Goal: Information Seeking & Learning: Learn about a topic

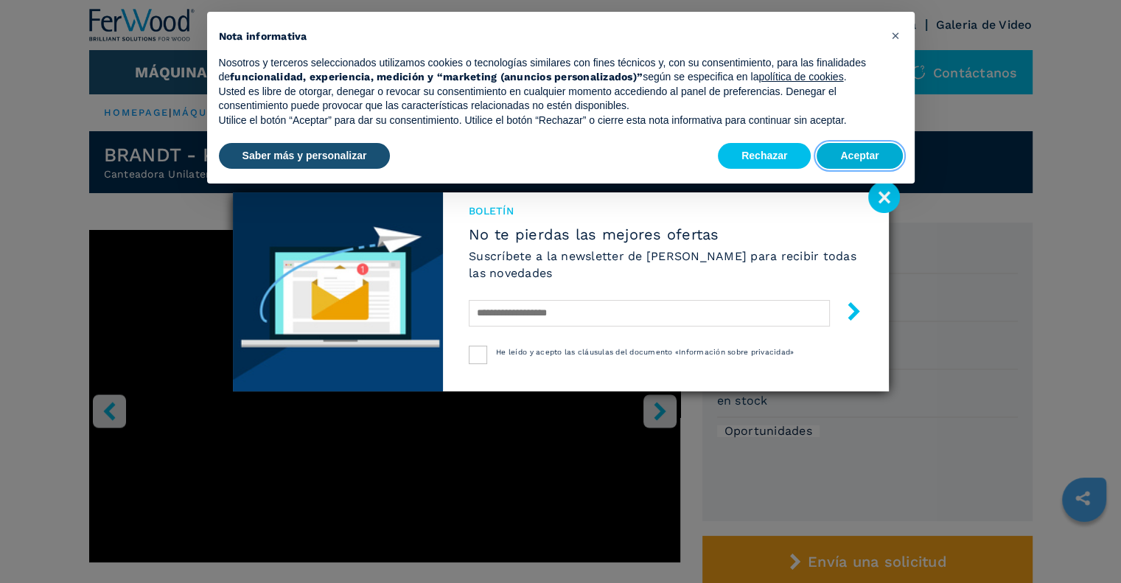
click at [871, 164] on button "Aceptar" at bounding box center [858, 156] width 85 height 27
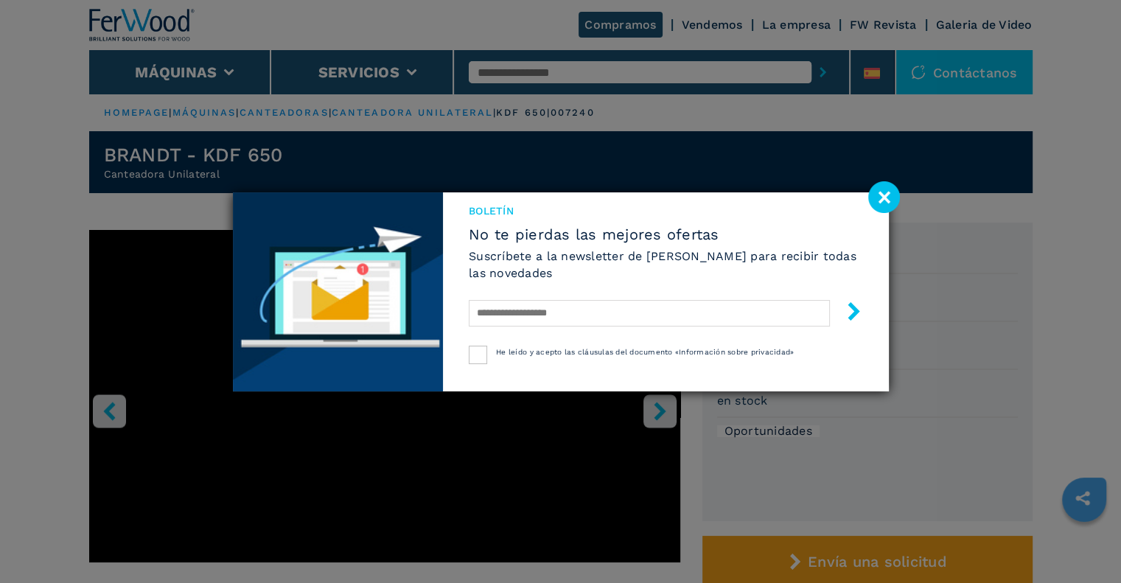
click at [883, 192] on image at bounding box center [884, 197] width 32 height 32
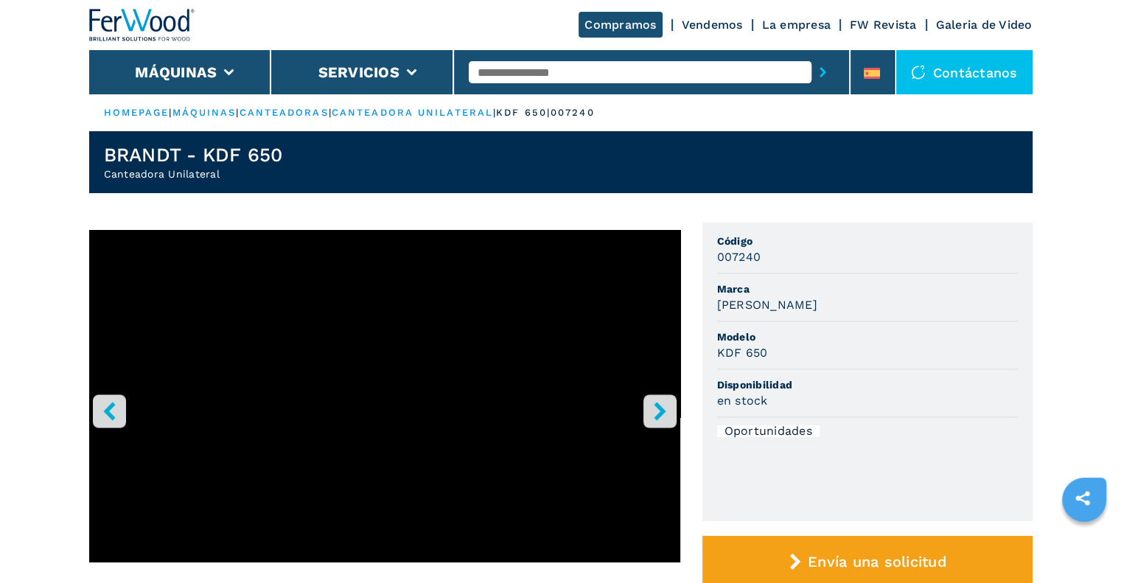
click at [656, 409] on icon "right-button" at bounding box center [660, 411] width 18 height 18
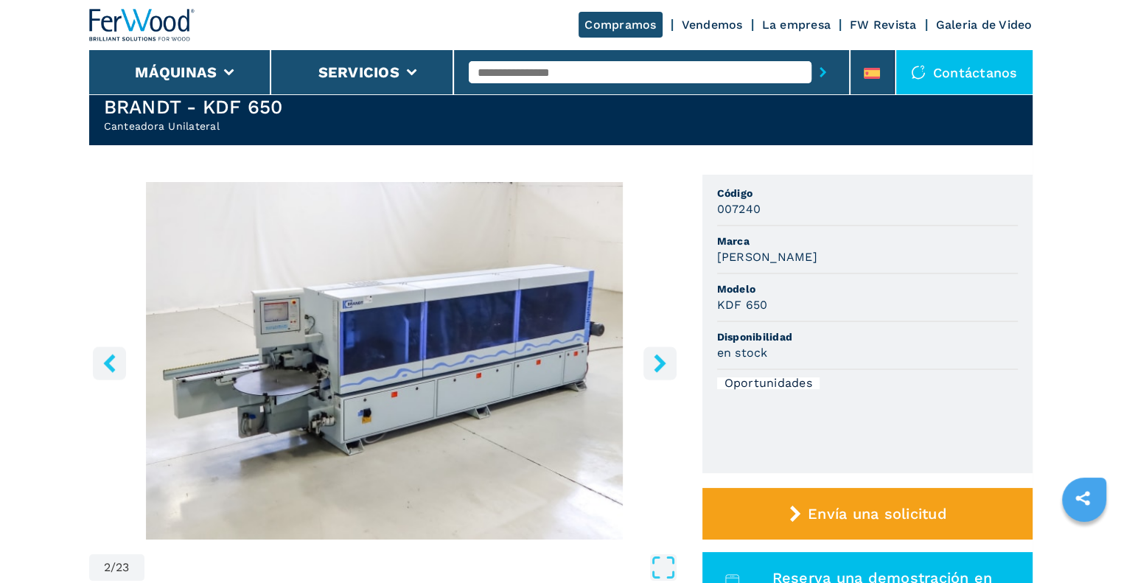
scroll to position [74, 0]
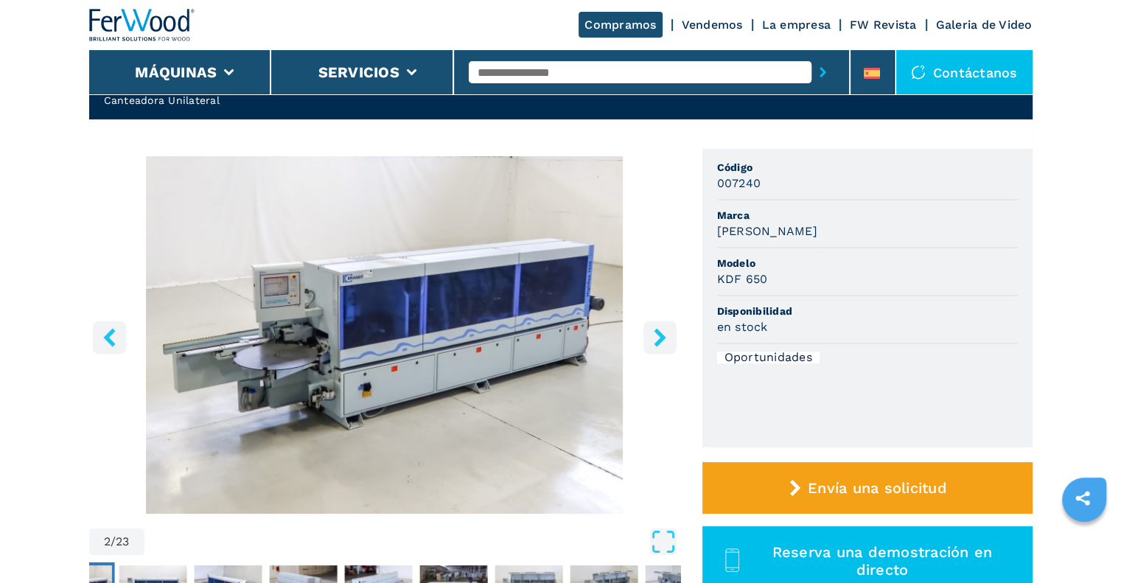
click at [463, 372] on img "Go to Slide 2" at bounding box center [384, 334] width 591 height 357
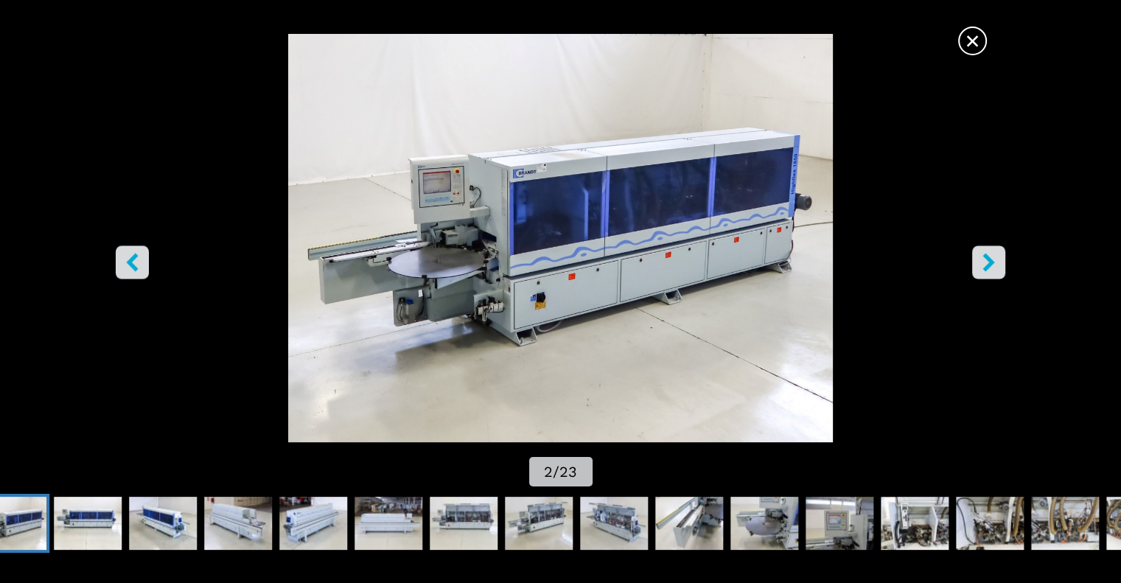
click at [987, 262] on icon "right-button" at bounding box center [988, 262] width 18 height 18
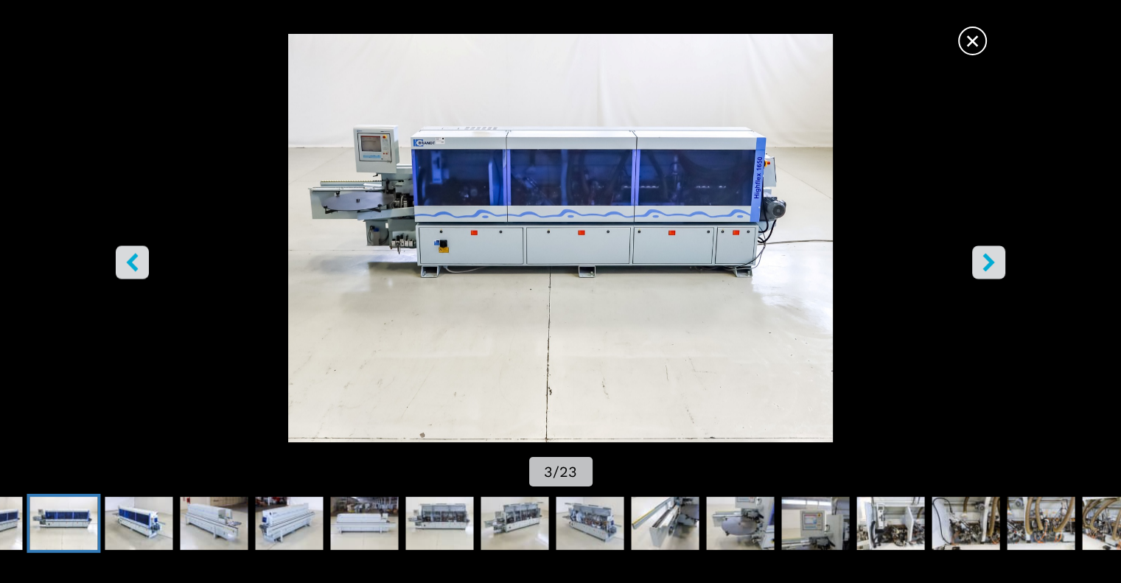
click at [986, 262] on icon "right-button" at bounding box center [988, 262] width 18 height 18
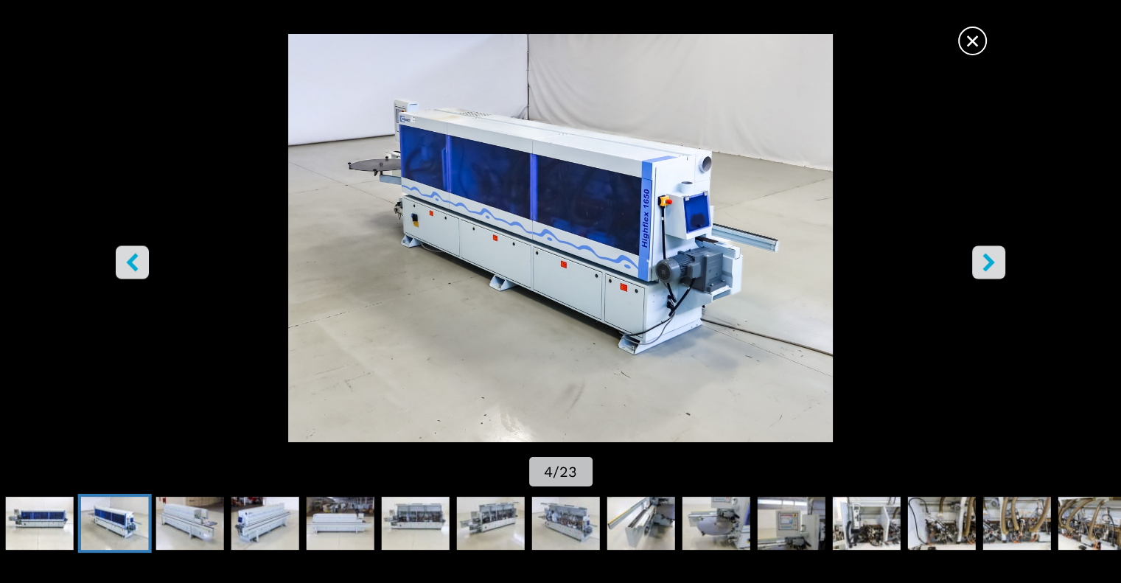
click at [986, 262] on icon "right-button" at bounding box center [988, 262] width 18 height 18
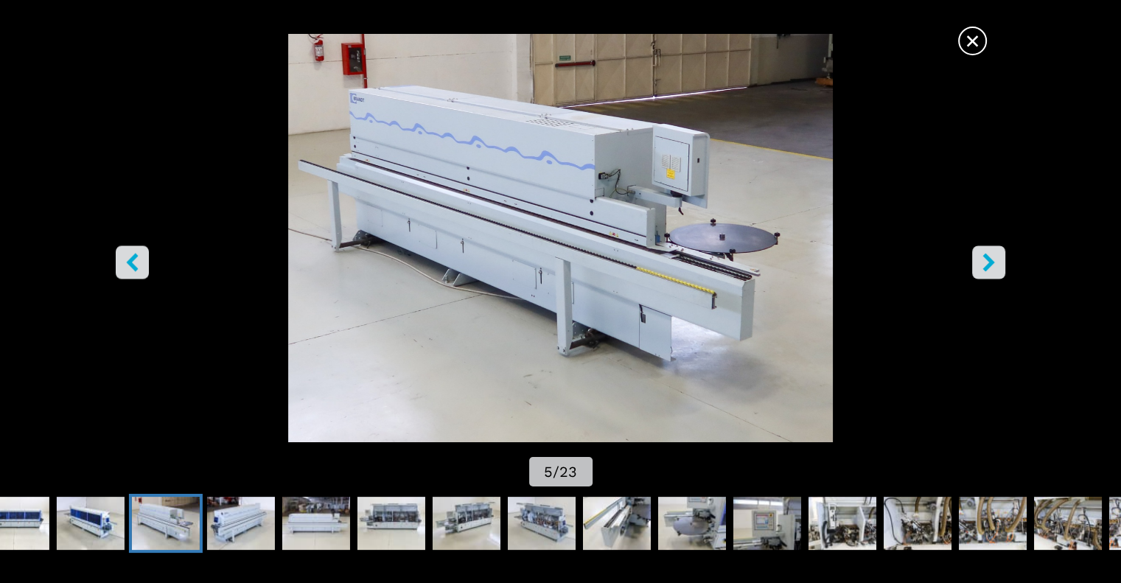
click at [986, 262] on icon "right-button" at bounding box center [988, 262] width 18 height 18
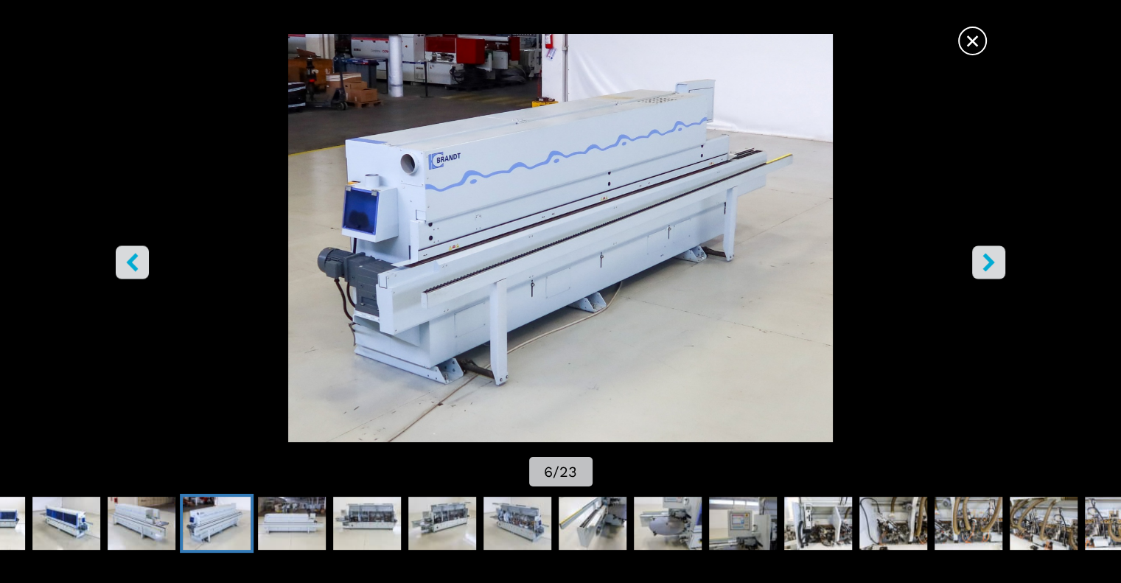
click at [986, 262] on icon "right-button" at bounding box center [988, 262] width 18 height 18
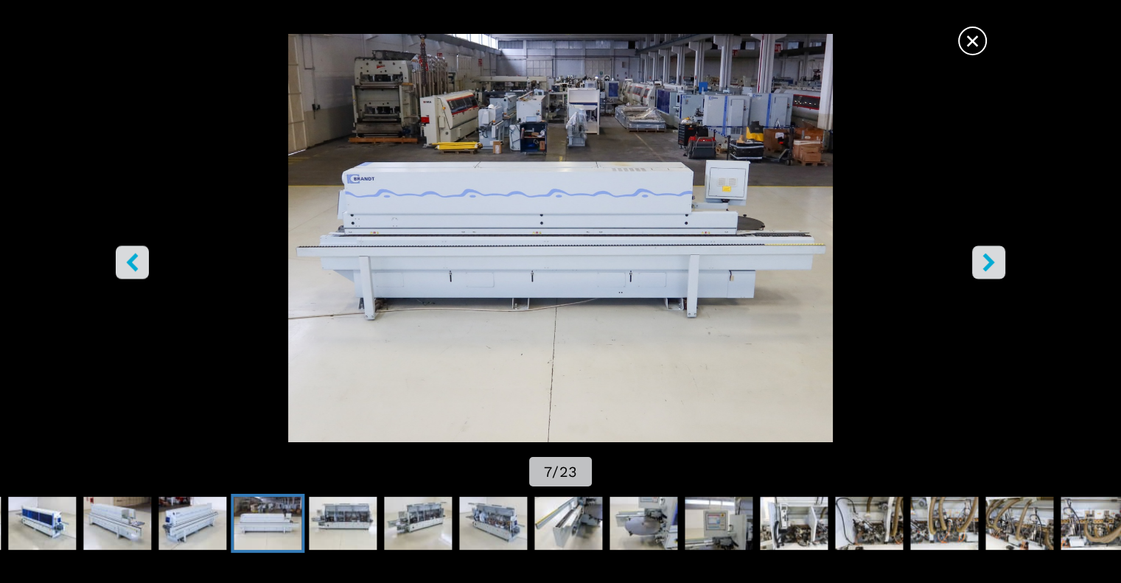
click at [986, 262] on icon "right-button" at bounding box center [988, 262] width 18 height 18
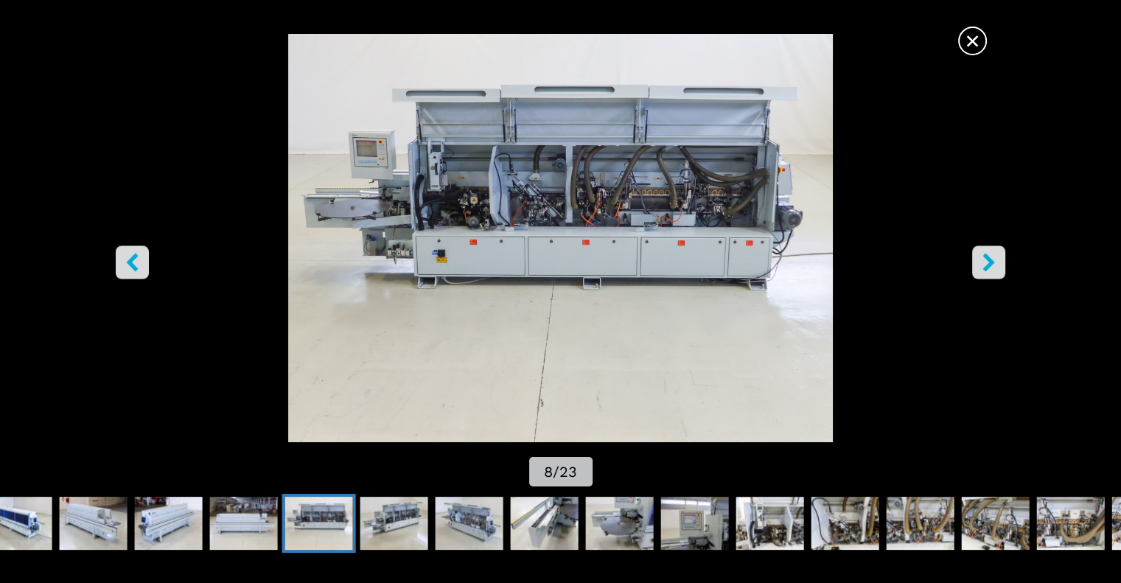
click at [986, 262] on icon "right-button" at bounding box center [988, 262] width 18 height 18
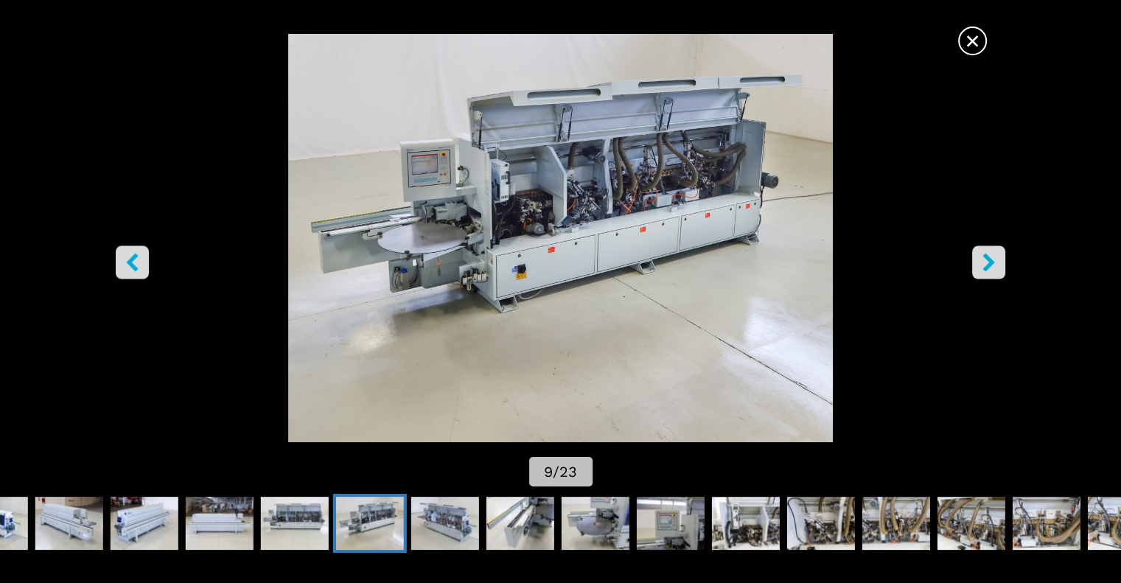
click at [986, 262] on icon "right-button" at bounding box center [988, 262] width 18 height 18
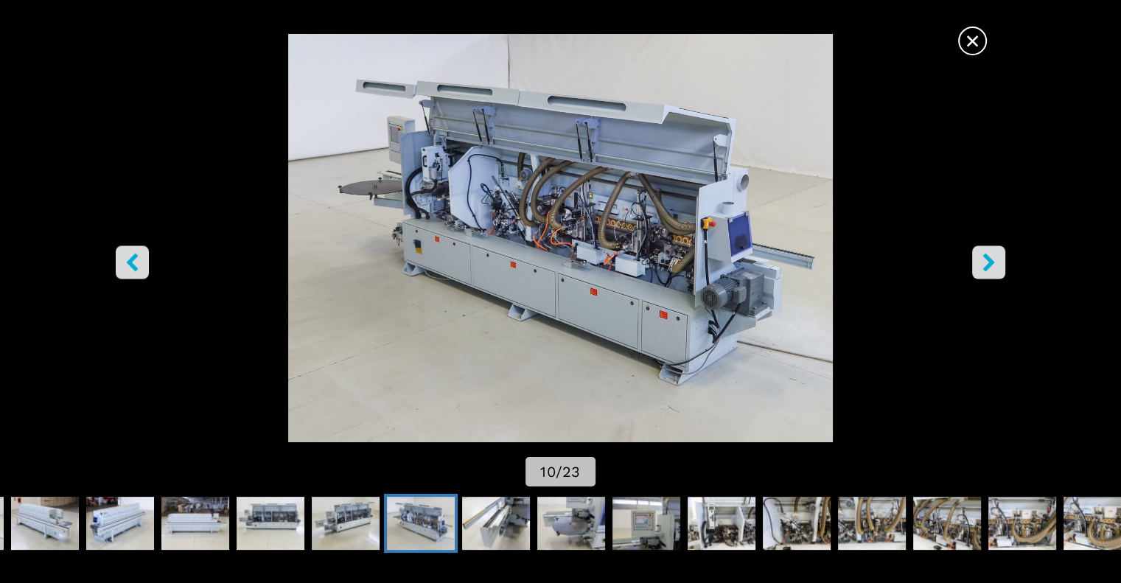
click at [986, 262] on icon "right-button" at bounding box center [988, 262] width 18 height 18
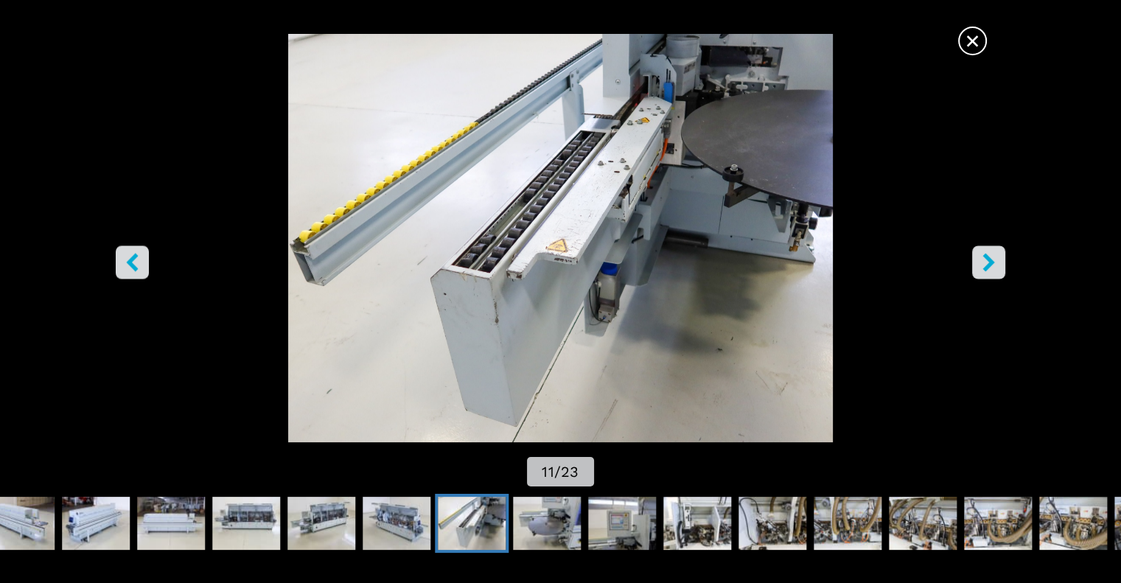
click at [986, 262] on icon "right-button" at bounding box center [988, 262] width 18 height 18
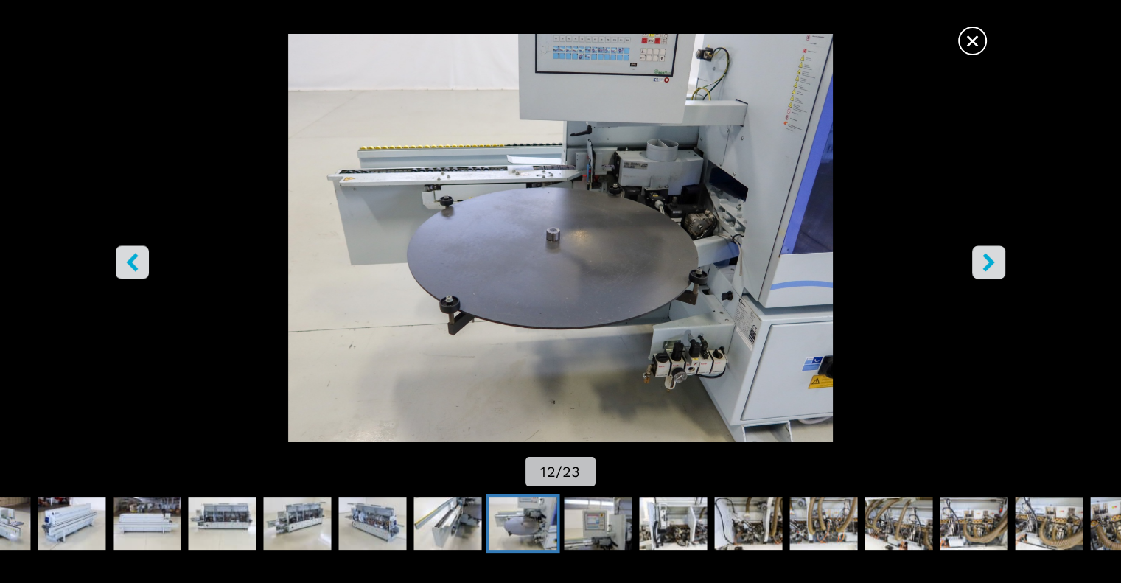
click at [126, 259] on icon "left-button" at bounding box center [132, 262] width 18 height 18
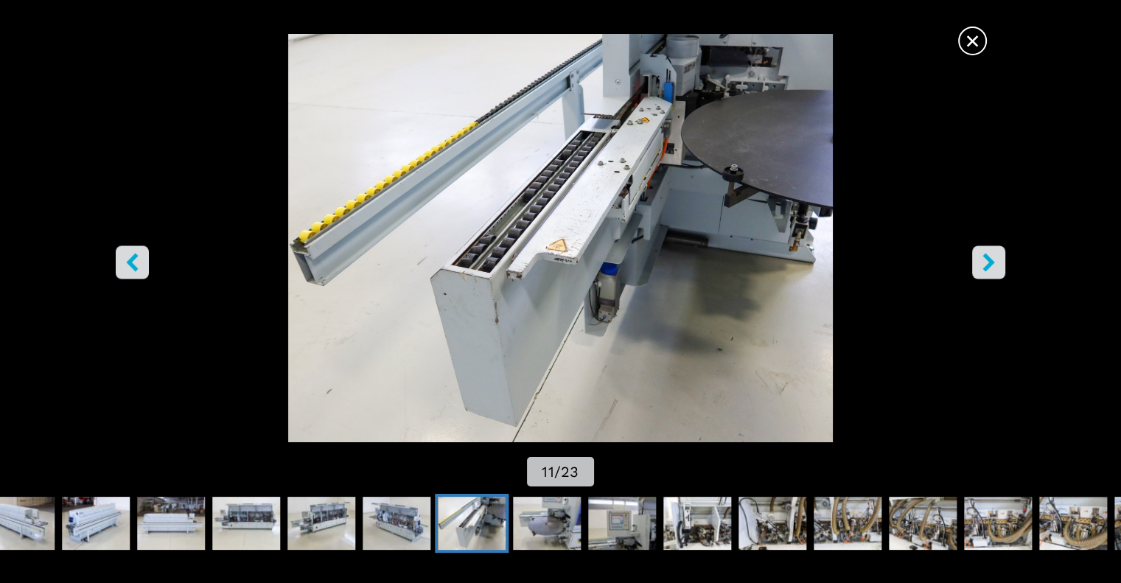
click at [987, 258] on icon "right-button" at bounding box center [988, 262] width 12 height 18
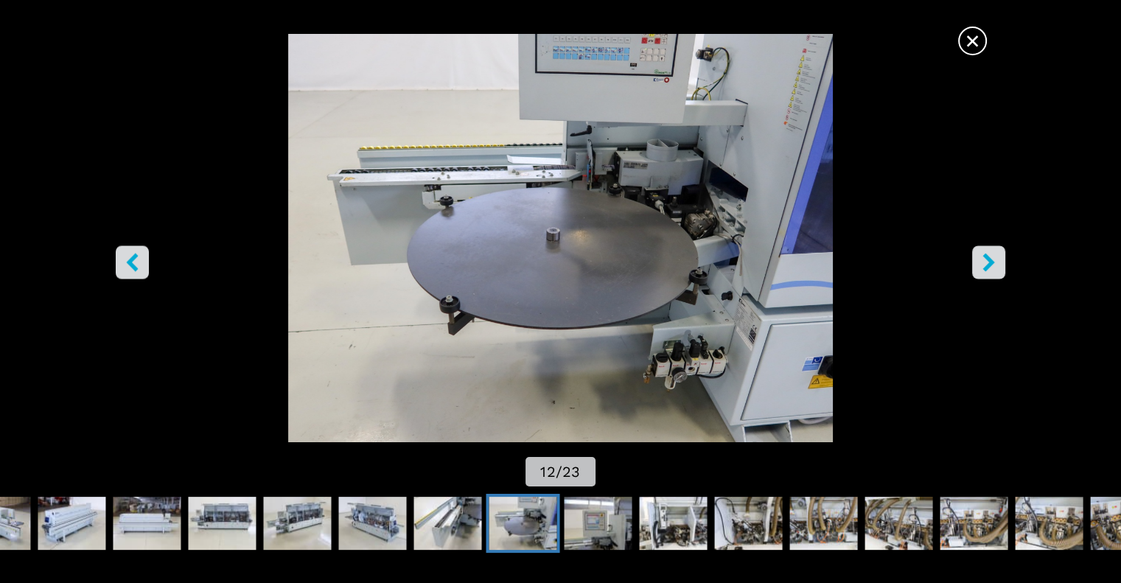
click at [987, 258] on icon "right-button" at bounding box center [988, 262] width 12 height 18
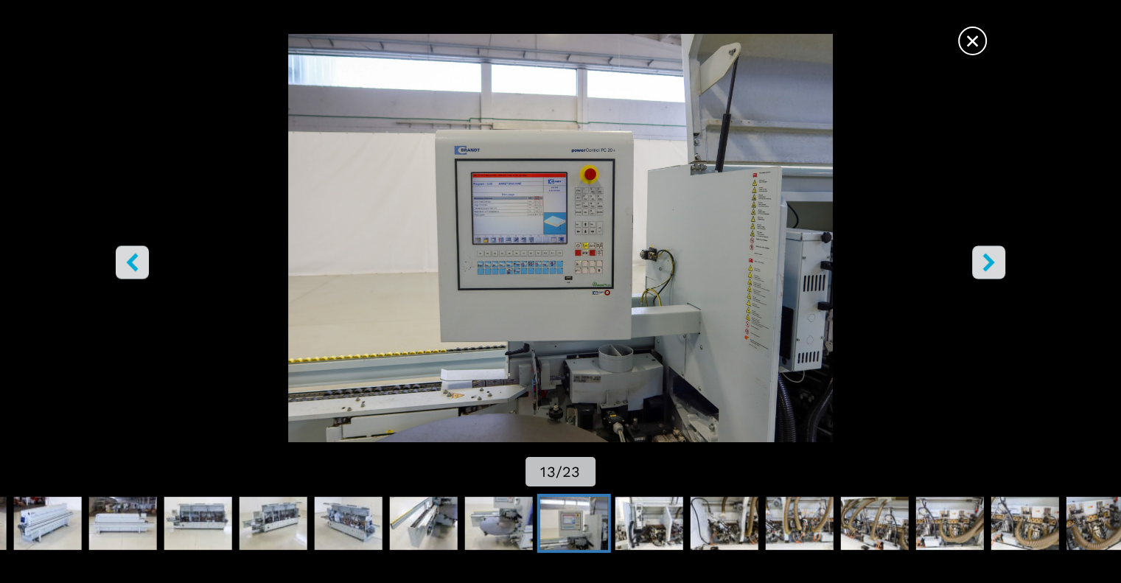
click at [987, 258] on icon "right-button" at bounding box center [988, 262] width 12 height 18
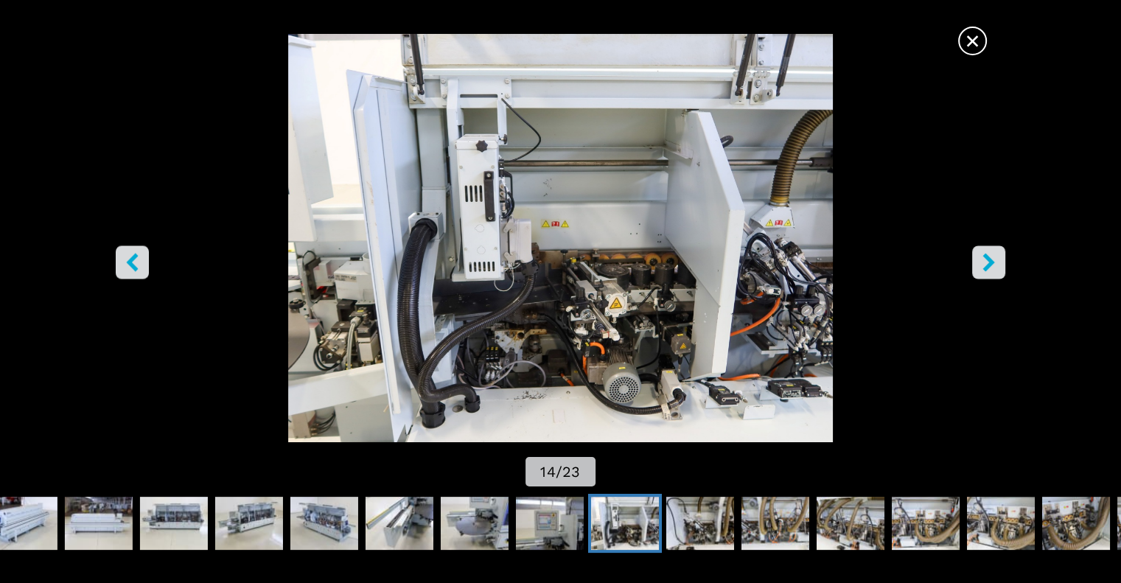
click at [987, 258] on icon "right-button" at bounding box center [988, 262] width 12 height 18
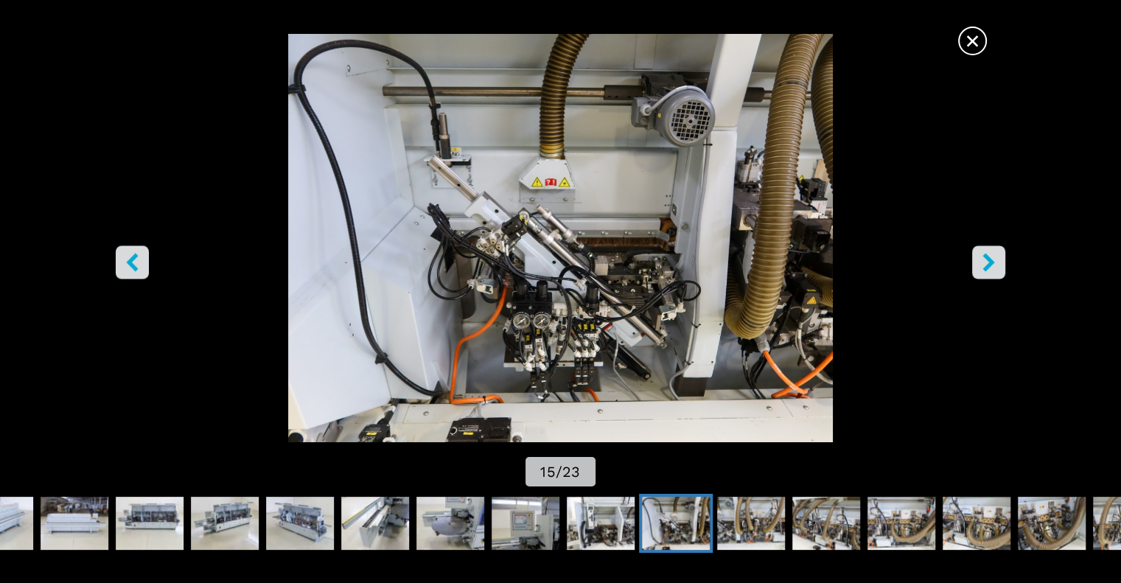
click at [127, 253] on icon "left-button" at bounding box center [132, 262] width 18 height 18
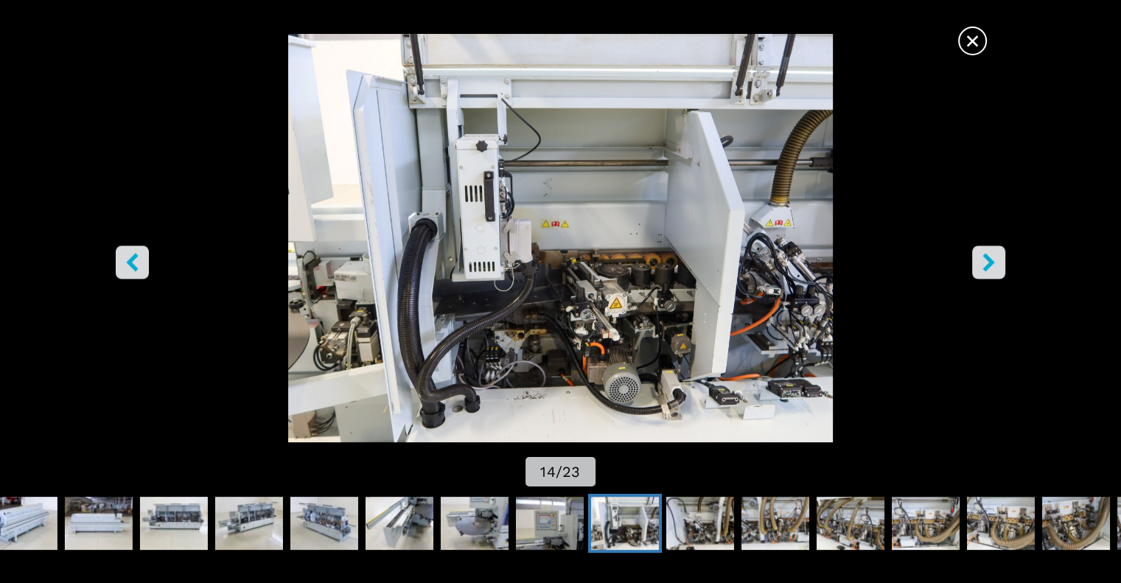
click at [995, 262] on icon "right-button" at bounding box center [988, 262] width 18 height 18
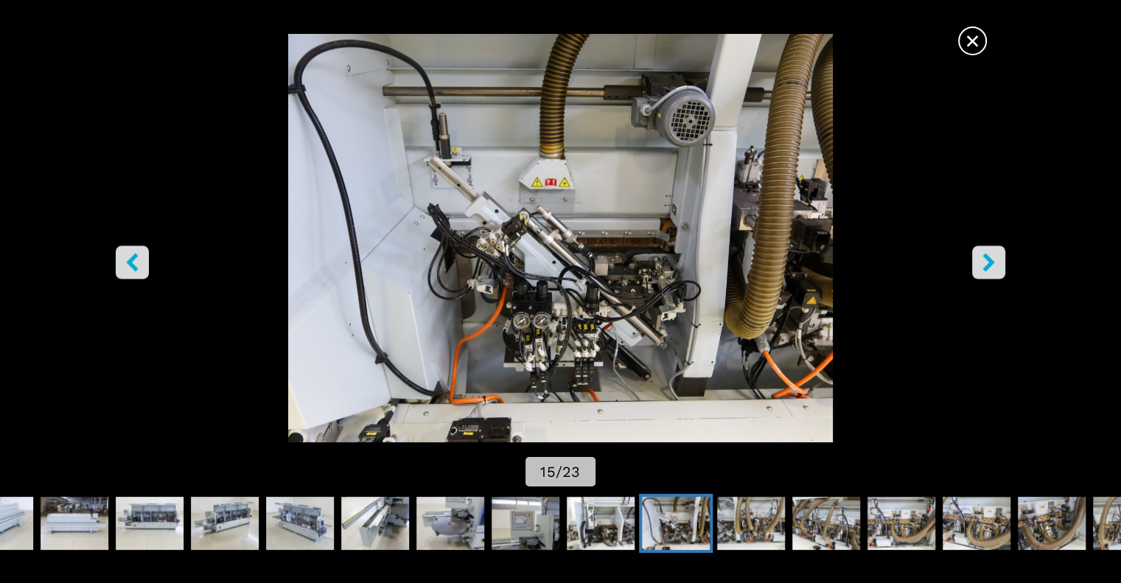
click at [995, 262] on icon "right-button" at bounding box center [988, 262] width 18 height 18
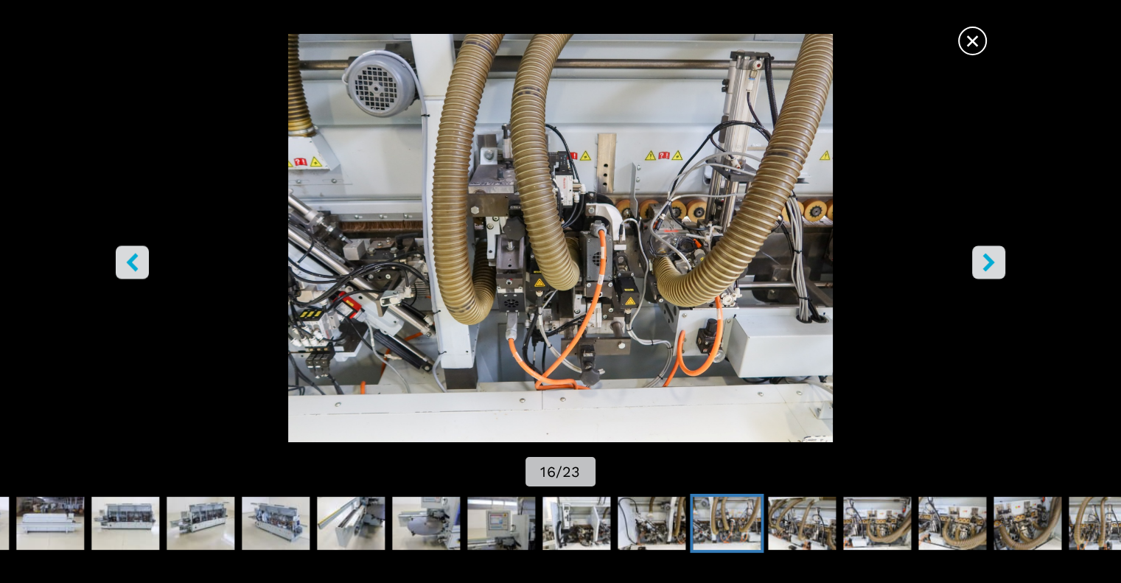
click at [998, 263] on button "right-button" at bounding box center [988, 261] width 33 height 33
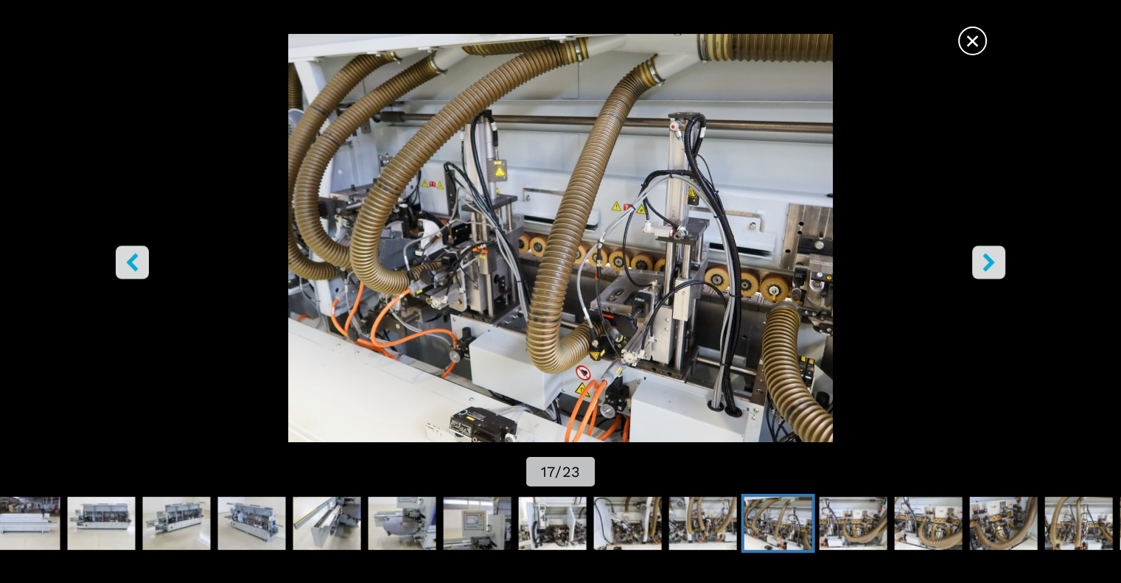
click at [993, 263] on icon "right-button" at bounding box center [988, 262] width 18 height 18
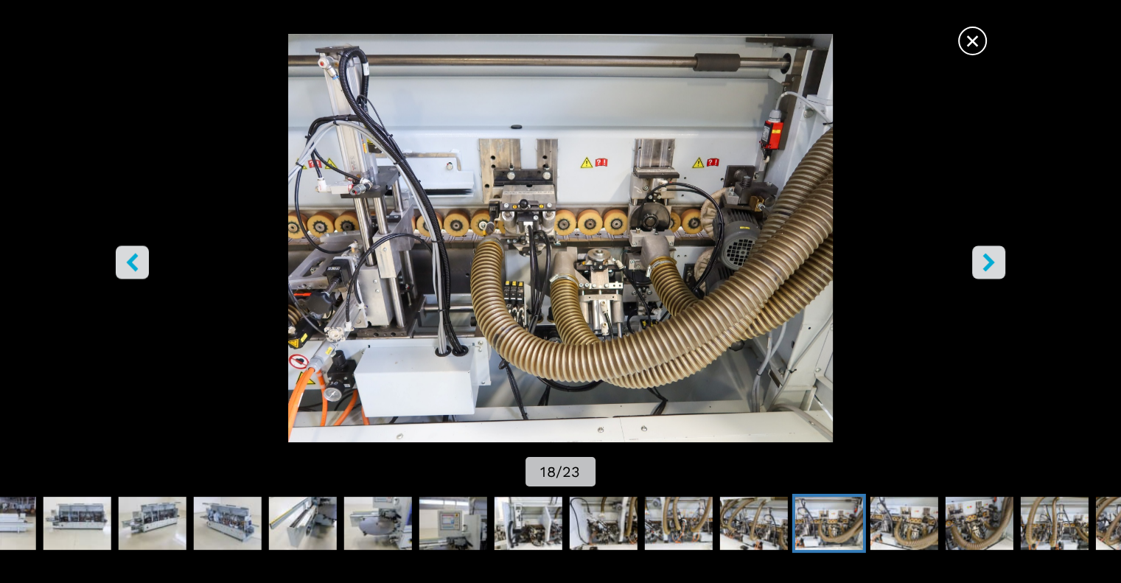
click at [992, 267] on icon "right-button" at bounding box center [988, 262] width 18 height 18
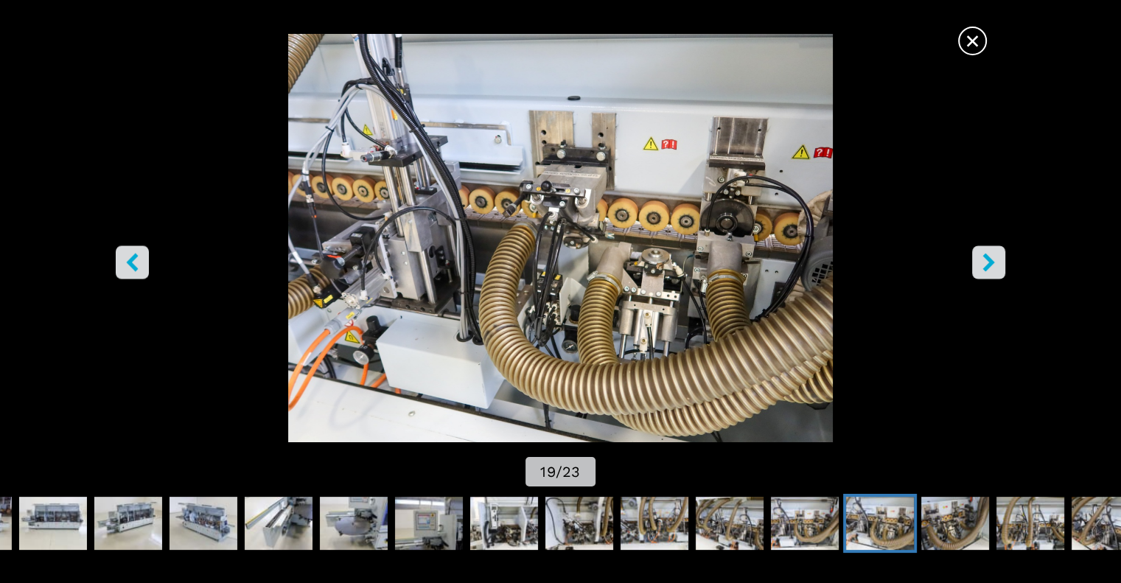
click at [995, 268] on icon "right-button" at bounding box center [988, 262] width 18 height 18
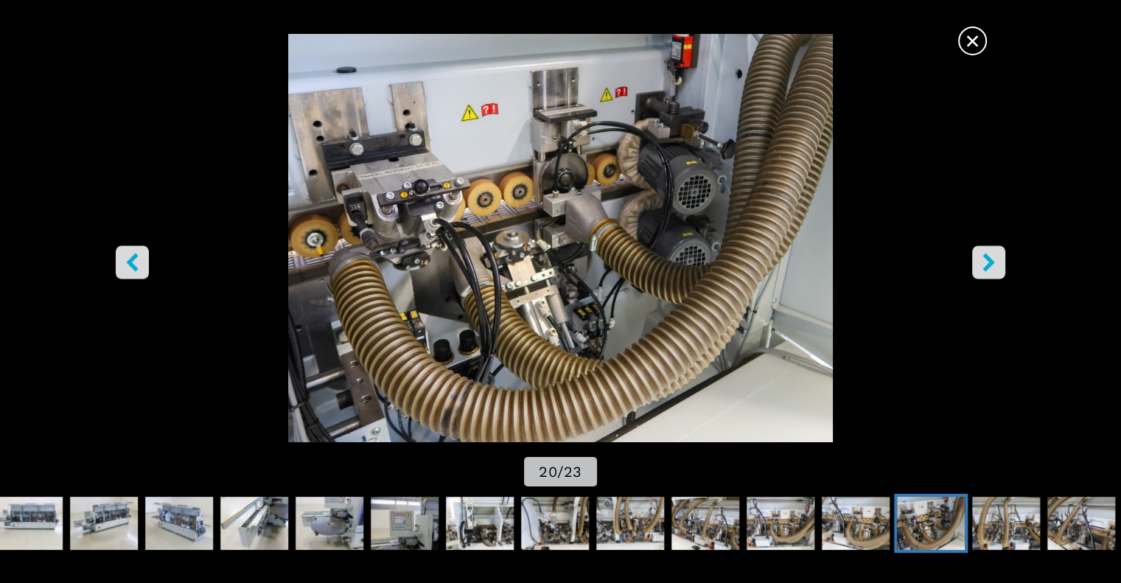
click at [995, 268] on icon "right-button" at bounding box center [988, 262] width 18 height 18
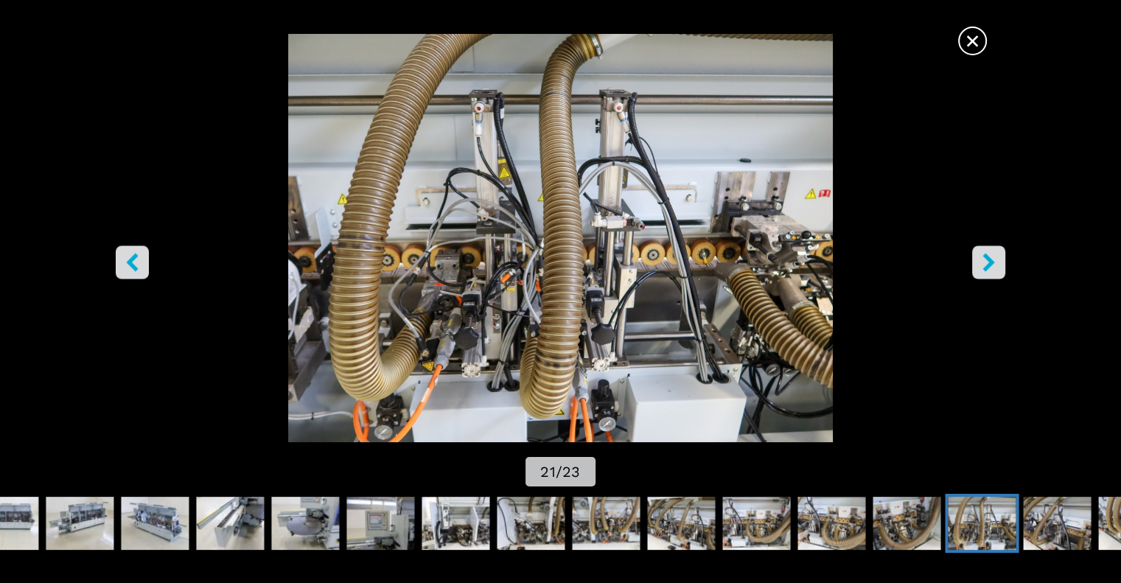
click at [995, 268] on icon "right-button" at bounding box center [988, 262] width 18 height 18
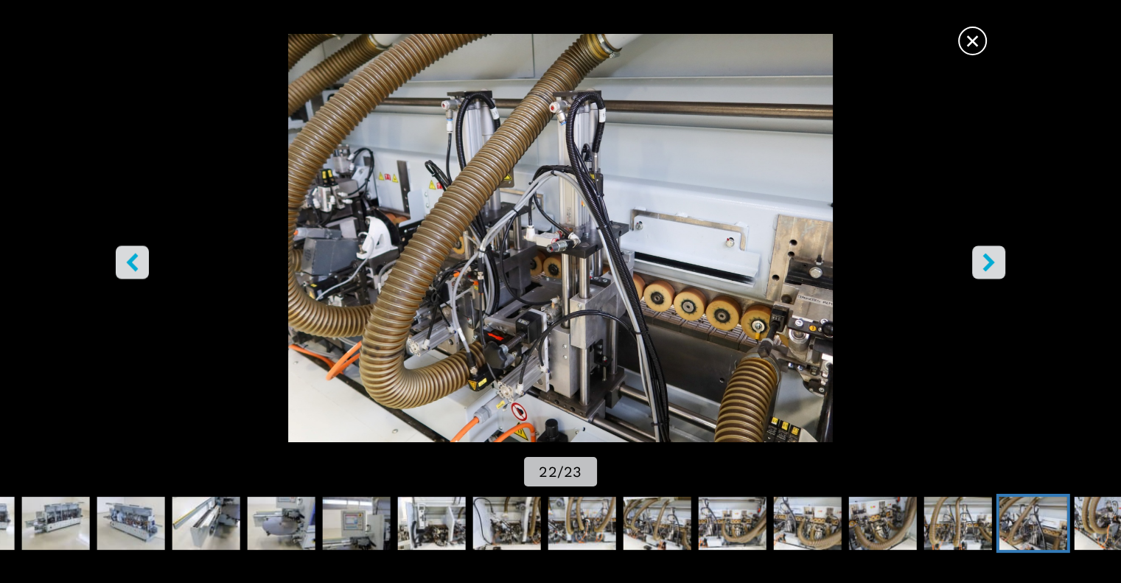
click at [995, 268] on icon "right-button" at bounding box center [988, 262] width 18 height 18
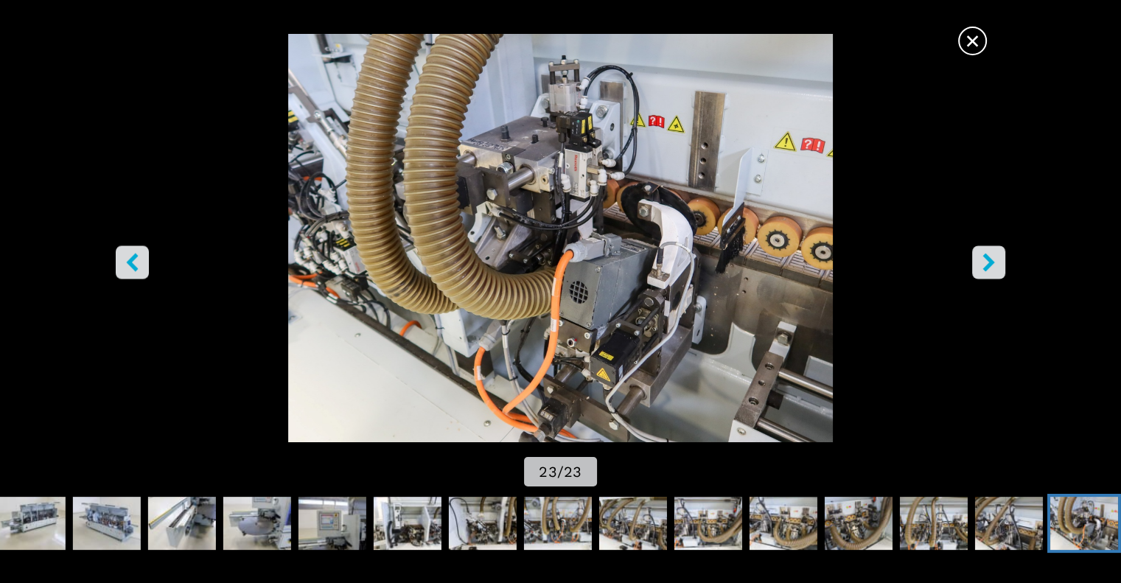
click at [995, 268] on icon "right-button" at bounding box center [988, 262] width 18 height 18
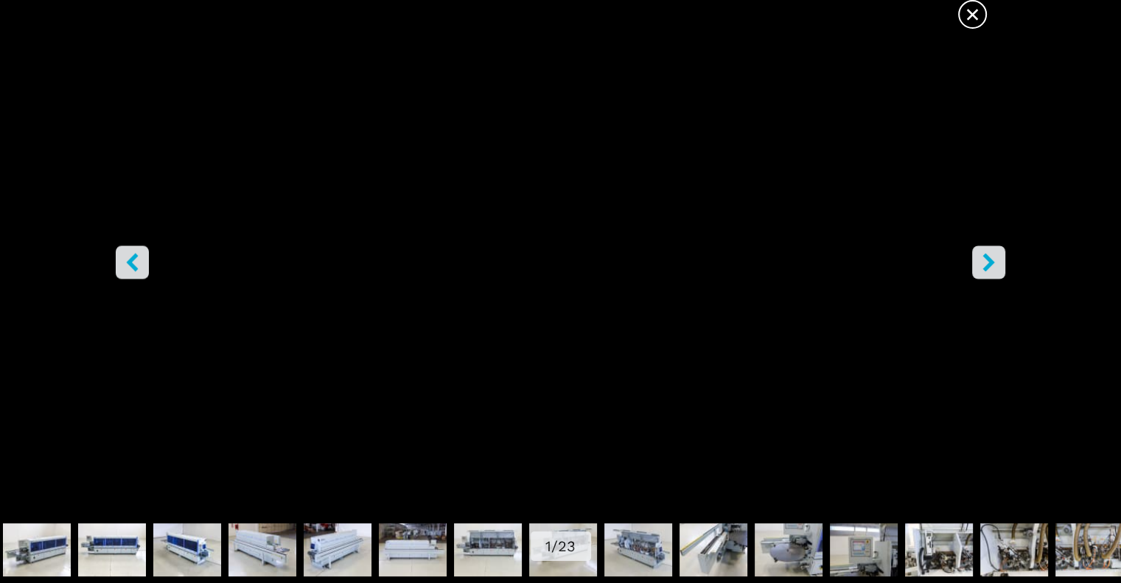
click at [995, 268] on icon "right-button" at bounding box center [988, 262] width 18 height 18
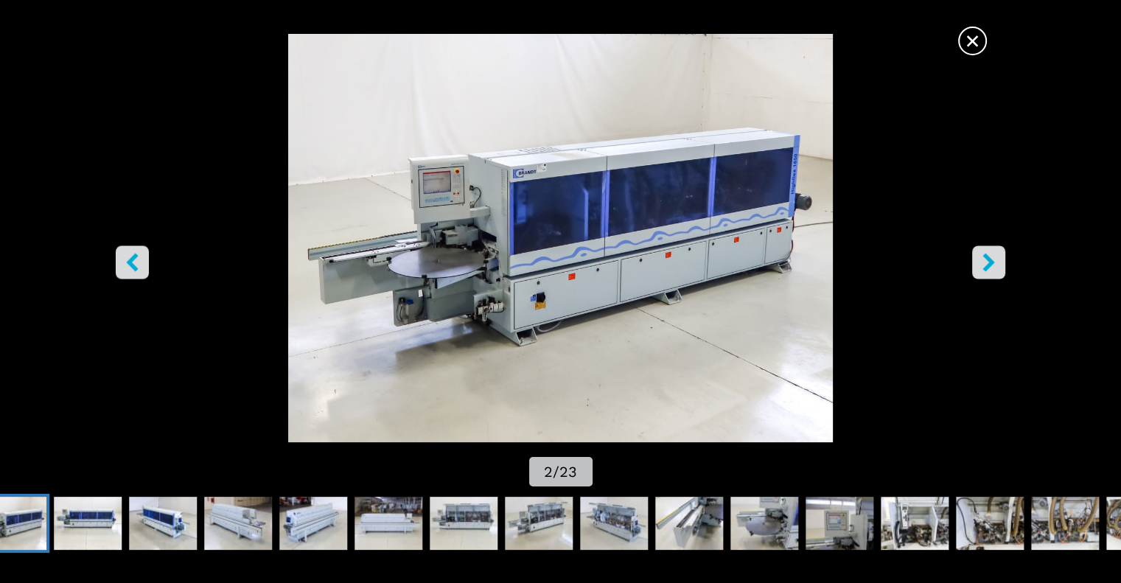
click at [992, 262] on icon "right-button" at bounding box center [988, 262] width 12 height 18
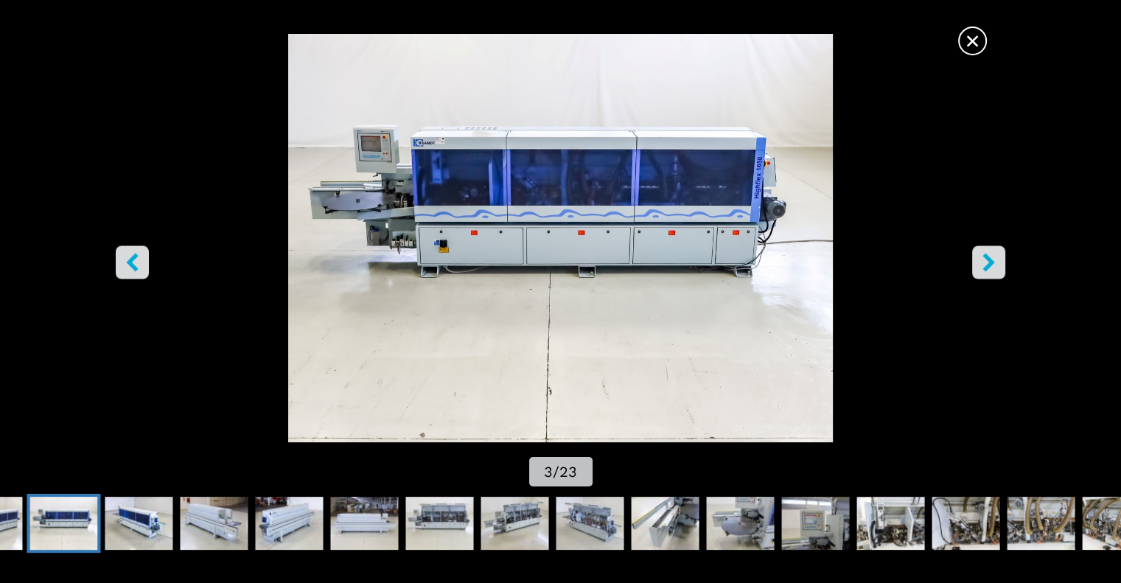
click at [972, 256] on button "right-button" at bounding box center [988, 261] width 33 height 33
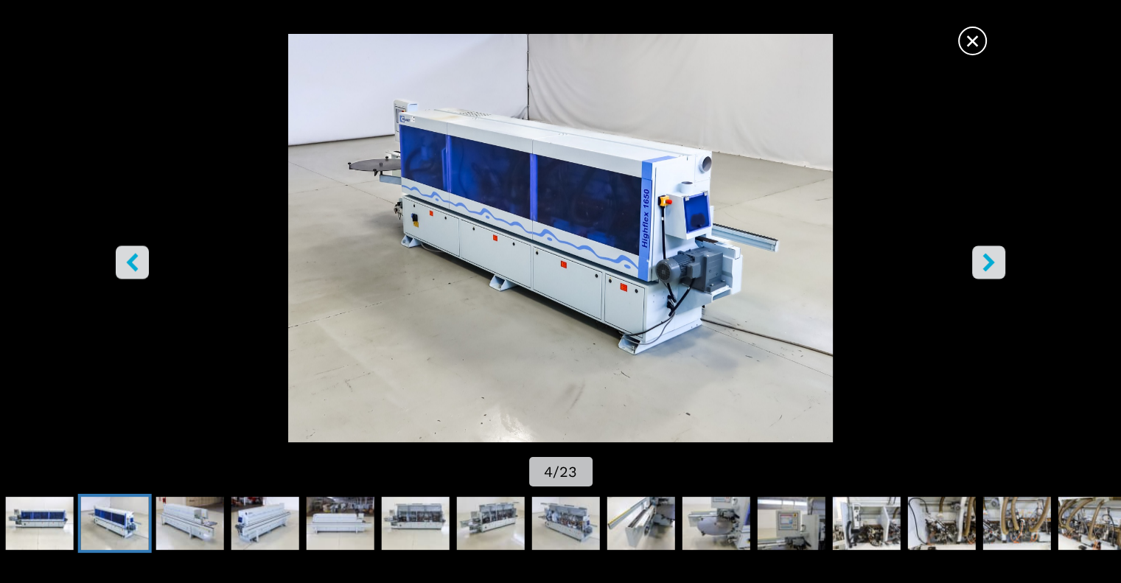
click at [989, 267] on icon "right-button" at bounding box center [988, 262] width 12 height 18
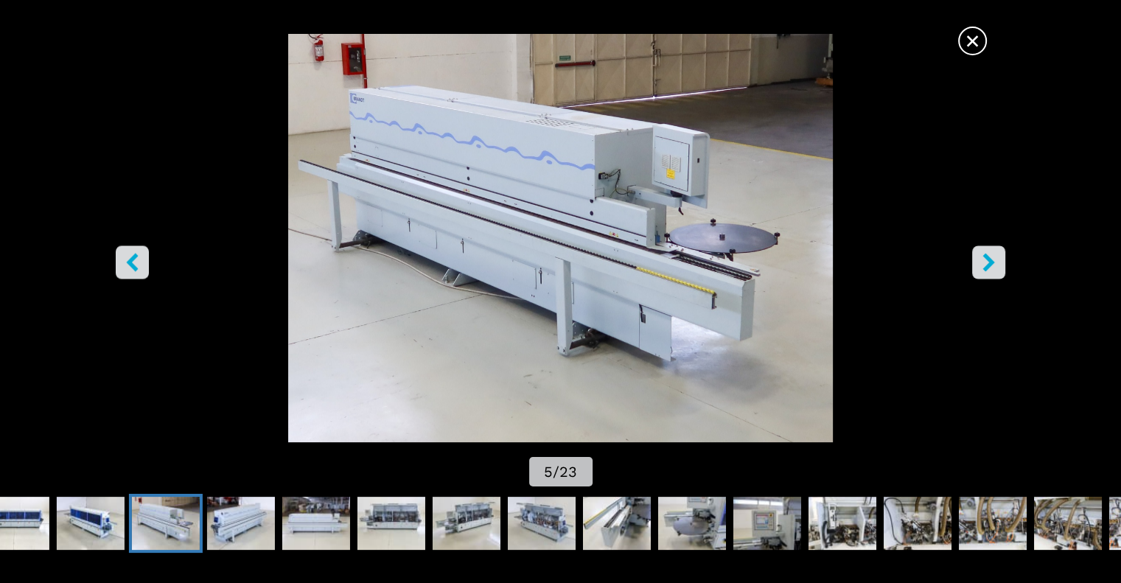
click at [989, 267] on icon "right-button" at bounding box center [988, 262] width 12 height 18
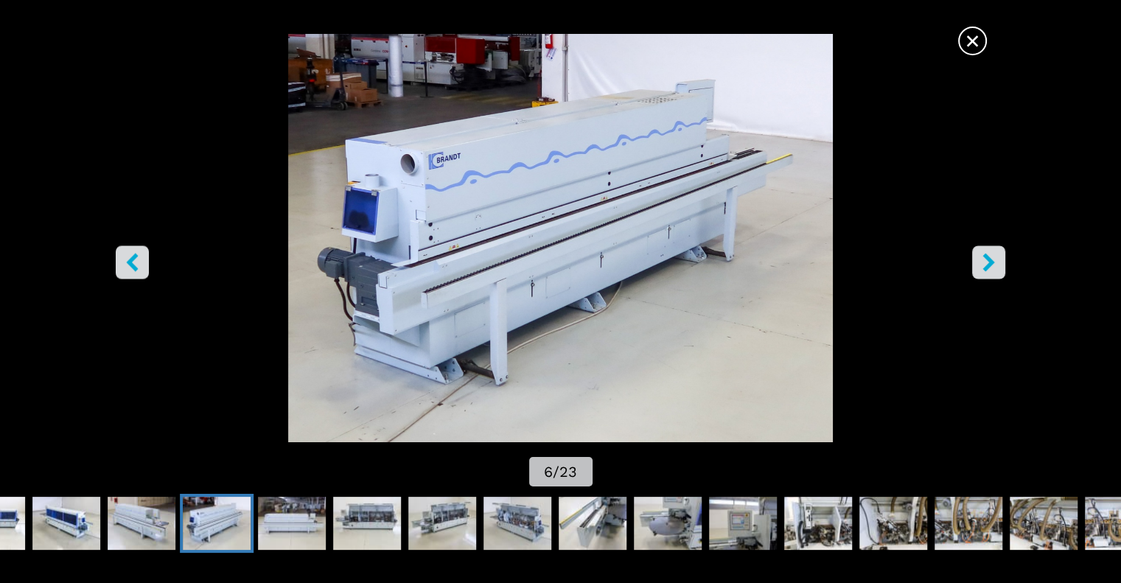
click at [140, 261] on icon "left-button" at bounding box center [132, 262] width 18 height 18
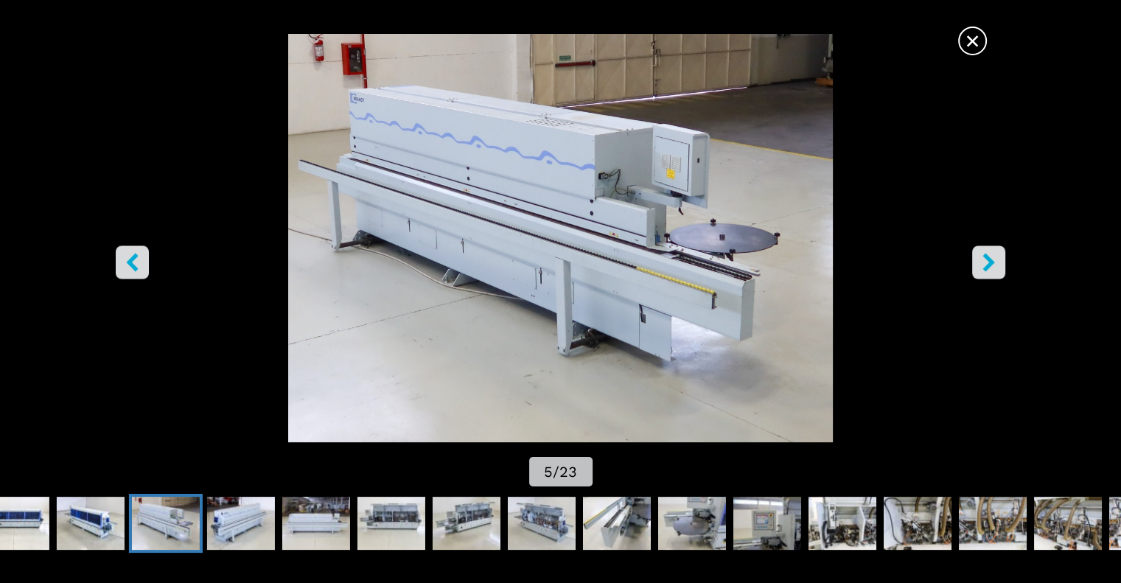
click at [982, 259] on icon "right-button" at bounding box center [988, 262] width 18 height 18
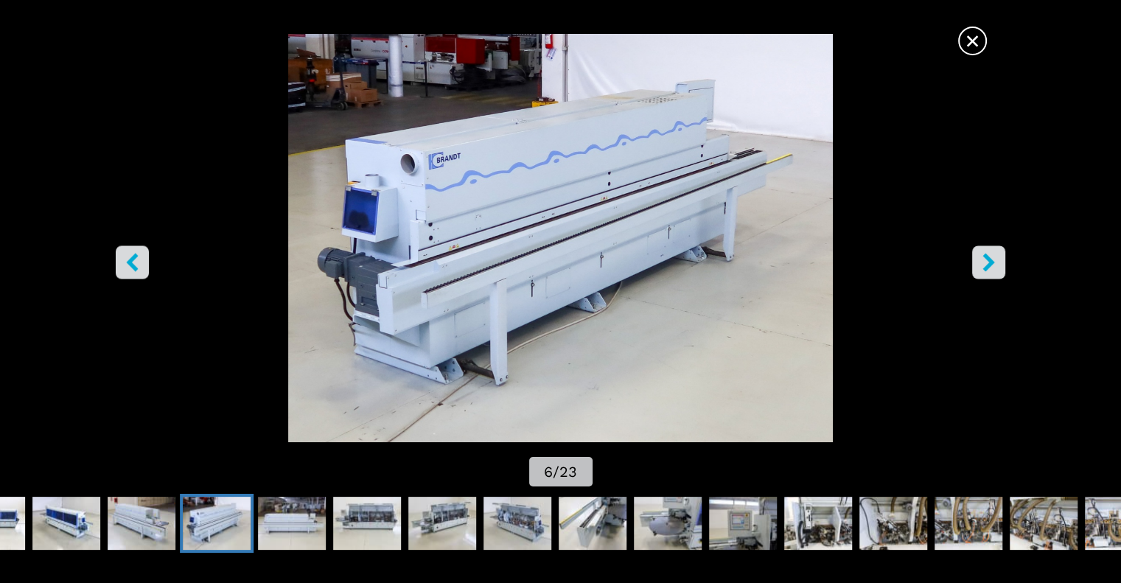
click at [982, 259] on icon "right-button" at bounding box center [988, 262] width 18 height 18
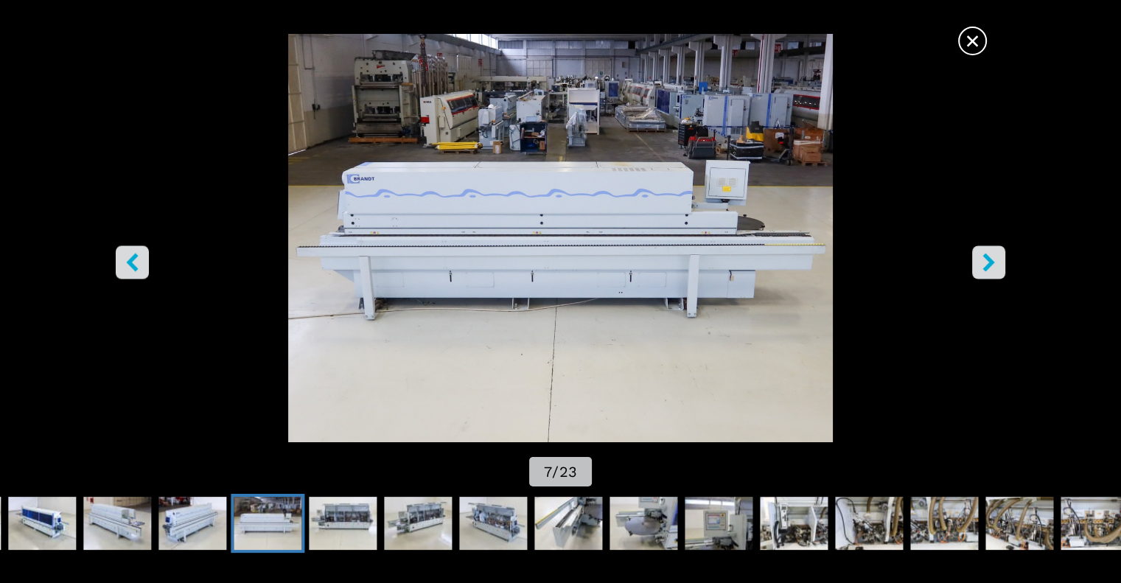
click at [985, 259] on icon "right-button" at bounding box center [988, 262] width 18 height 18
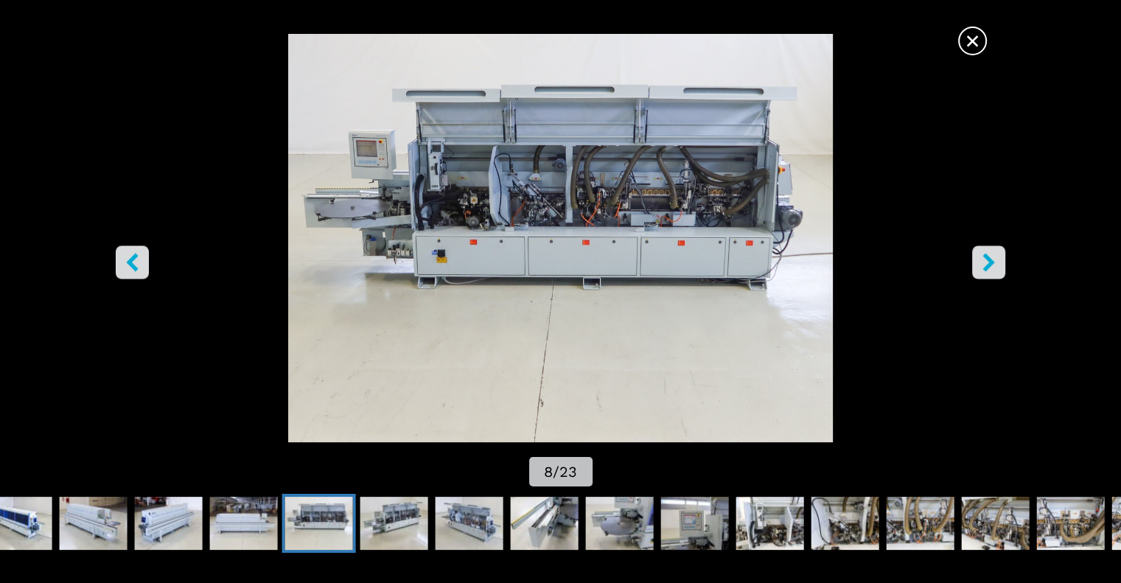
click at [980, 262] on icon "right-button" at bounding box center [988, 262] width 18 height 18
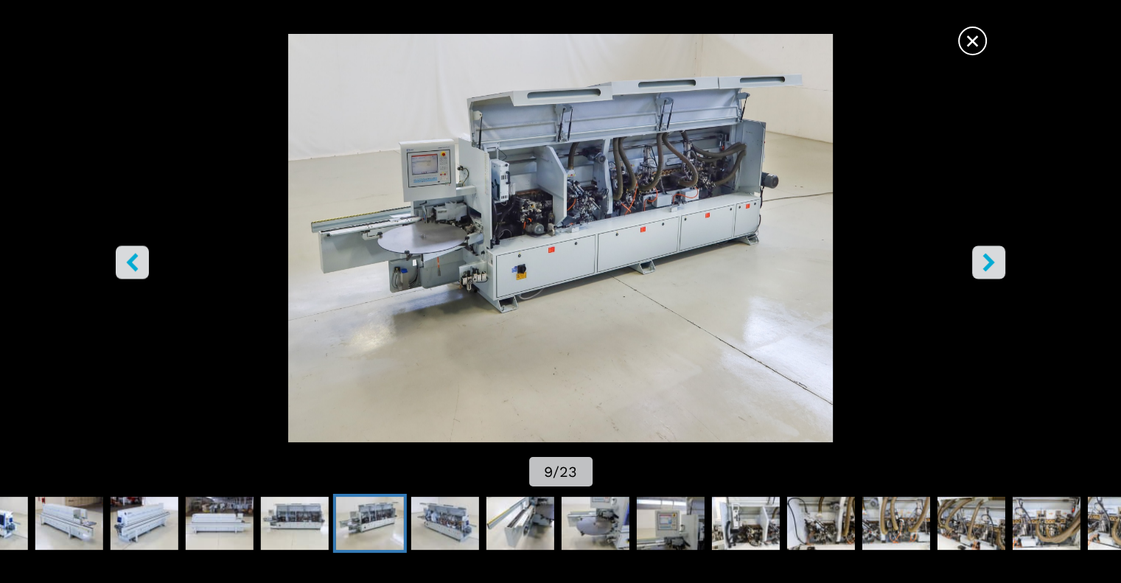
click at [979, 262] on icon "right-button" at bounding box center [988, 262] width 18 height 18
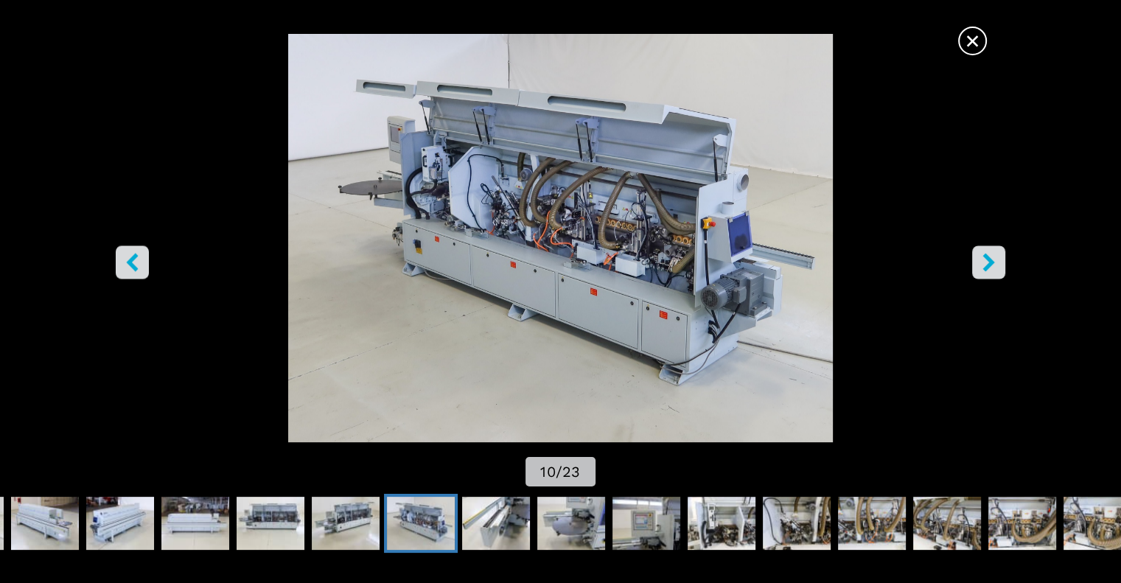
click at [979, 262] on icon "right-button" at bounding box center [988, 262] width 18 height 18
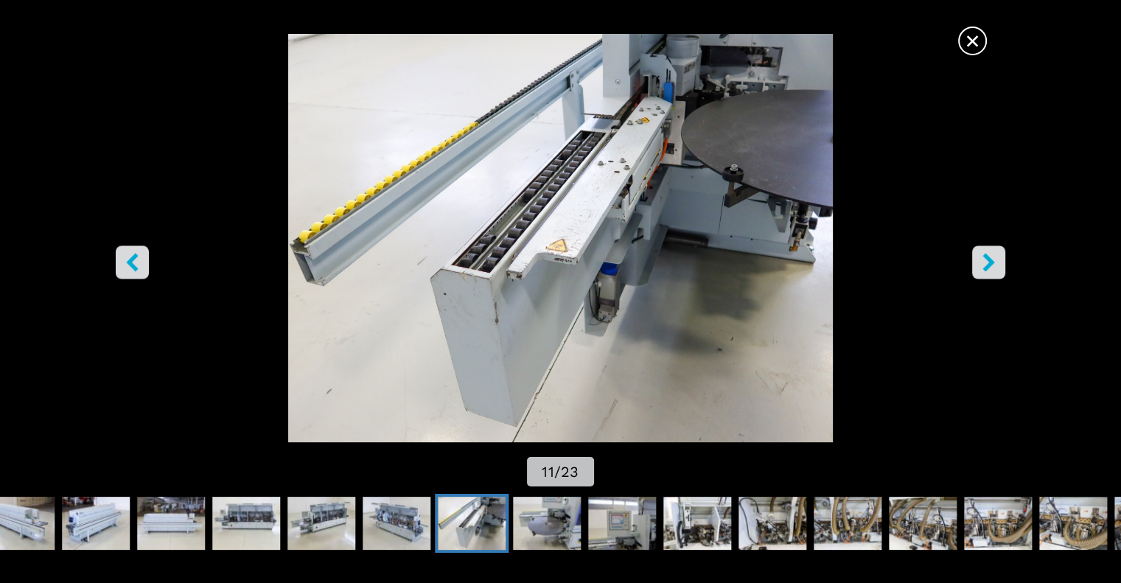
click at [975, 265] on button "right-button" at bounding box center [988, 261] width 33 height 33
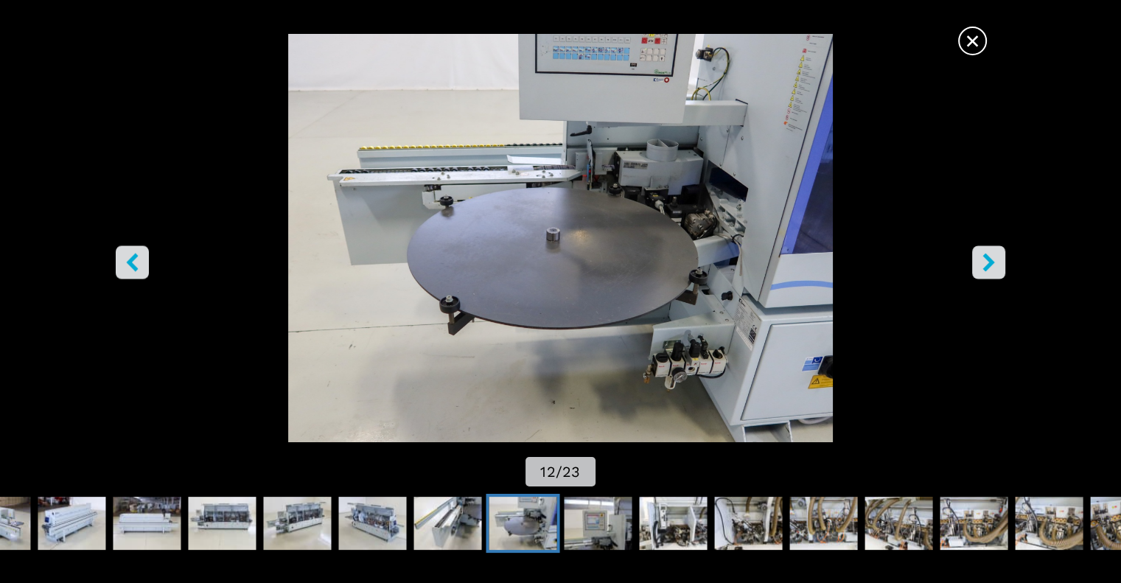
click at [990, 265] on icon "right-button" at bounding box center [988, 262] width 18 height 18
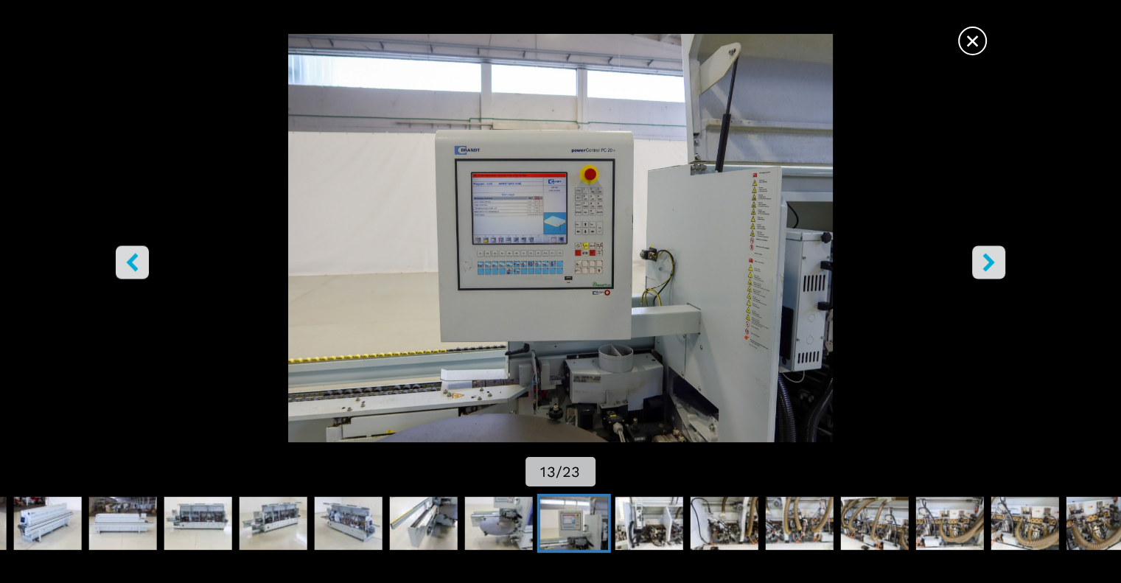
click at [993, 265] on icon "right-button" at bounding box center [988, 262] width 18 height 18
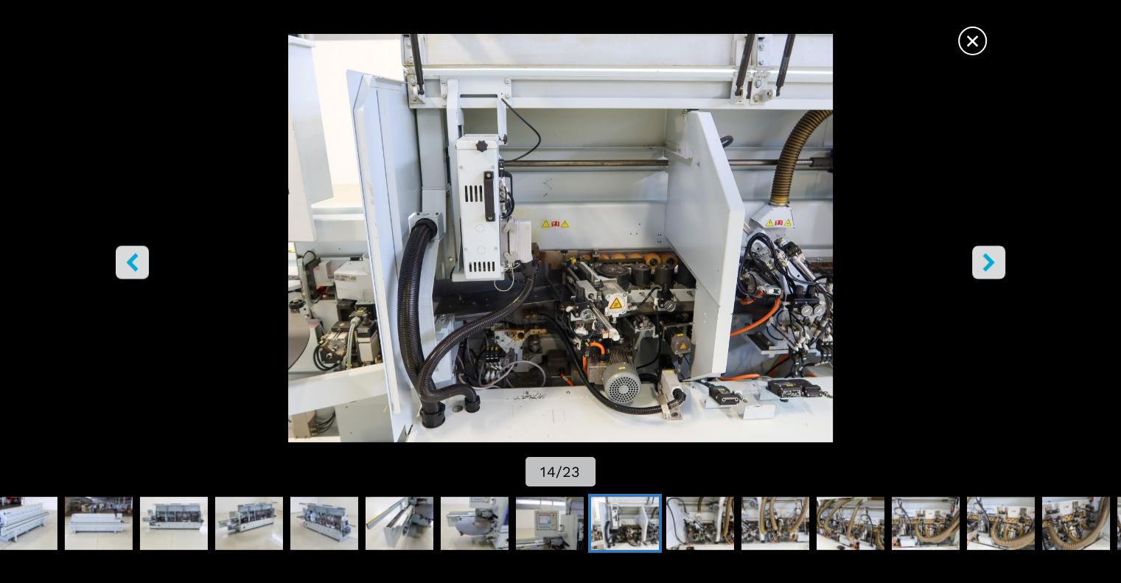
click at [996, 267] on icon "right-button" at bounding box center [988, 262] width 18 height 18
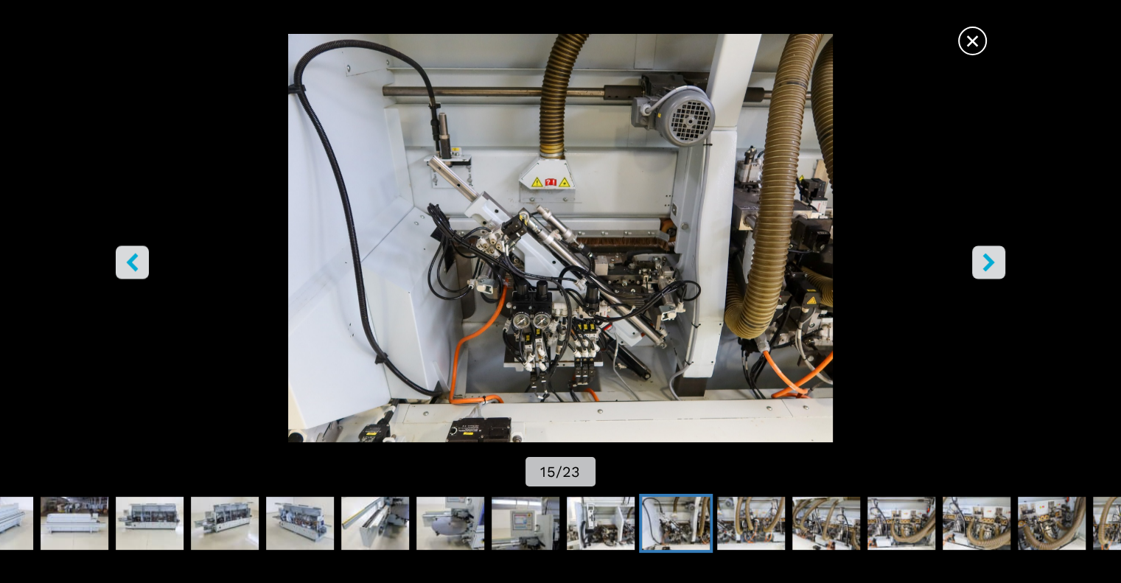
click at [1000, 259] on button "right-button" at bounding box center [988, 261] width 33 height 33
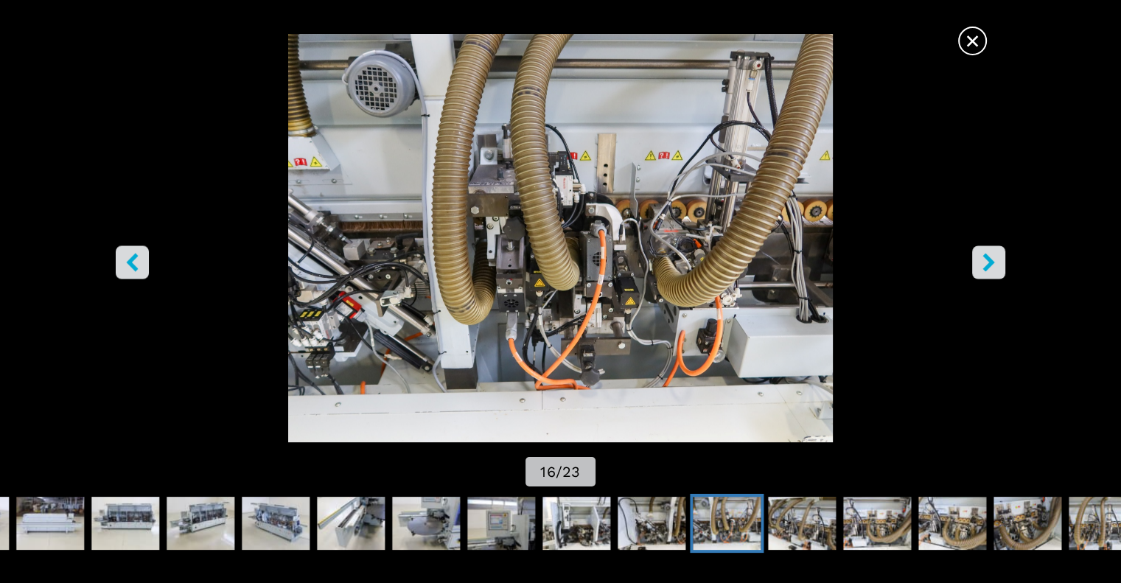
scroll to position [442, 0]
click at [986, 262] on icon "right-button" at bounding box center [988, 262] width 18 height 18
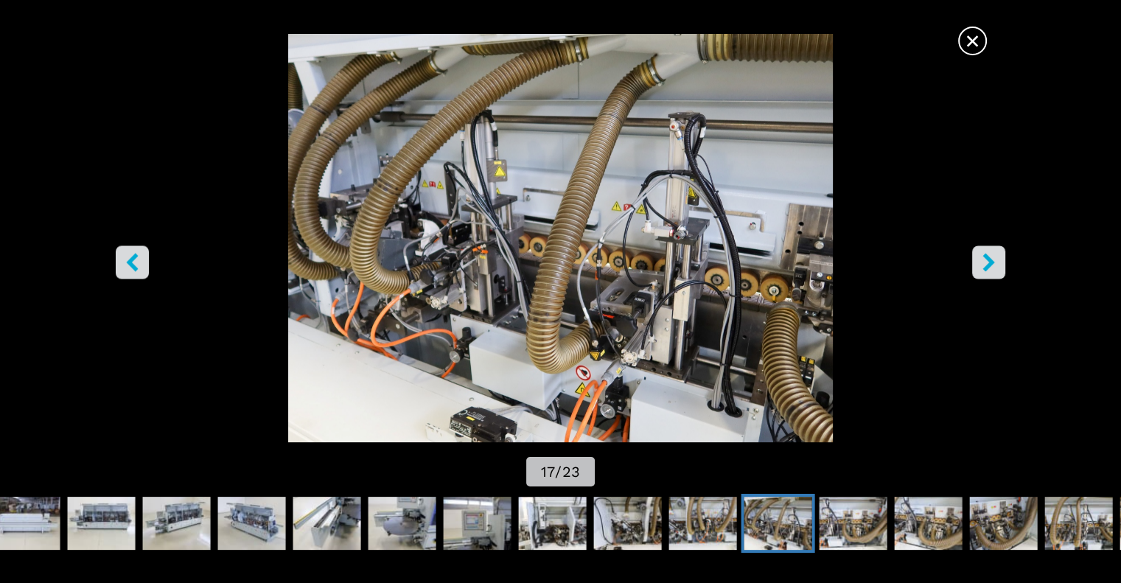
click at [999, 270] on button "right-button" at bounding box center [988, 261] width 33 height 33
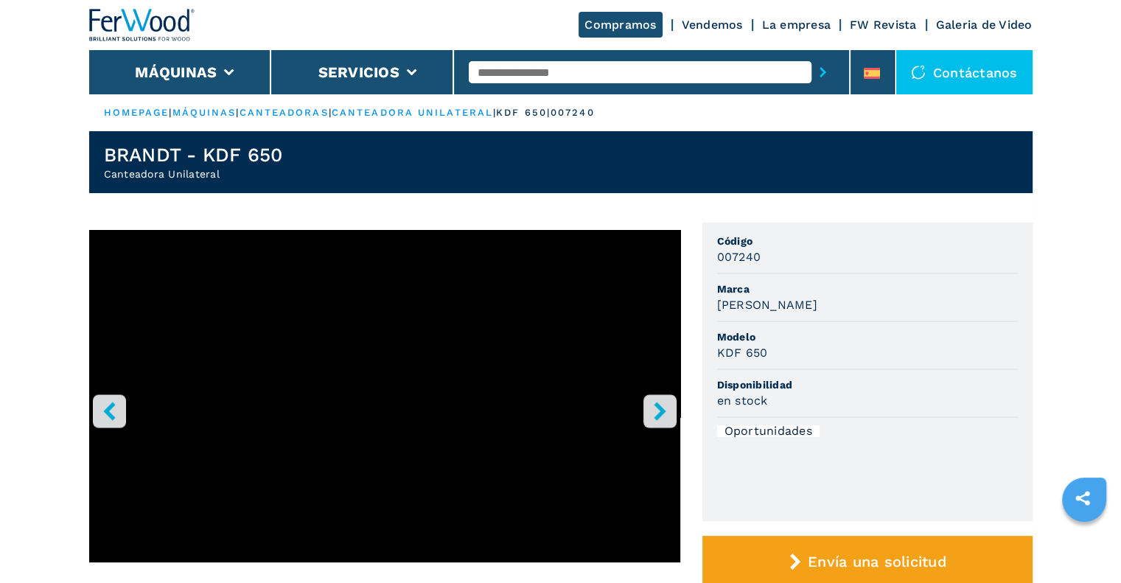
click at [652, 412] on icon "right-button" at bounding box center [660, 411] width 18 height 18
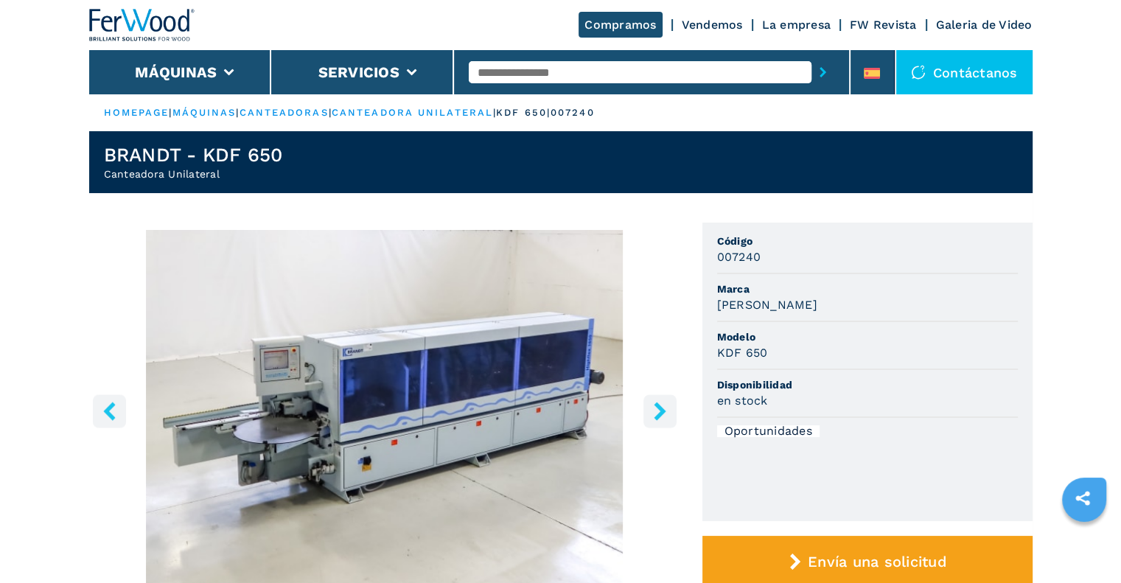
click at [661, 413] on icon "right-button" at bounding box center [660, 411] width 12 height 18
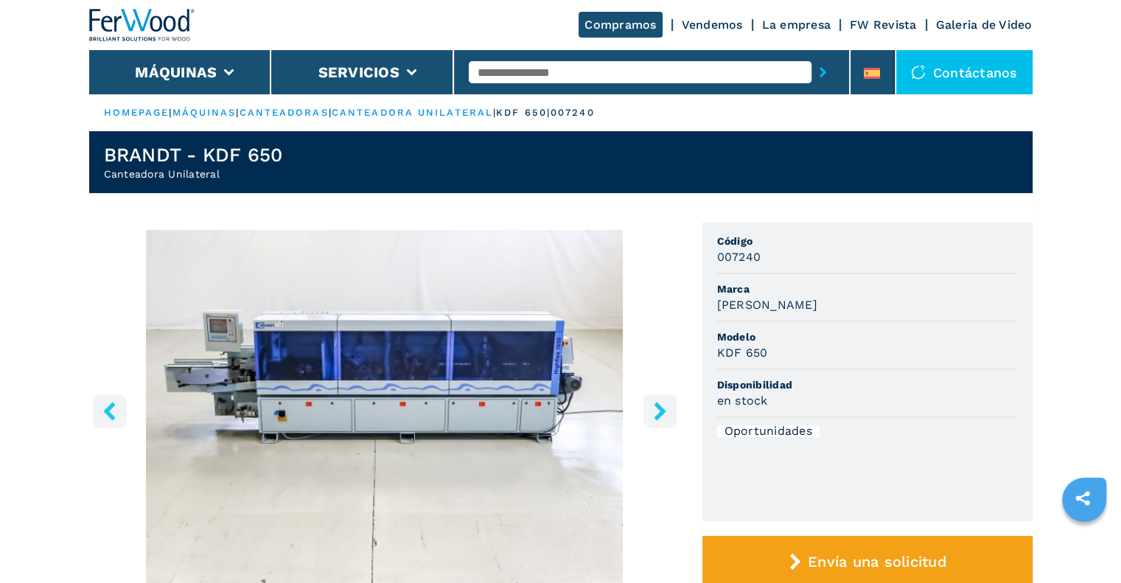
click at [661, 415] on icon "right-button" at bounding box center [660, 411] width 12 height 18
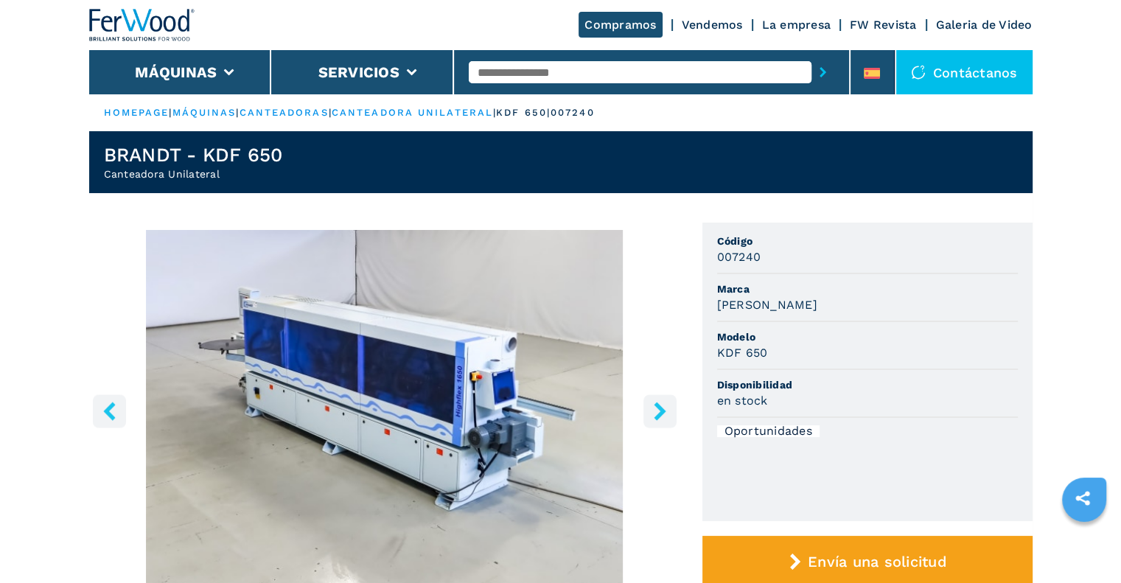
click at [659, 413] on icon "right-button" at bounding box center [660, 411] width 12 height 18
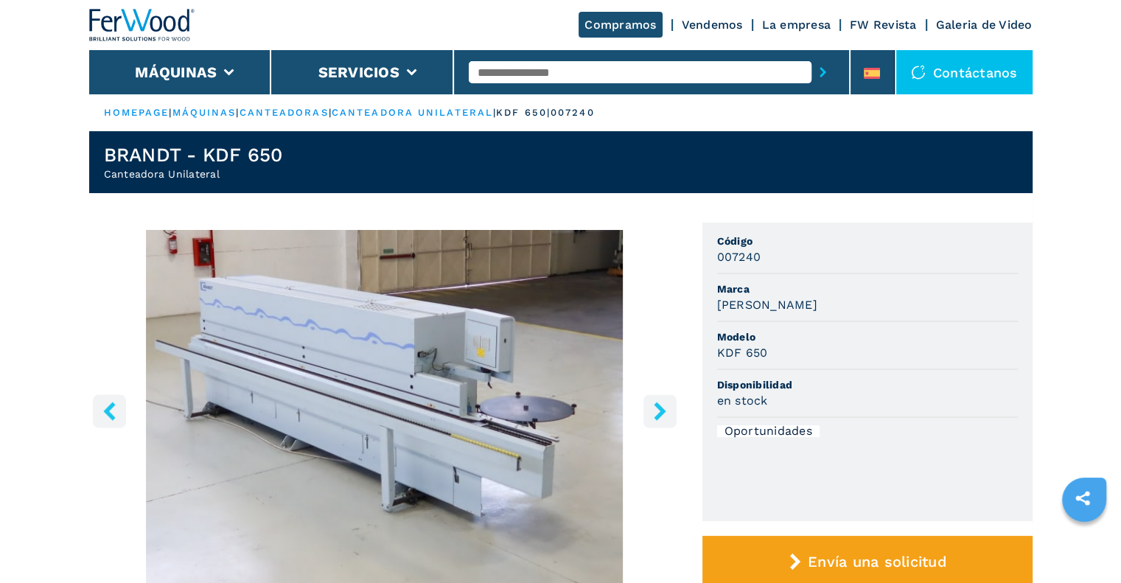
click at [669, 404] on button "right-button" at bounding box center [659, 410] width 33 height 33
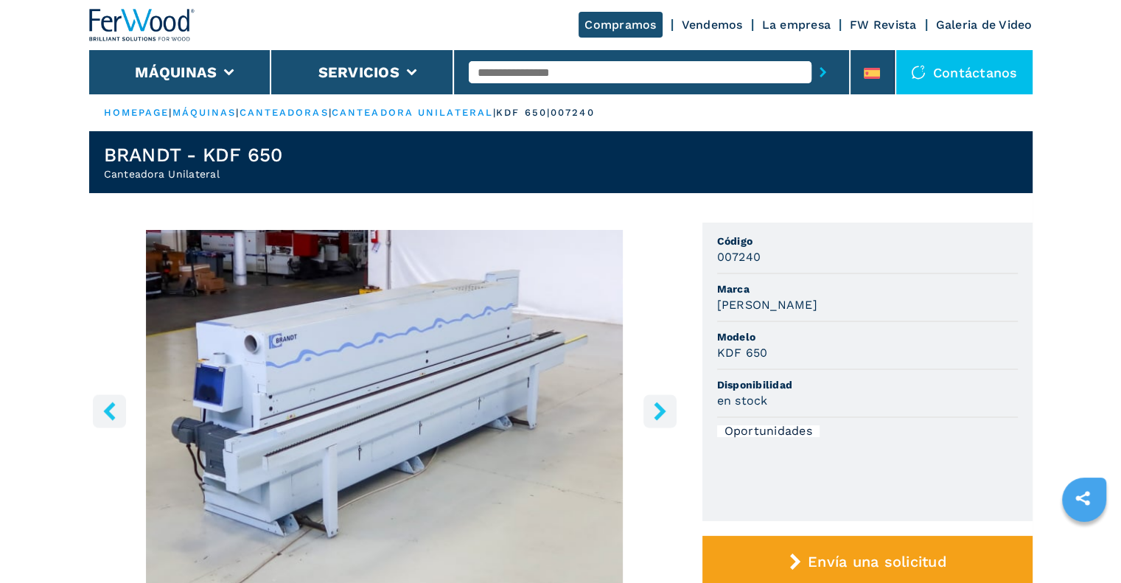
click at [667, 404] on icon "right-button" at bounding box center [660, 411] width 18 height 18
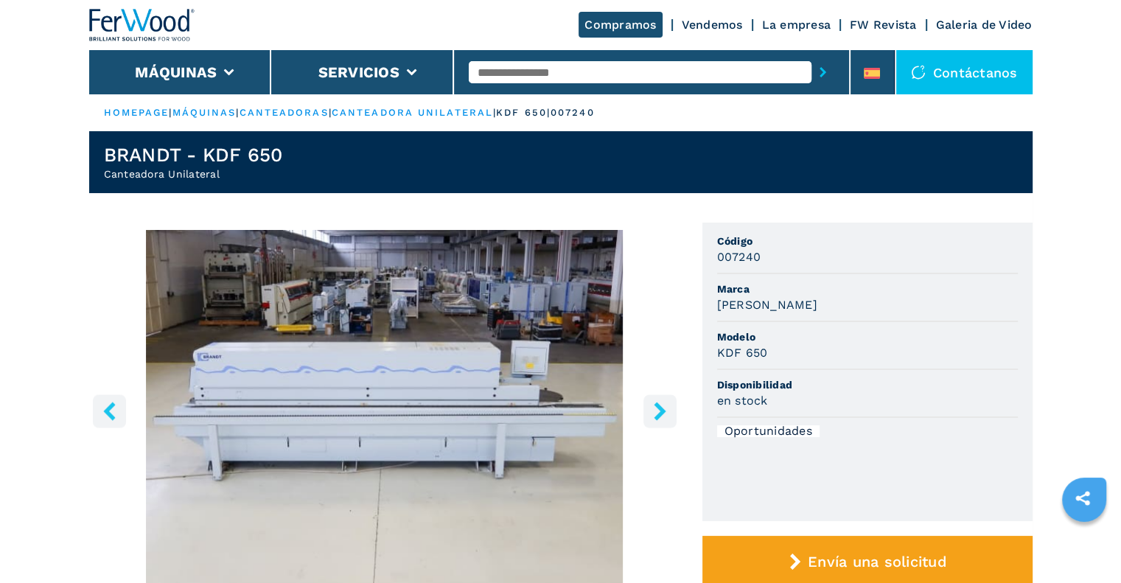
click at [667, 404] on icon "right-button" at bounding box center [660, 411] width 18 height 18
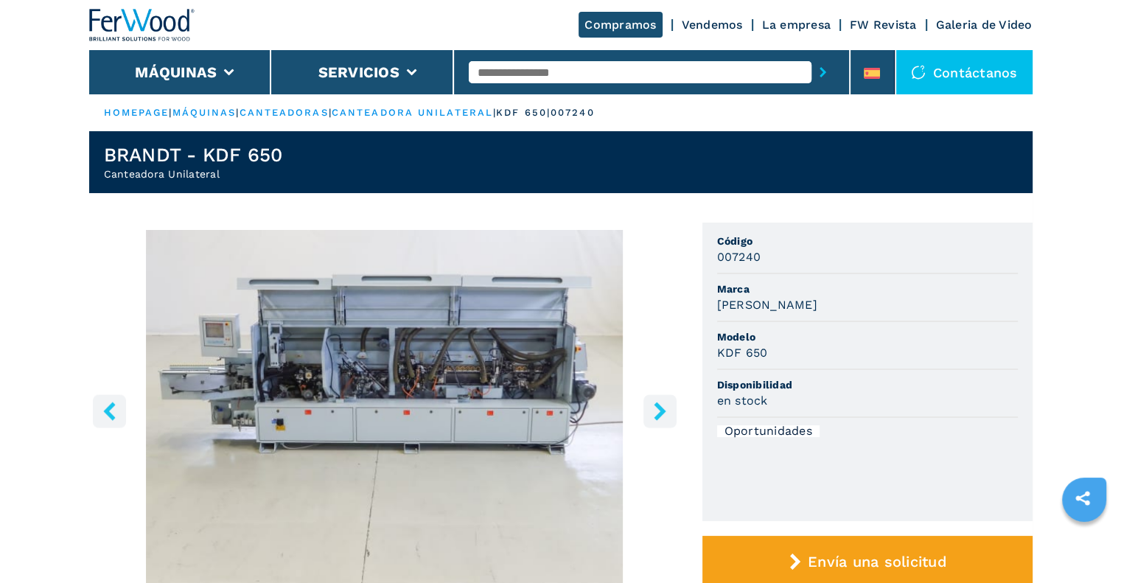
click at [657, 410] on icon "right-button" at bounding box center [660, 411] width 18 height 18
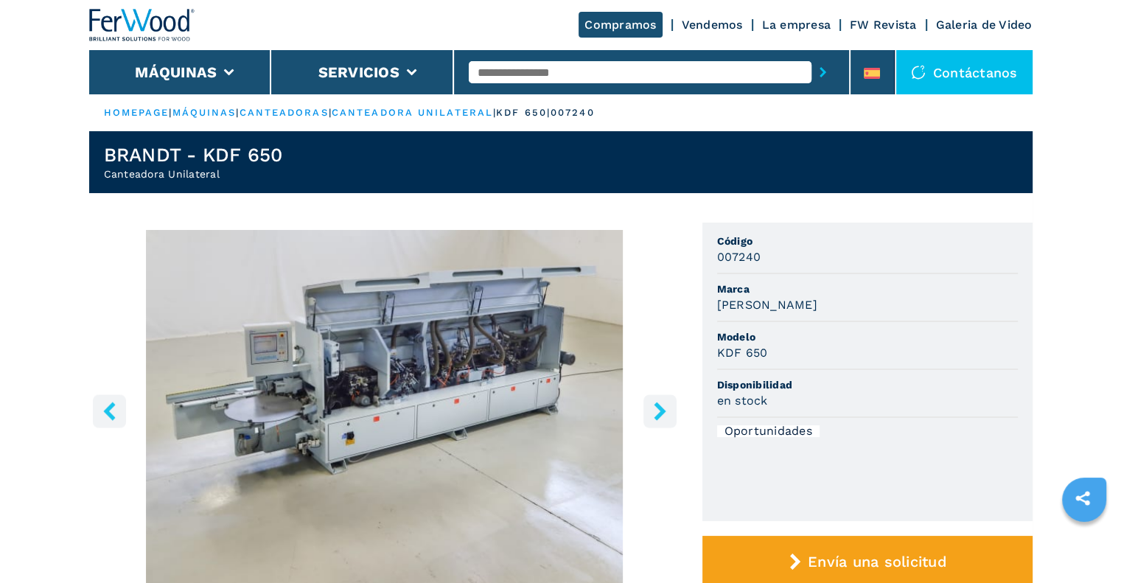
click at [657, 410] on icon "right-button" at bounding box center [660, 411] width 18 height 18
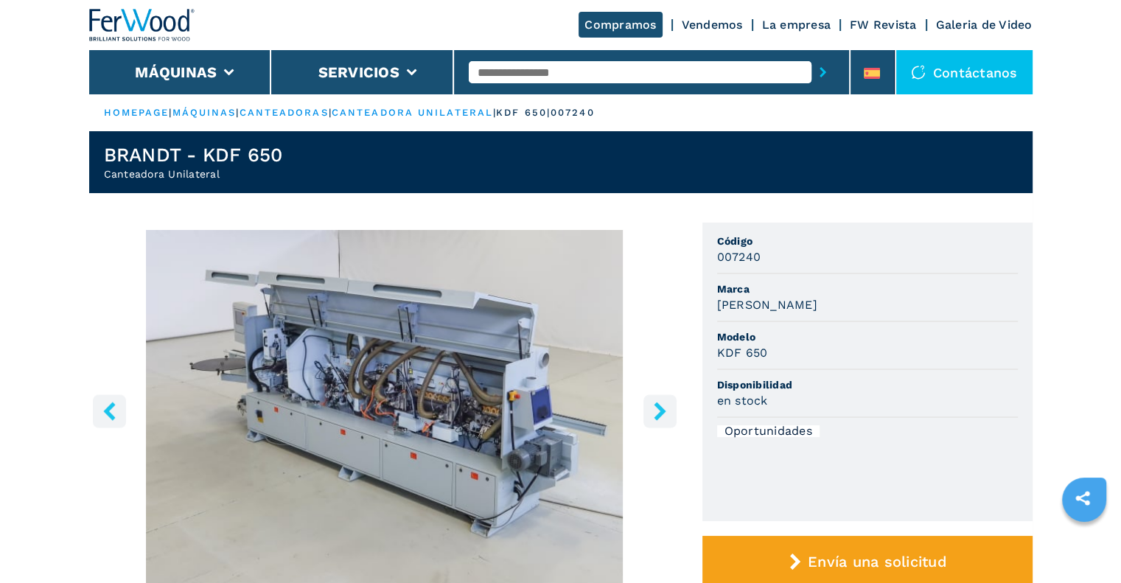
click at [651, 410] on icon "right-button" at bounding box center [660, 411] width 18 height 18
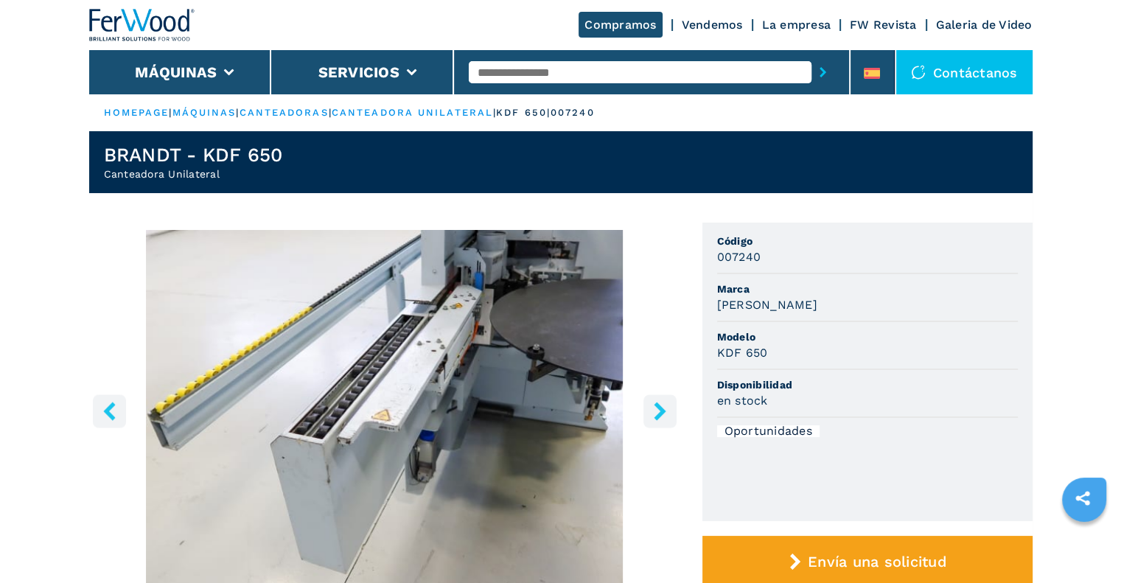
click at [658, 412] on icon "right-button" at bounding box center [660, 411] width 18 height 18
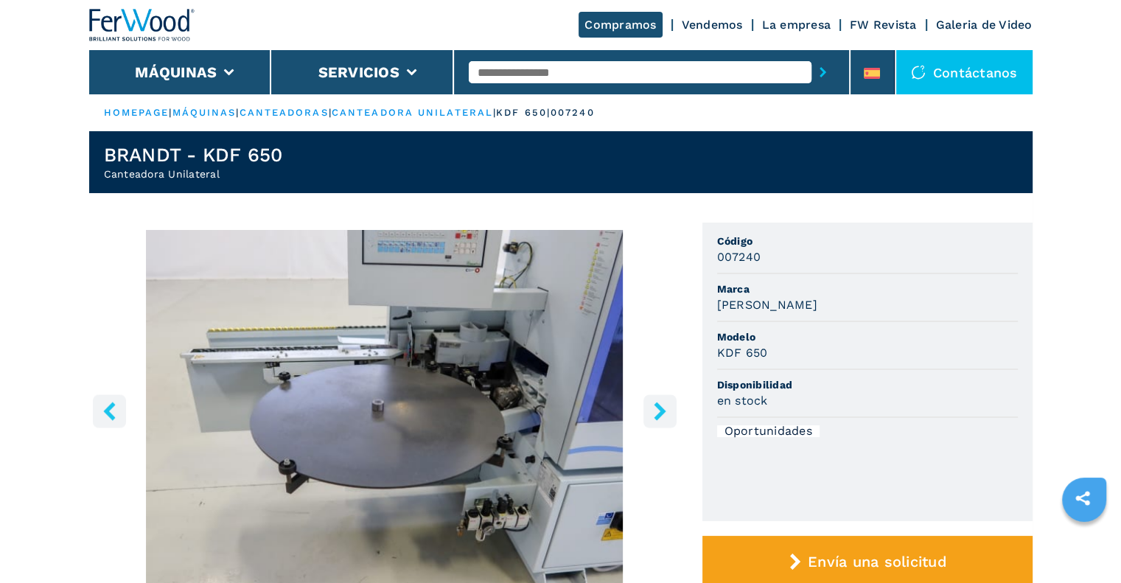
click at [657, 412] on icon "right-button" at bounding box center [660, 411] width 18 height 18
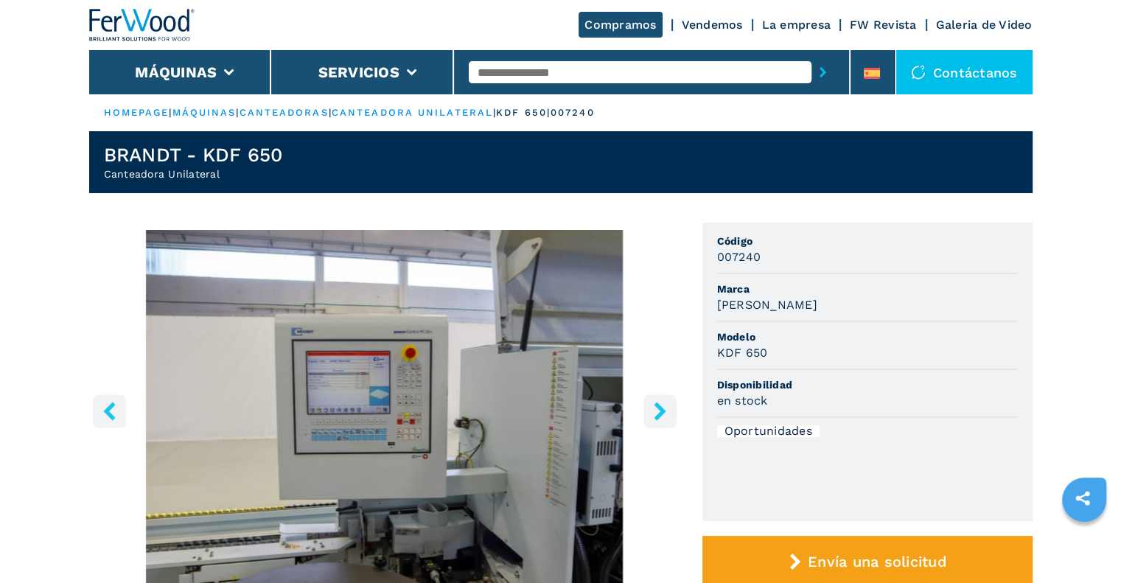
click at [657, 414] on icon "right-button" at bounding box center [660, 411] width 12 height 18
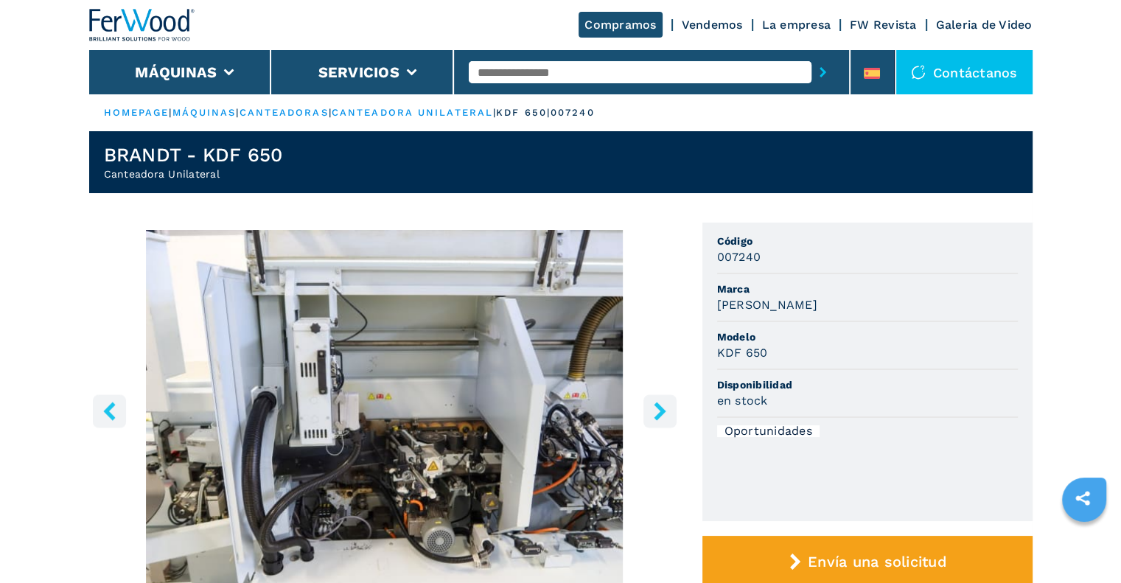
click at [672, 412] on button "right-button" at bounding box center [659, 410] width 33 height 33
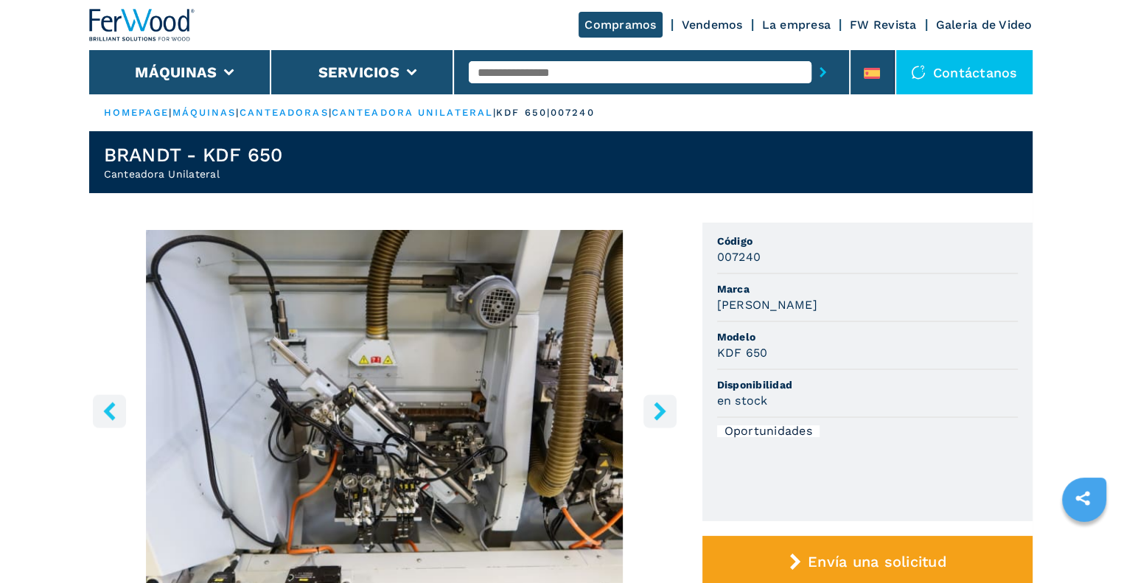
click at [658, 412] on icon "right-button" at bounding box center [660, 411] width 12 height 18
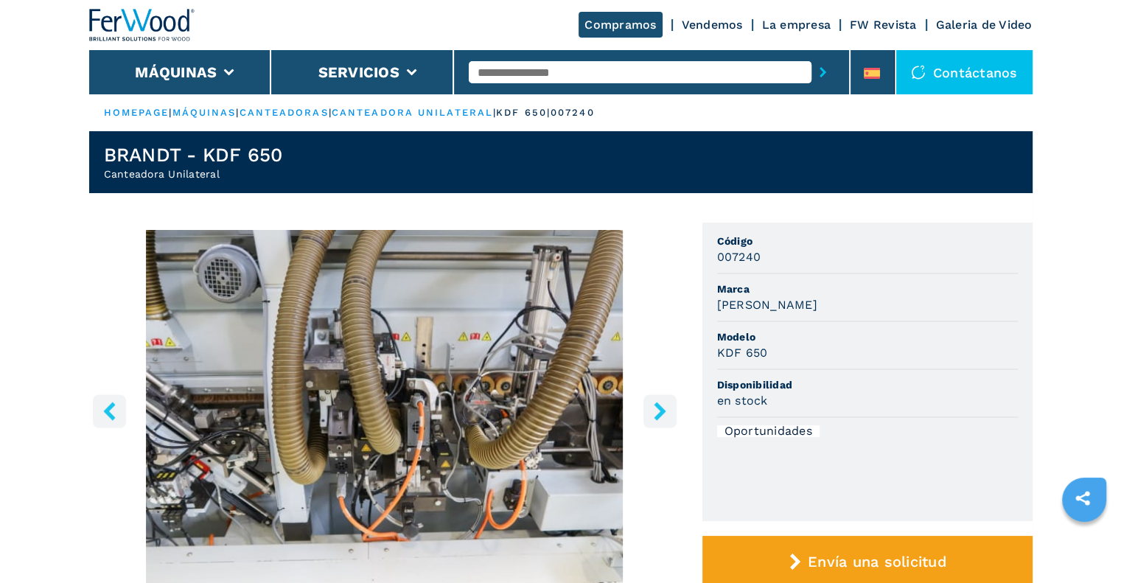
click at [662, 407] on icon "right-button" at bounding box center [660, 411] width 18 height 18
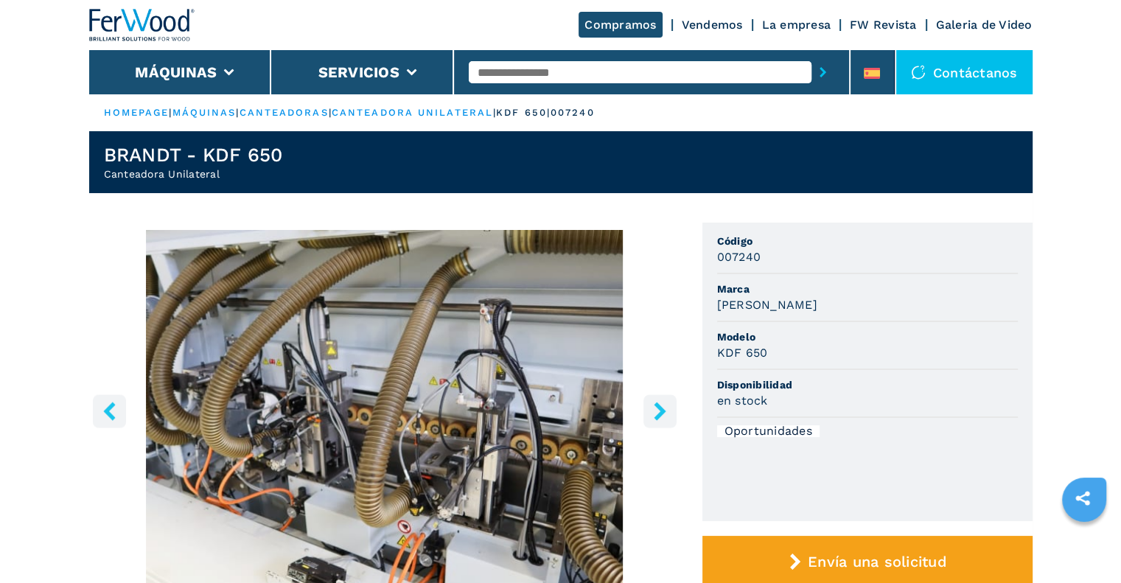
click at [662, 410] on icon "right-button" at bounding box center [660, 411] width 12 height 18
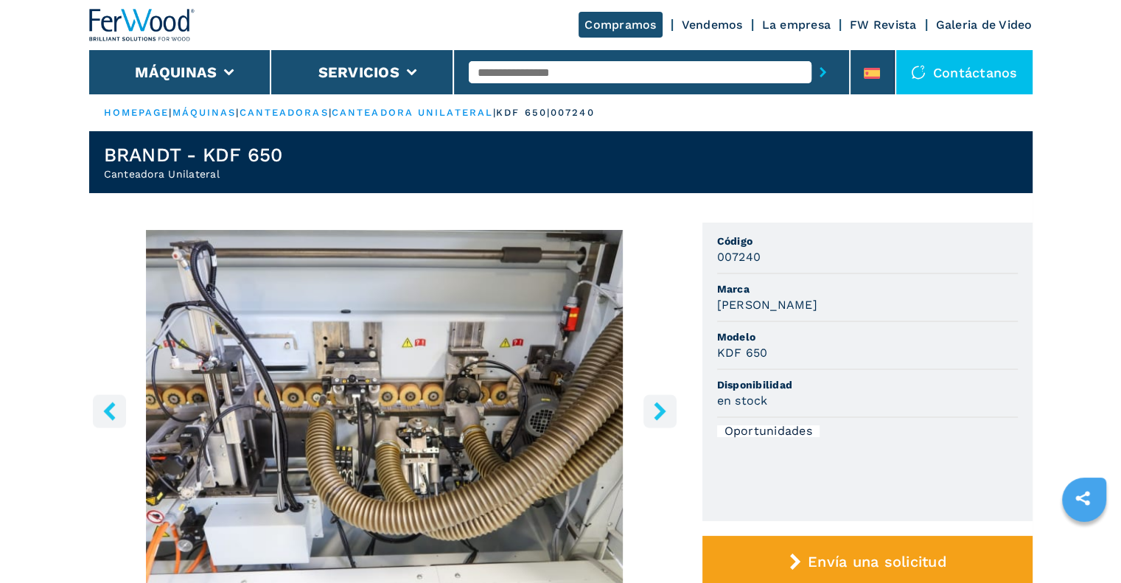
click at [662, 410] on icon "right-button" at bounding box center [660, 411] width 12 height 18
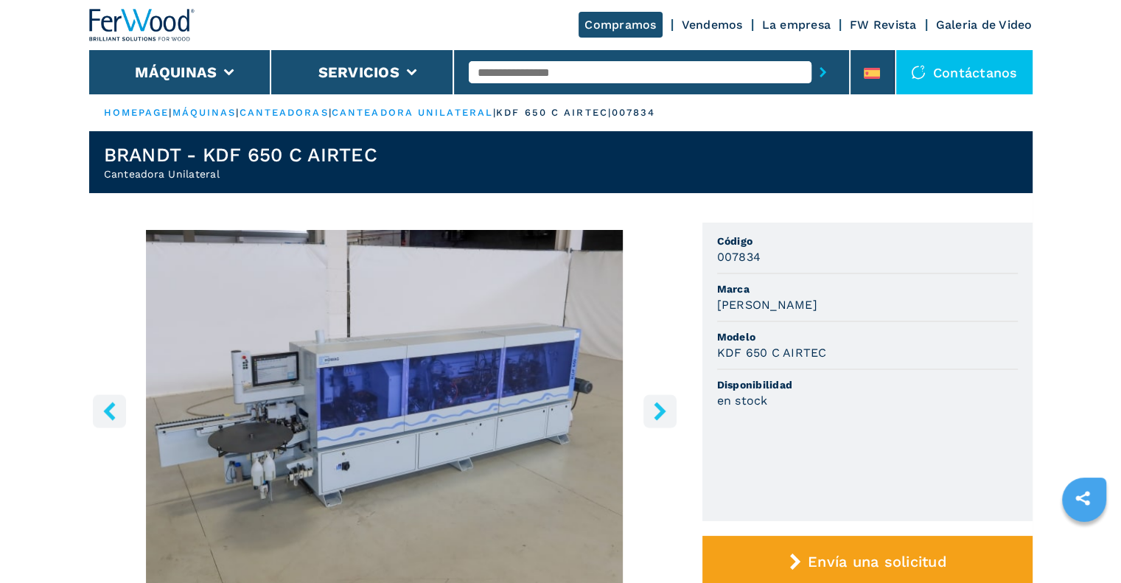
click at [414, 403] on img "Go to Slide 1" at bounding box center [384, 408] width 591 height 357
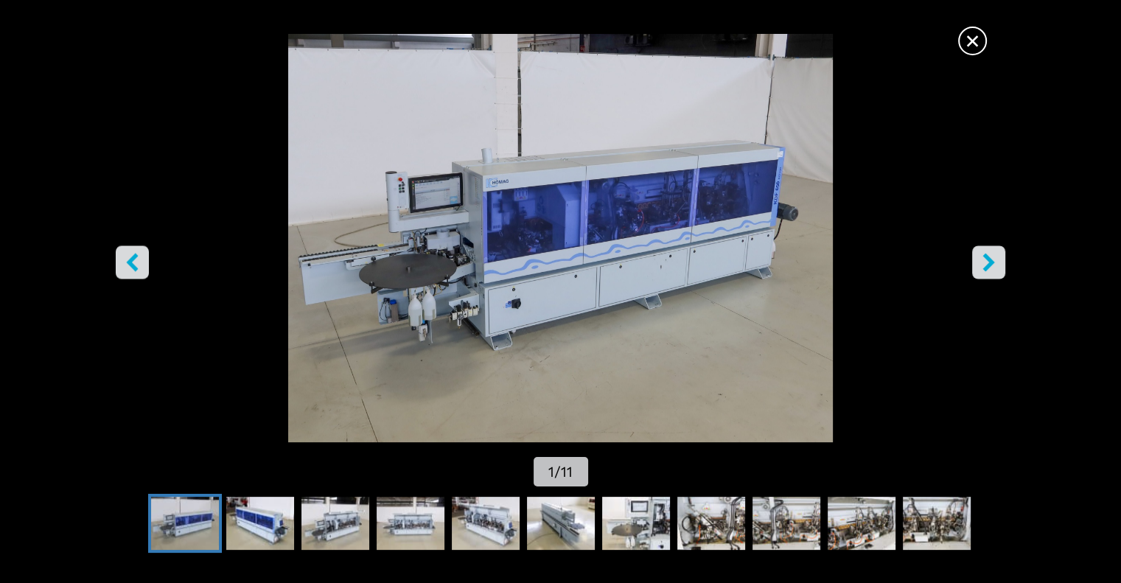
click at [981, 262] on icon "right-button" at bounding box center [988, 262] width 18 height 18
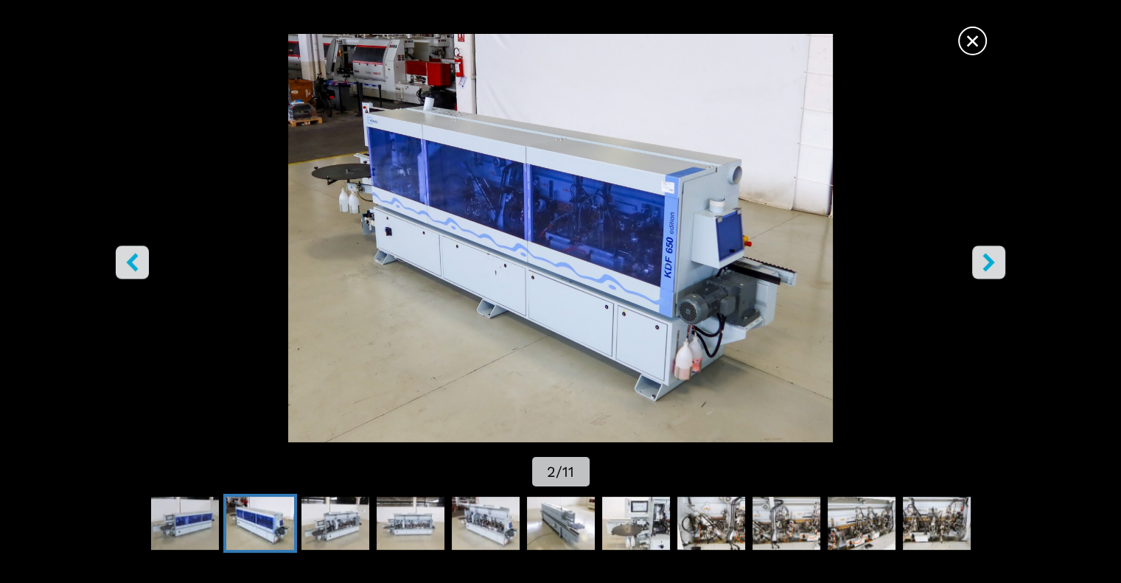
click at [989, 264] on icon "right-button" at bounding box center [988, 262] width 12 height 18
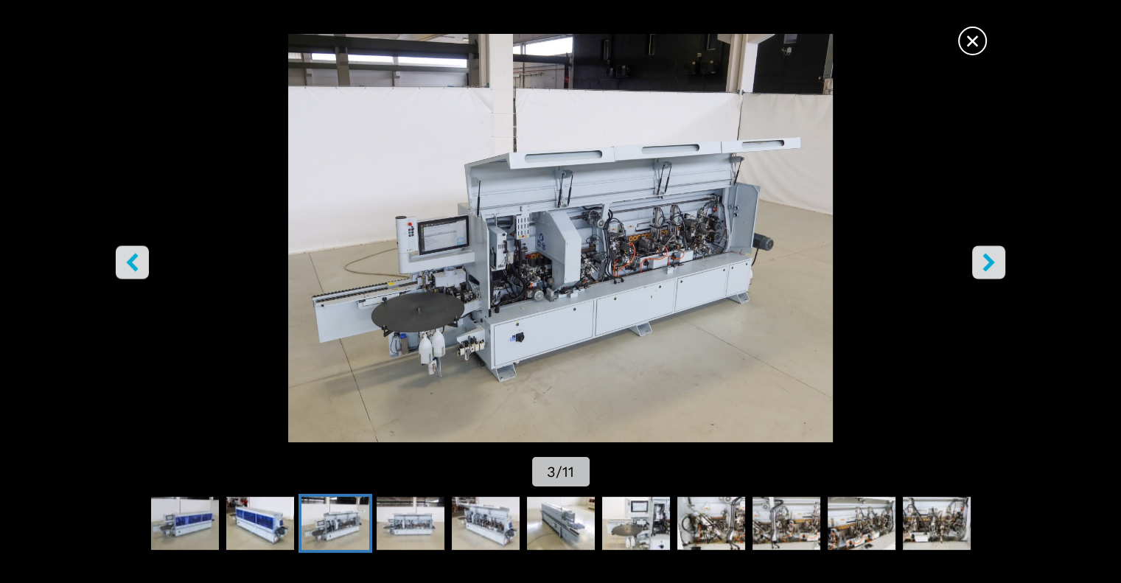
click at [989, 256] on icon "right-button" at bounding box center [988, 262] width 18 height 18
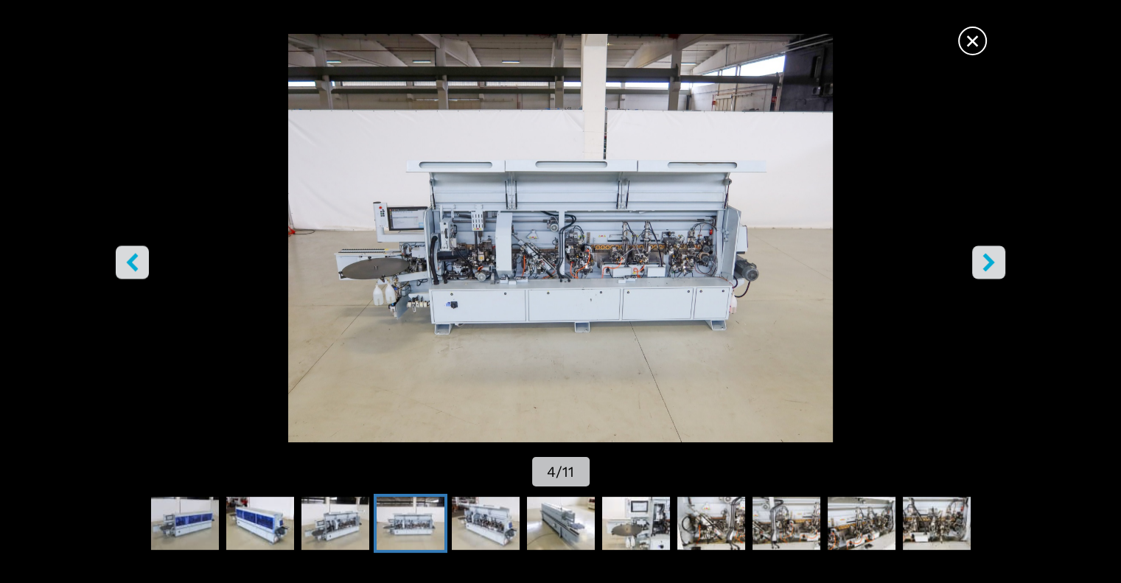
click at [990, 259] on icon "right-button" at bounding box center [988, 262] width 18 height 18
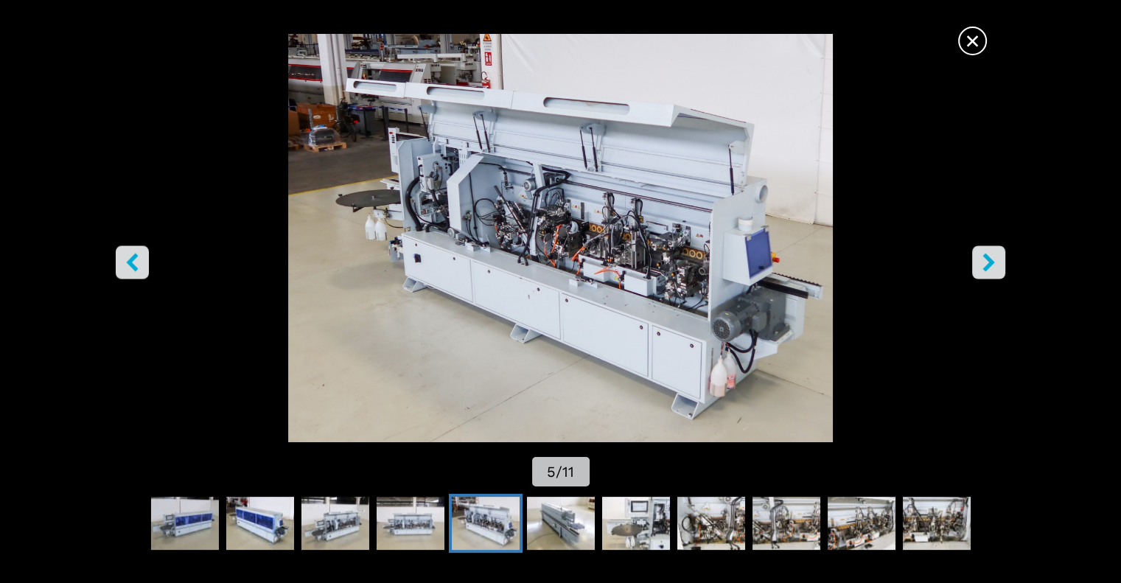
click at [992, 263] on icon "right-button" at bounding box center [988, 262] width 12 height 18
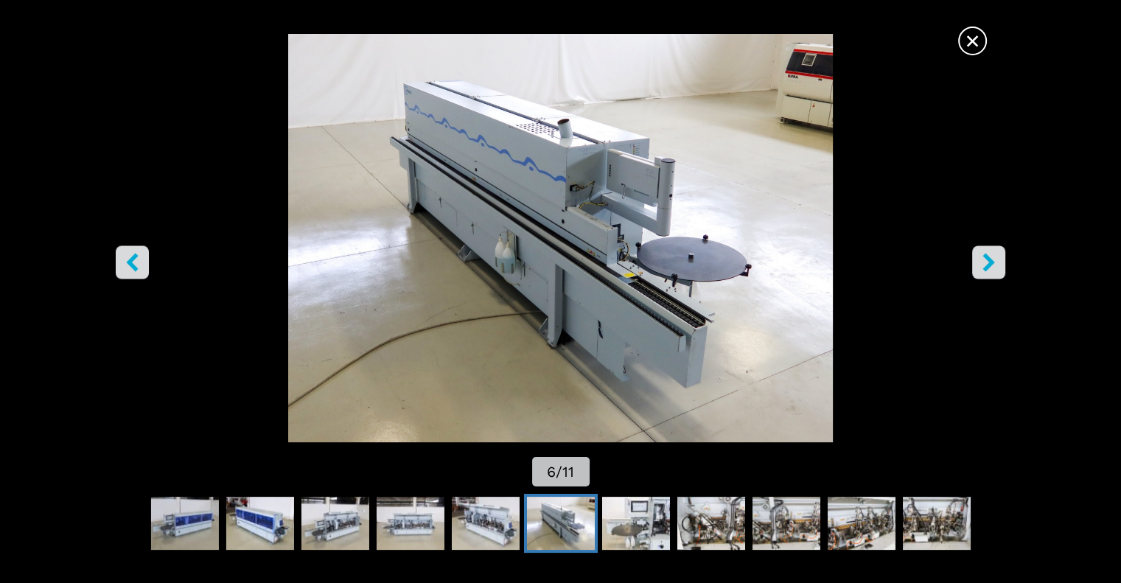
click at [990, 258] on icon "right-button" at bounding box center [988, 262] width 18 height 18
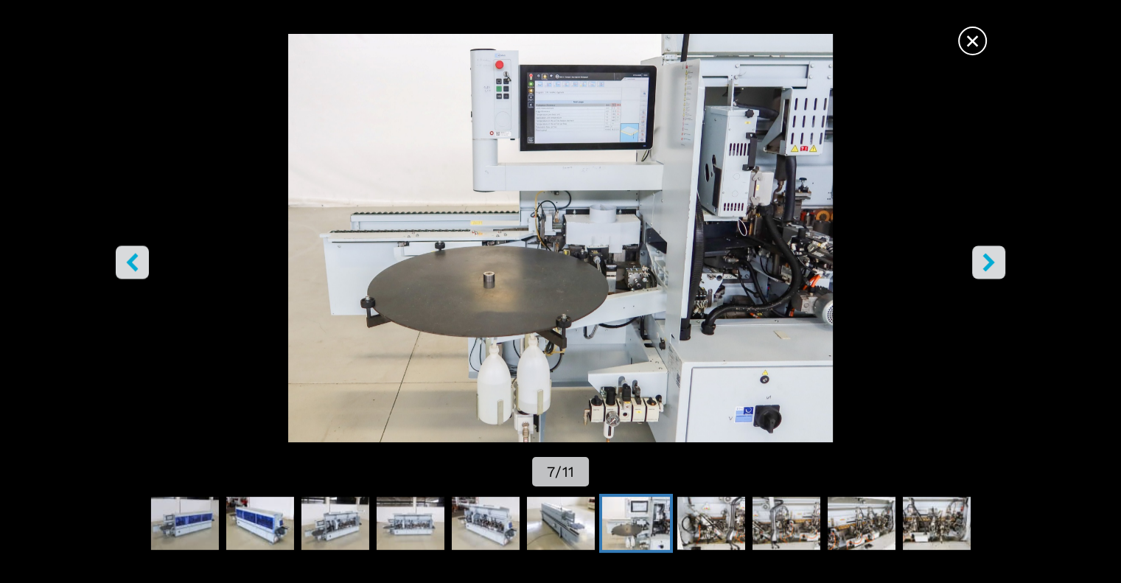
click at [993, 259] on icon "right-button" at bounding box center [988, 262] width 18 height 18
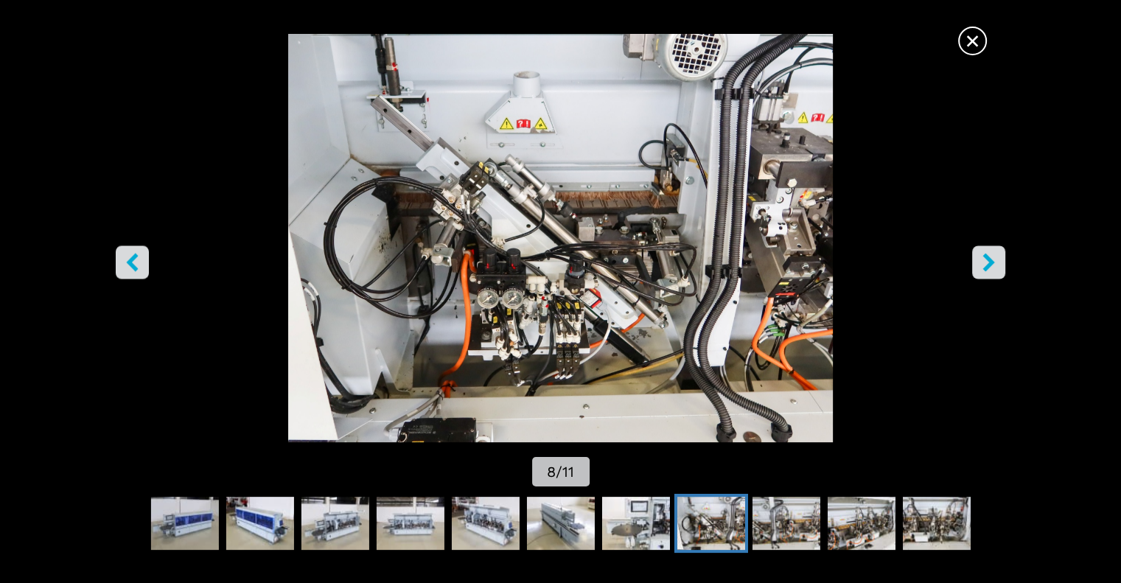
click at [989, 266] on icon "right-button" at bounding box center [988, 262] width 12 height 18
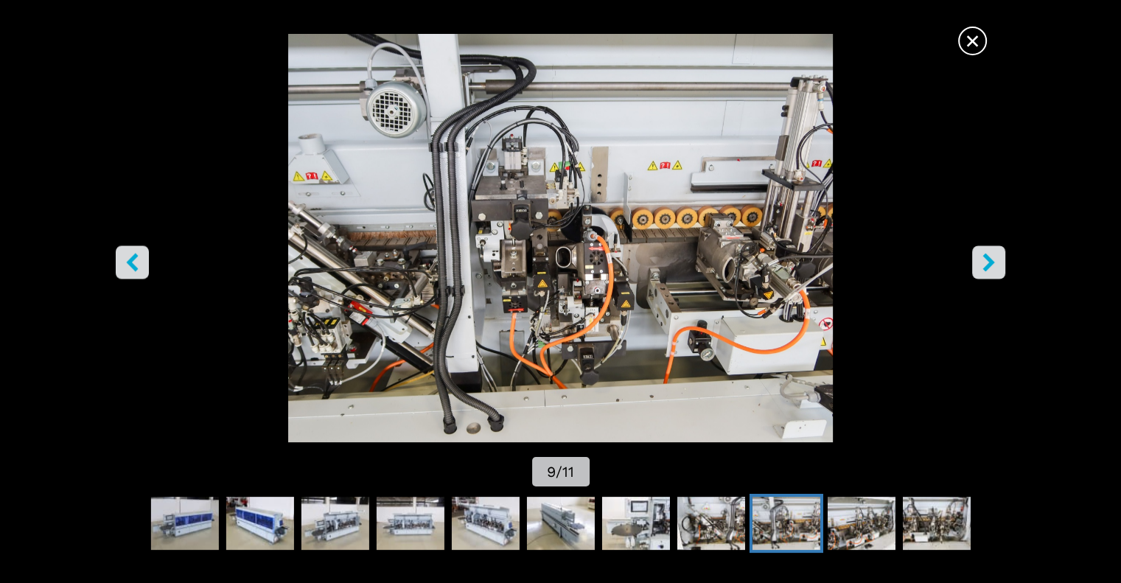
click at [990, 259] on icon "right-button" at bounding box center [988, 262] width 12 height 18
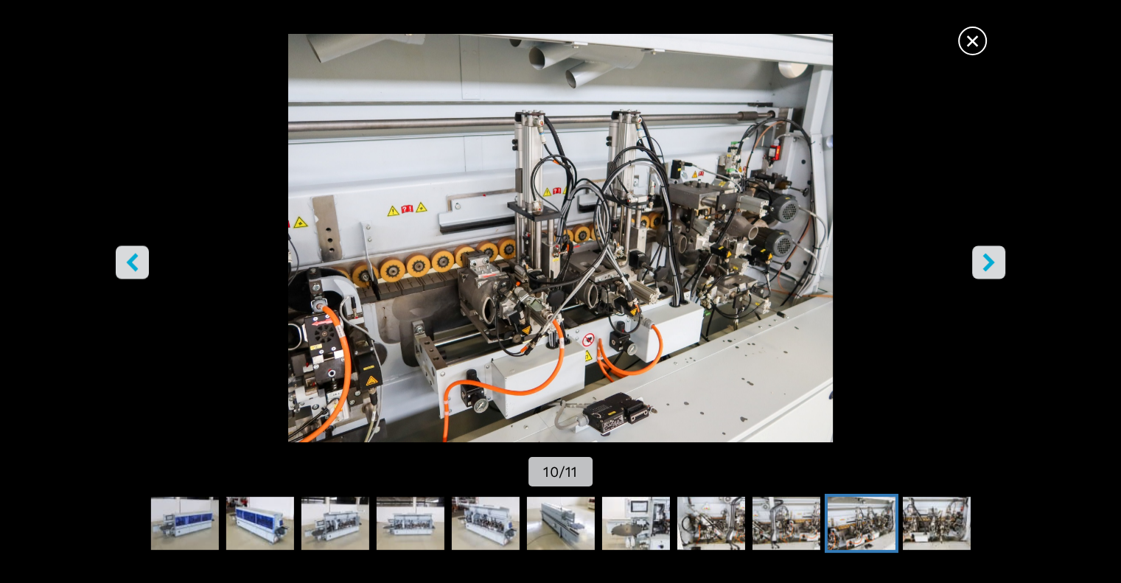
click at [990, 264] on icon "right-button" at bounding box center [988, 262] width 12 height 18
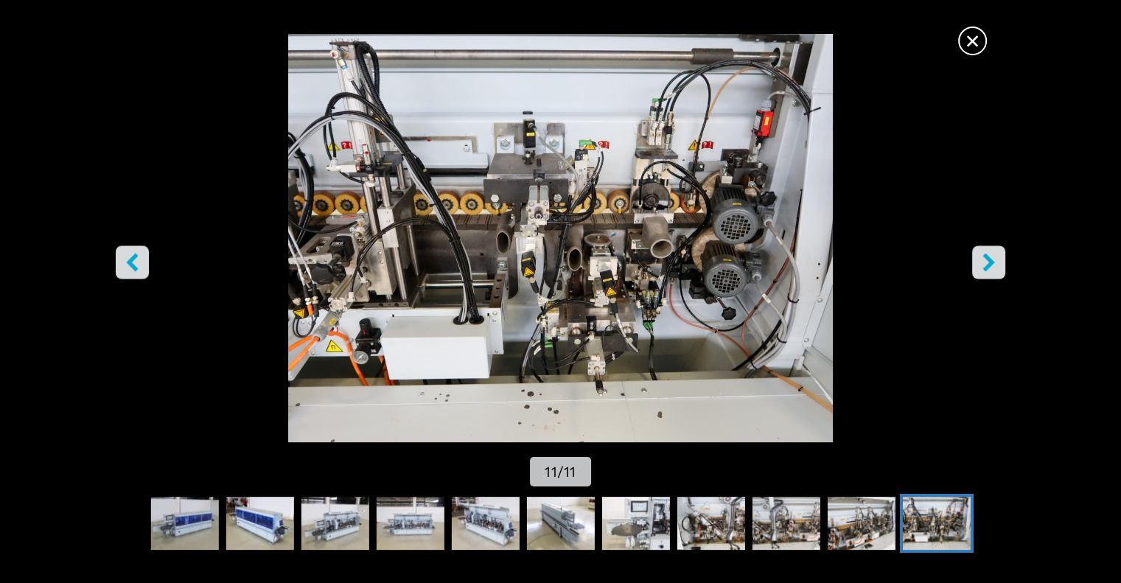
click at [987, 267] on icon "right-button" at bounding box center [988, 262] width 12 height 18
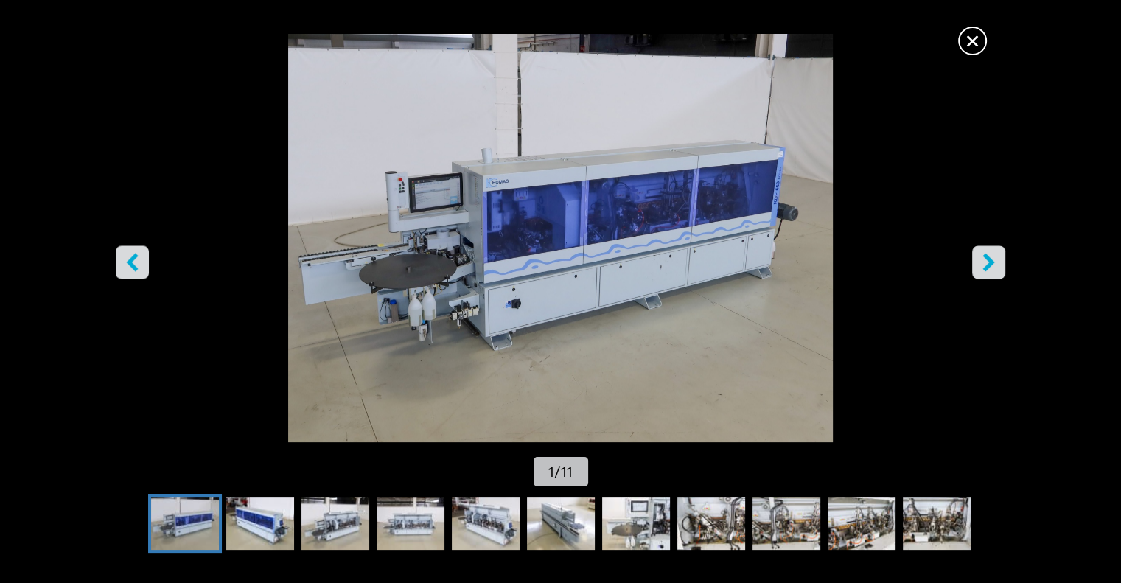
click at [967, 40] on span "×" at bounding box center [972, 38] width 26 height 26
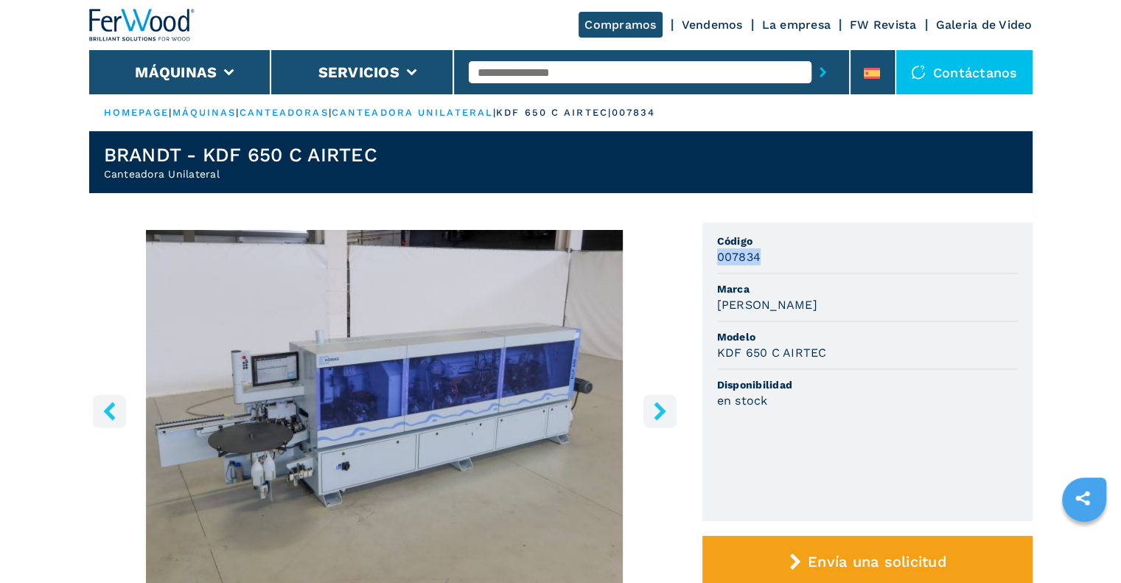
drag, startPoint x: 773, startPoint y: 252, endPoint x: 707, endPoint y: 259, distance: 65.9
click at [707, 259] on ul "Código 007834 [PERSON_NAME] Modelo KDF 650 C AIRTEC Disponibilidad en stock" at bounding box center [867, 372] width 330 height 298
copy h3 "007834"
click at [664, 413] on icon "right-button" at bounding box center [660, 411] width 18 height 18
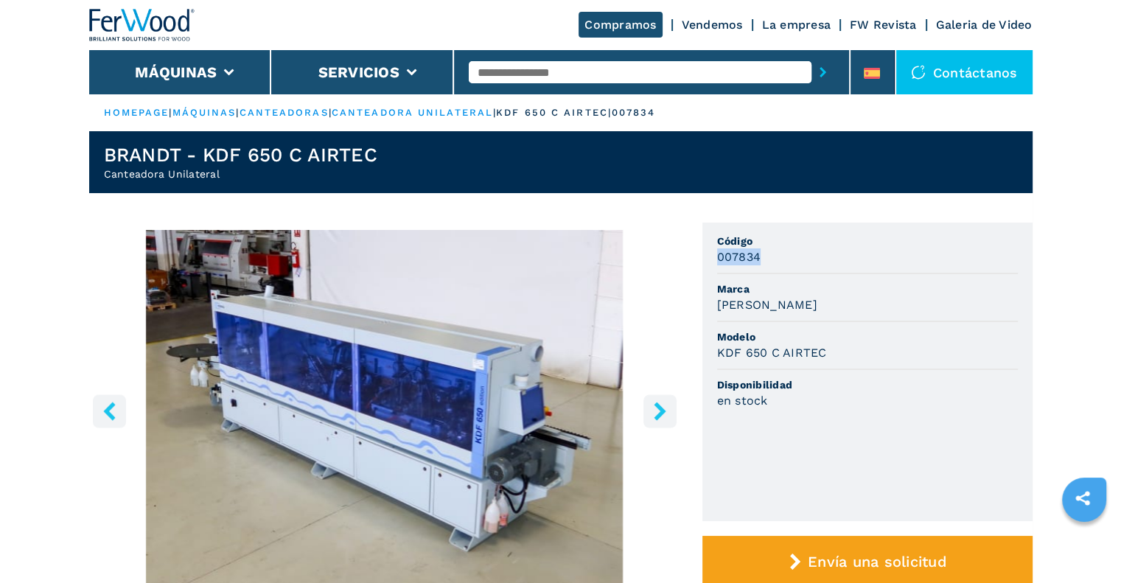
click at [118, 412] on button "left-button" at bounding box center [109, 410] width 33 height 33
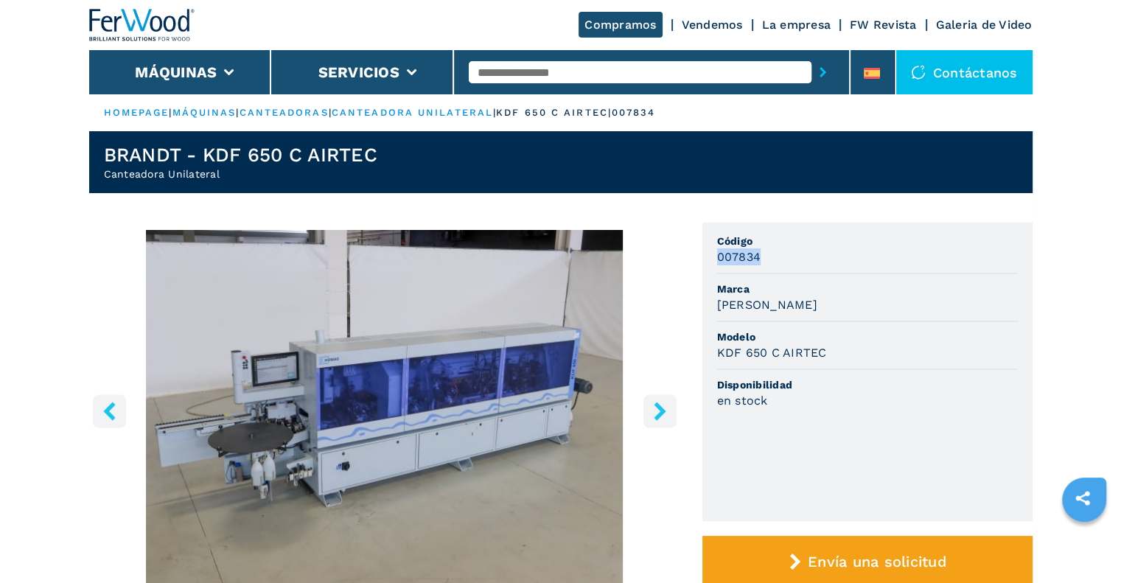
scroll to position [147, 0]
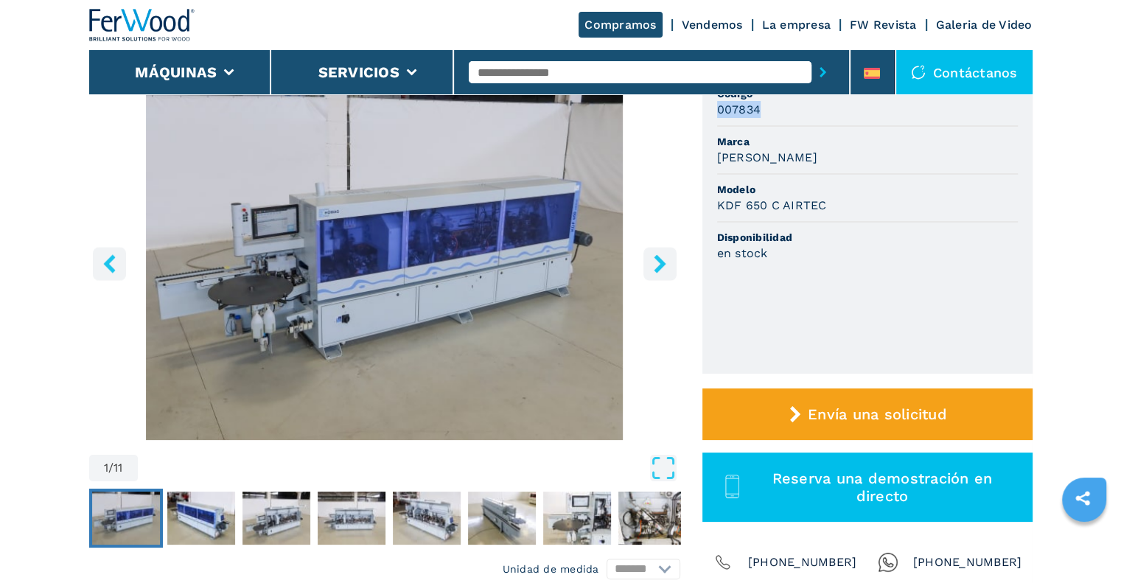
click at [380, 319] on img "Go to Slide 1" at bounding box center [384, 261] width 591 height 357
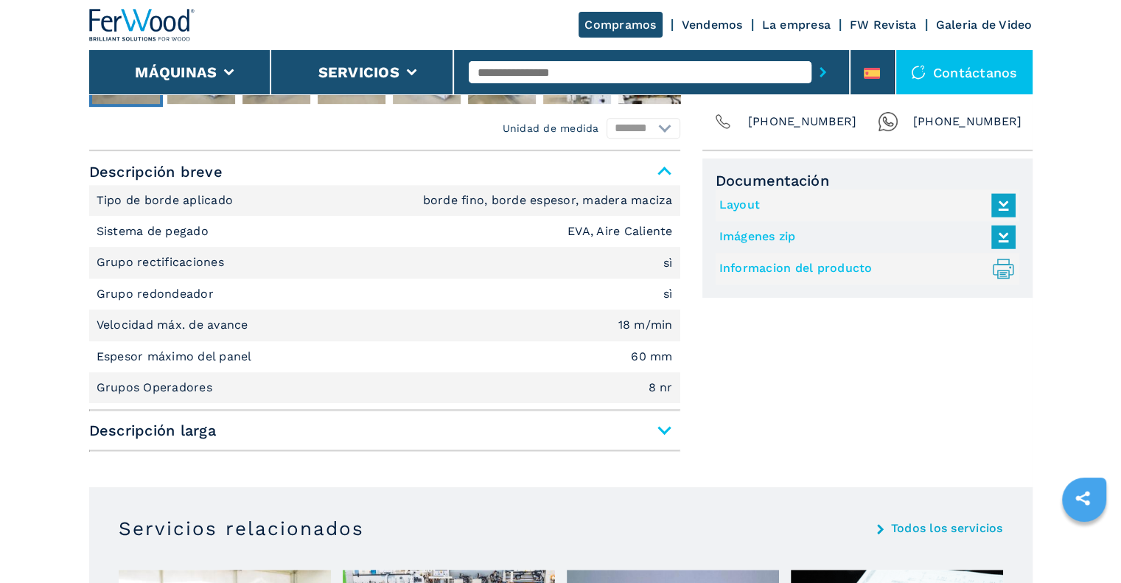
scroll to position [589, 0]
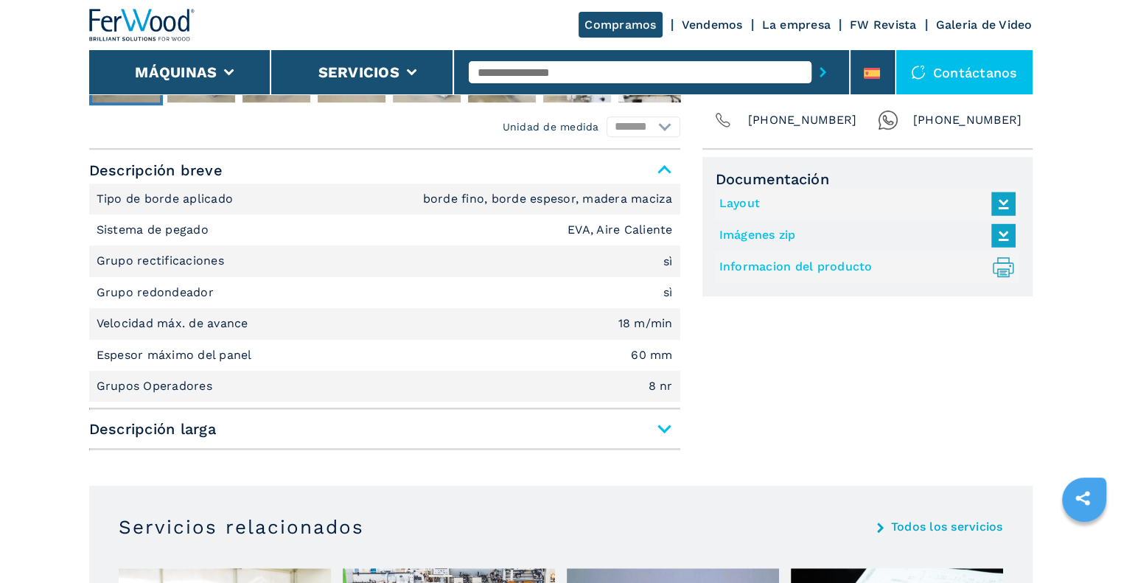
click at [661, 432] on span "Descripción larga" at bounding box center [384, 429] width 591 height 27
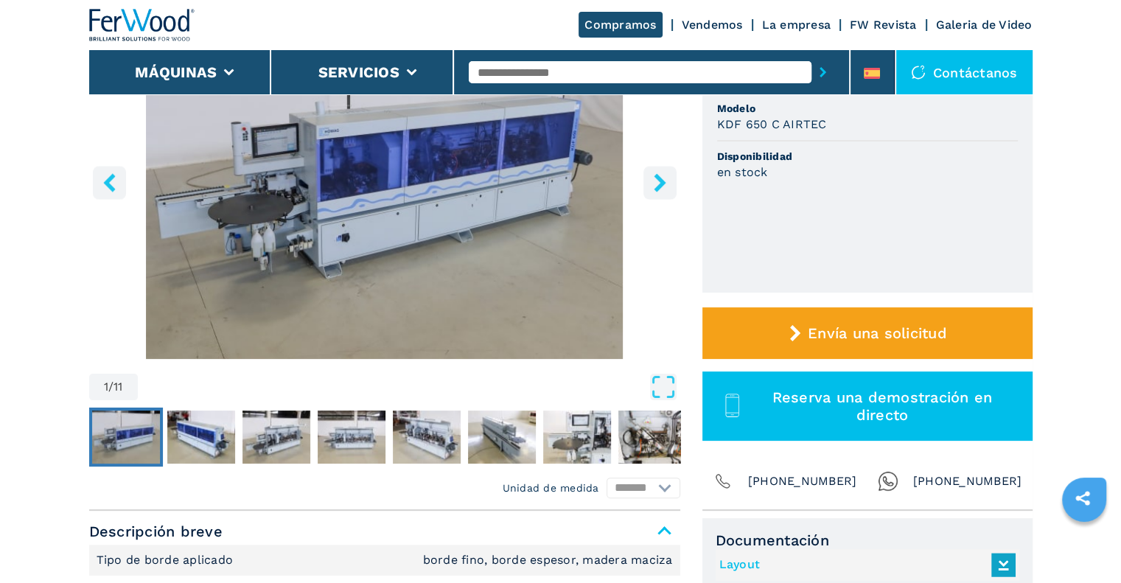
scroll to position [221, 0]
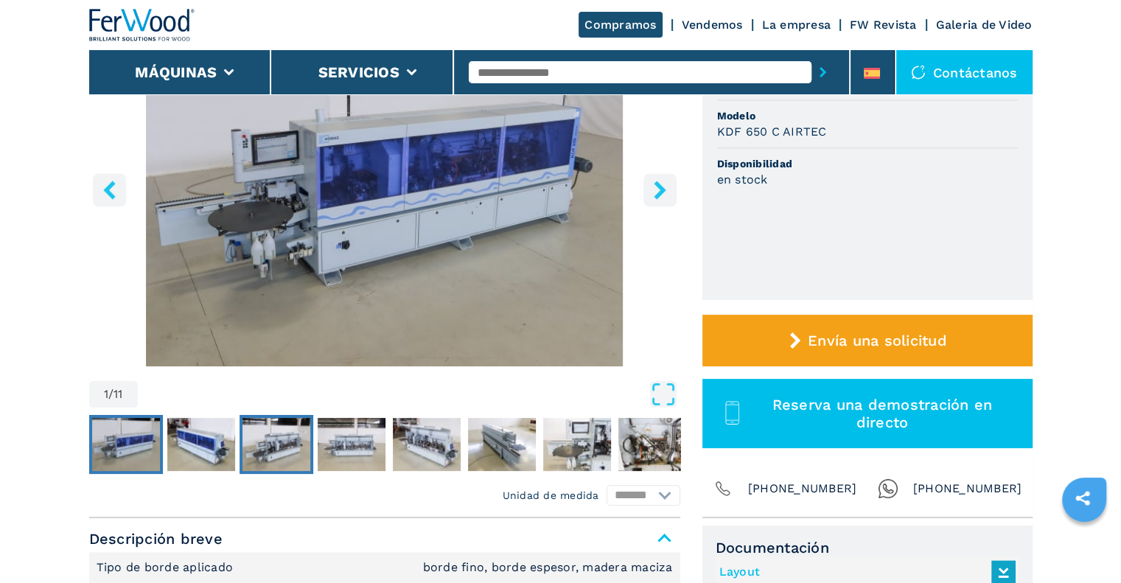
click at [281, 439] on img "Go to Slide 3" at bounding box center [276, 444] width 68 height 53
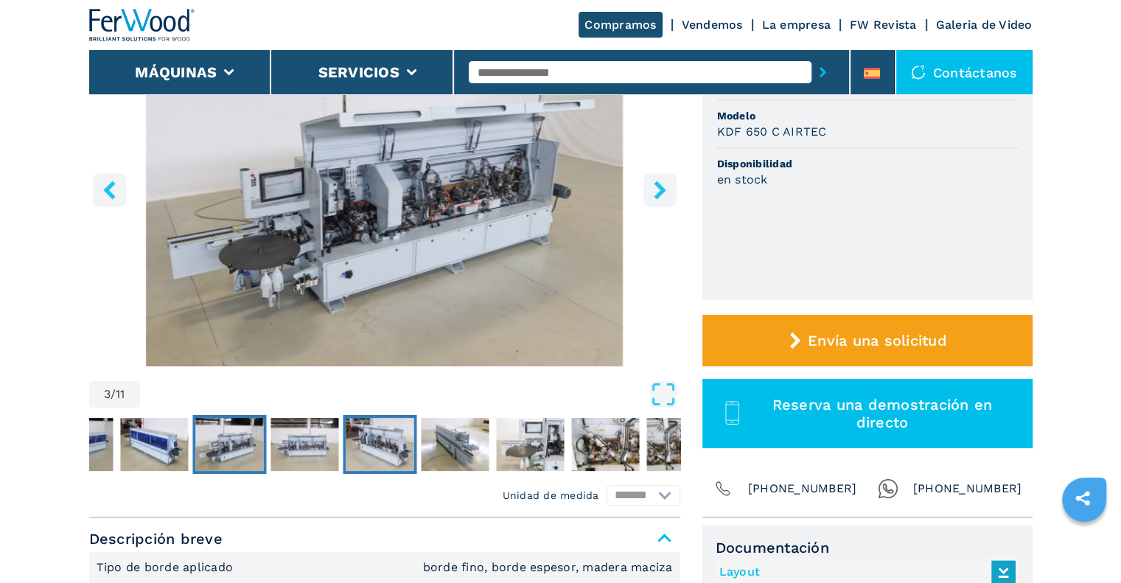
click at [374, 441] on img "Go to Slide 5" at bounding box center [380, 444] width 68 height 53
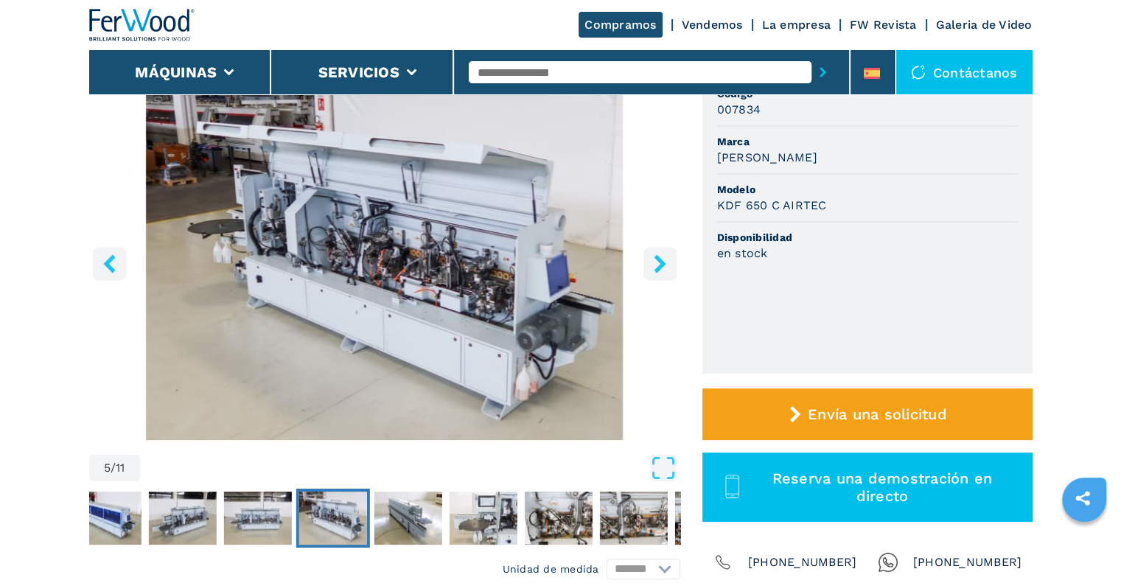
scroll to position [0, 0]
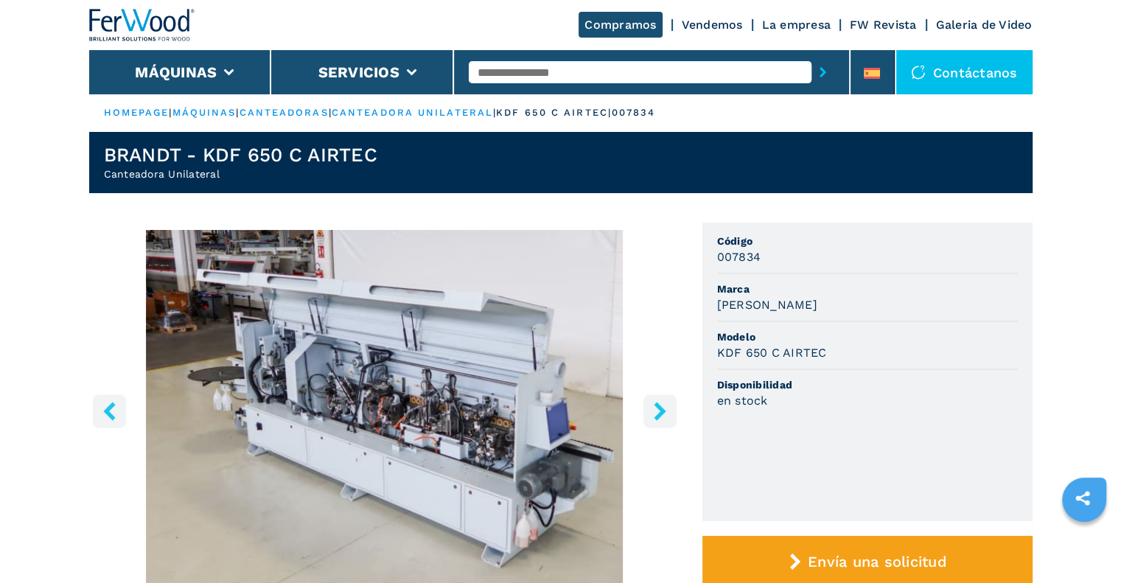
click at [651, 407] on icon "right-button" at bounding box center [660, 411] width 18 height 18
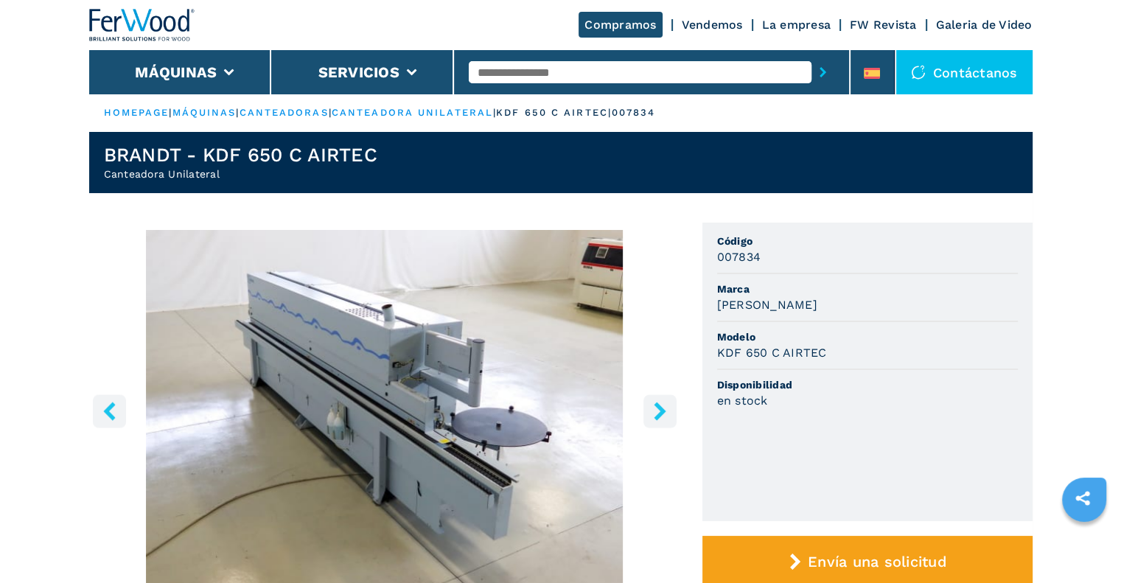
click at [651, 407] on icon "right-button" at bounding box center [660, 411] width 18 height 18
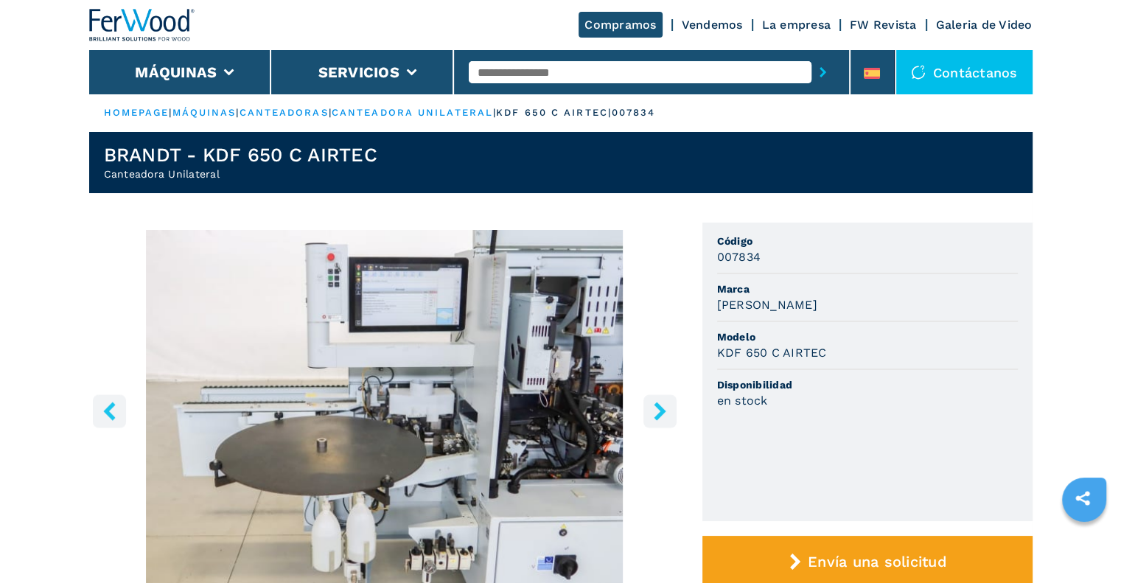
click at [661, 414] on icon "right-button" at bounding box center [660, 411] width 12 height 18
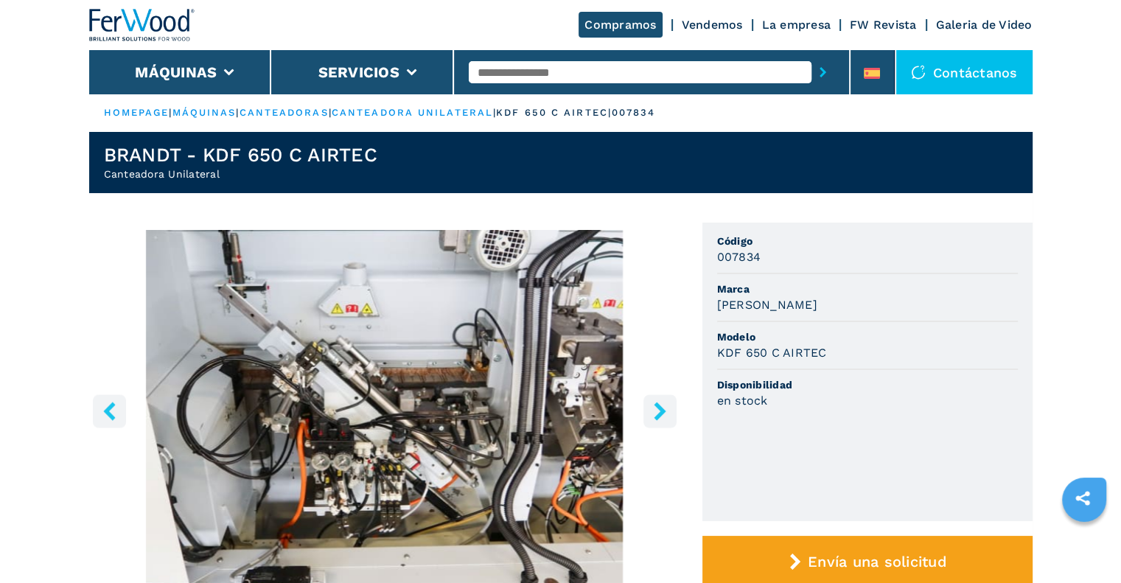
click at [113, 407] on icon "left-button" at bounding box center [109, 411] width 18 height 18
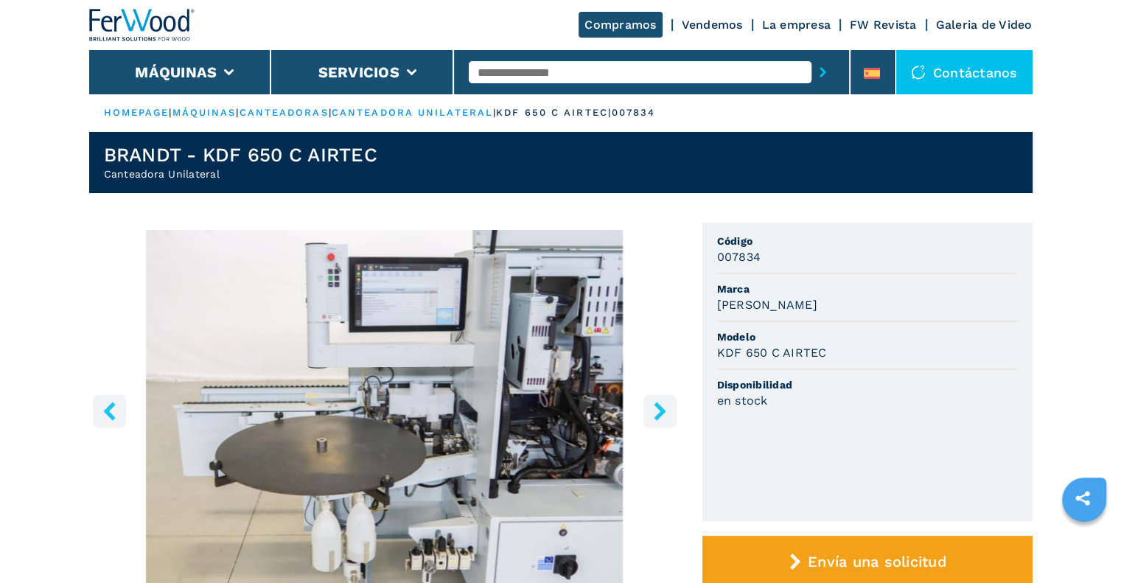
click at [480, 441] on img "Go to Slide 7" at bounding box center [384, 408] width 591 height 357
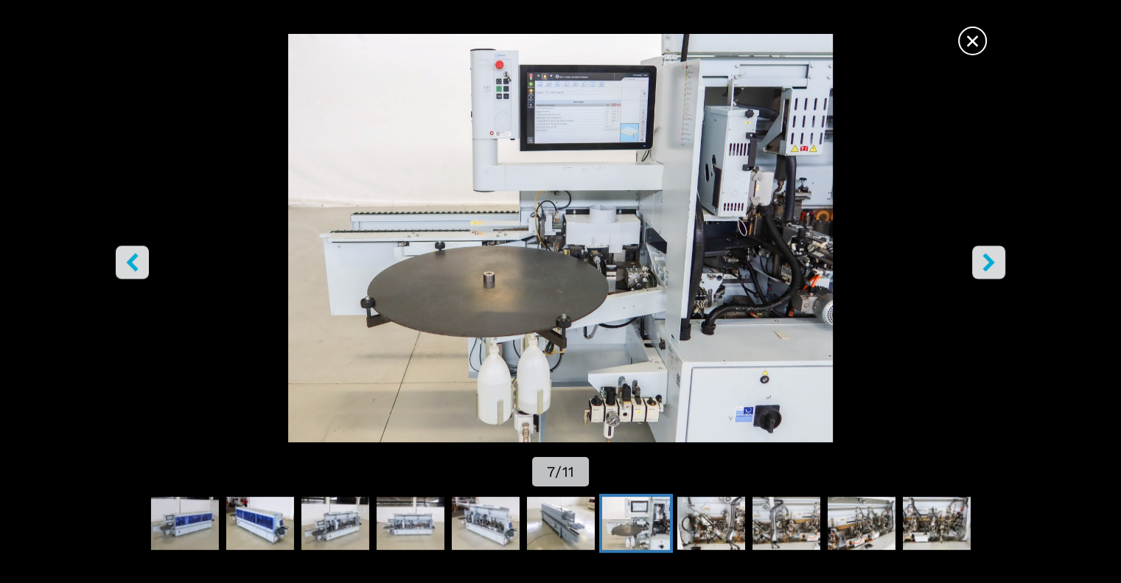
click at [987, 264] on icon "right-button" at bounding box center [988, 262] width 12 height 18
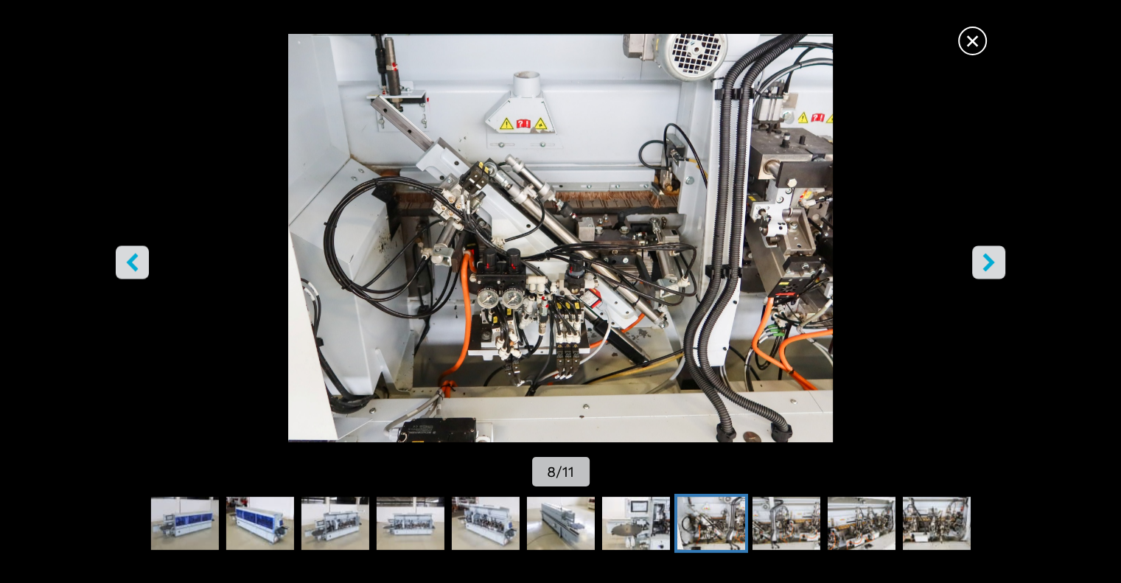
click at [984, 267] on icon "right-button" at bounding box center [988, 262] width 18 height 18
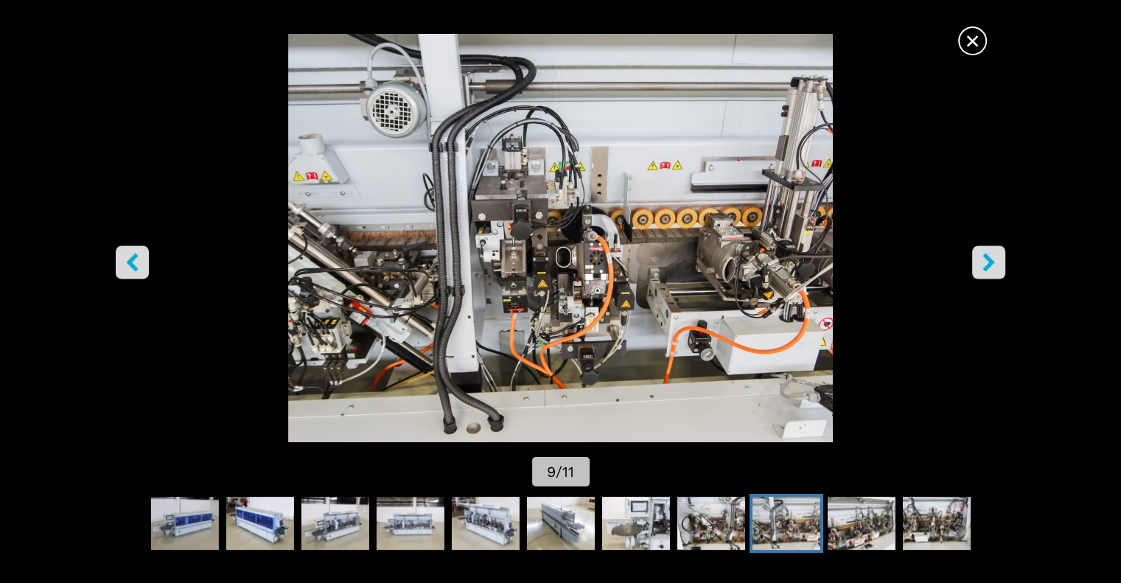
click at [984, 267] on icon "right-button" at bounding box center [988, 262] width 12 height 18
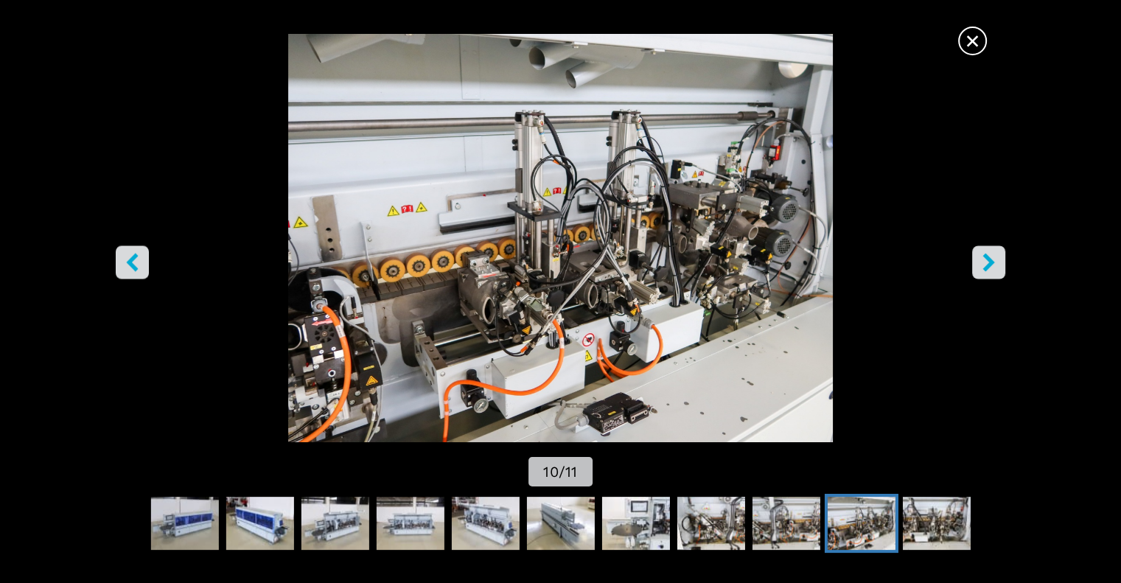
click at [983, 267] on icon "right-button" at bounding box center [988, 262] width 12 height 18
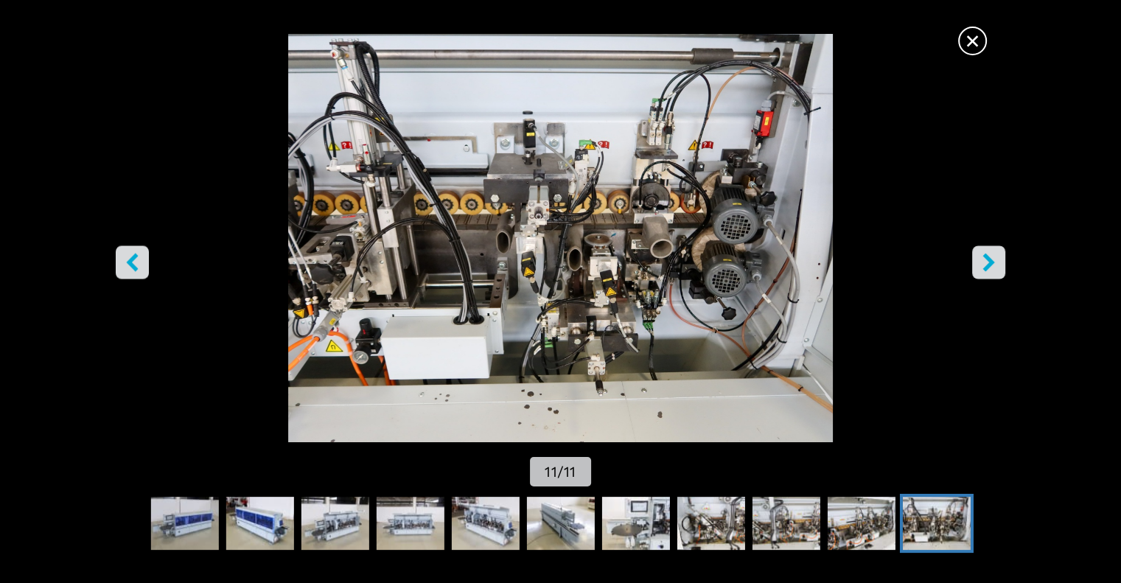
click at [983, 267] on icon "right-button" at bounding box center [988, 262] width 12 height 18
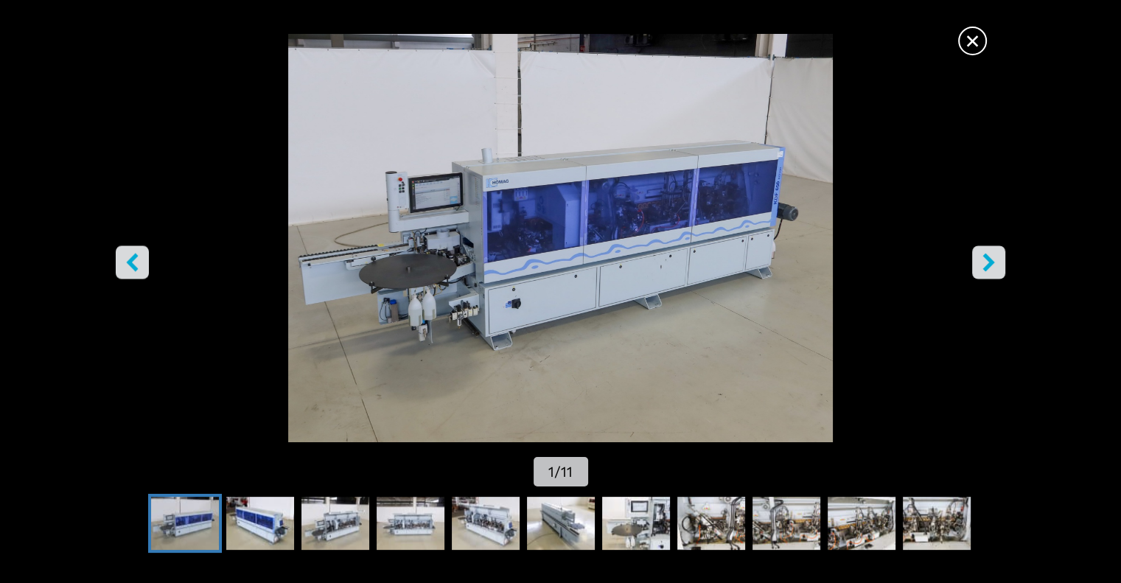
click at [983, 269] on icon "right-button" at bounding box center [988, 262] width 12 height 18
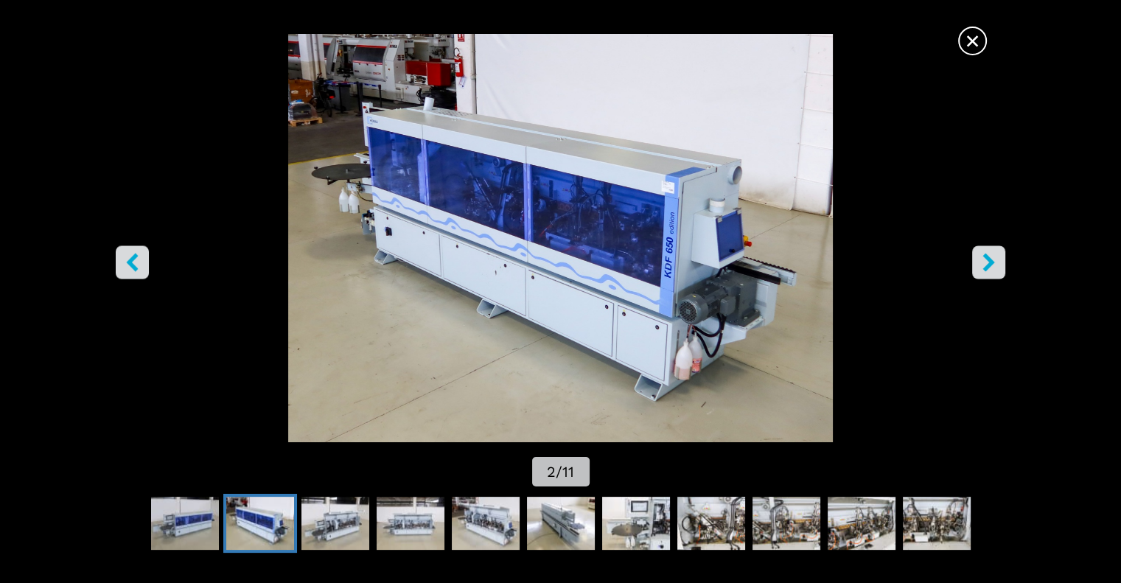
click at [983, 269] on icon "right-button" at bounding box center [988, 262] width 12 height 18
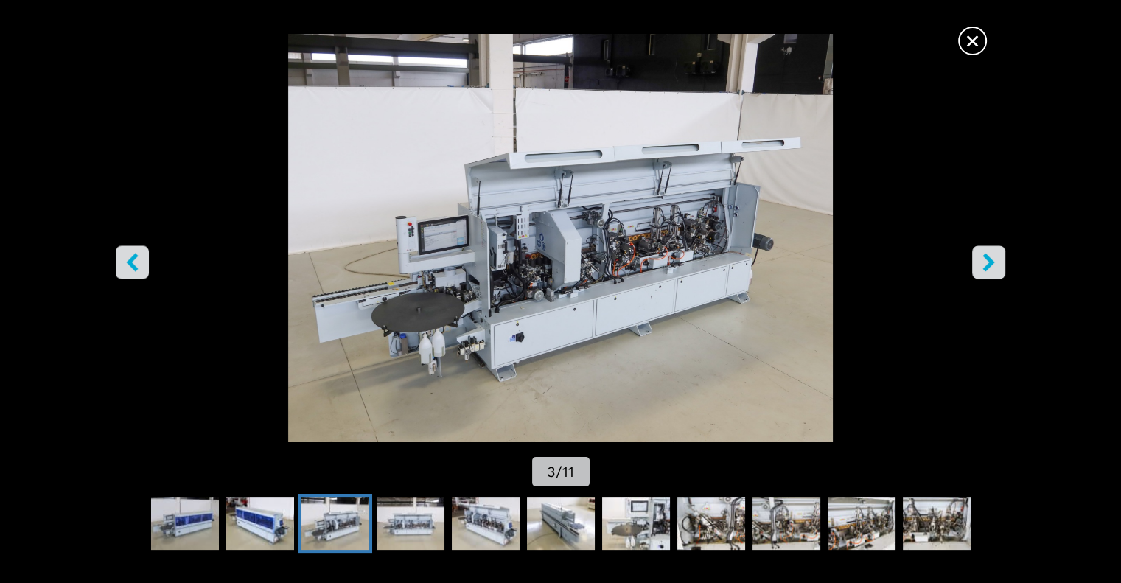
click at [554, 290] on img "Go to Slide 3" at bounding box center [560, 238] width 1009 height 408
click at [554, 291] on img "Go to Slide 3" at bounding box center [560, 238] width 1009 height 408
click at [556, 292] on img "Go to Slide 3" at bounding box center [560, 238] width 1009 height 408
click at [387, 526] on img "Go to Slide 4" at bounding box center [410, 523] width 68 height 53
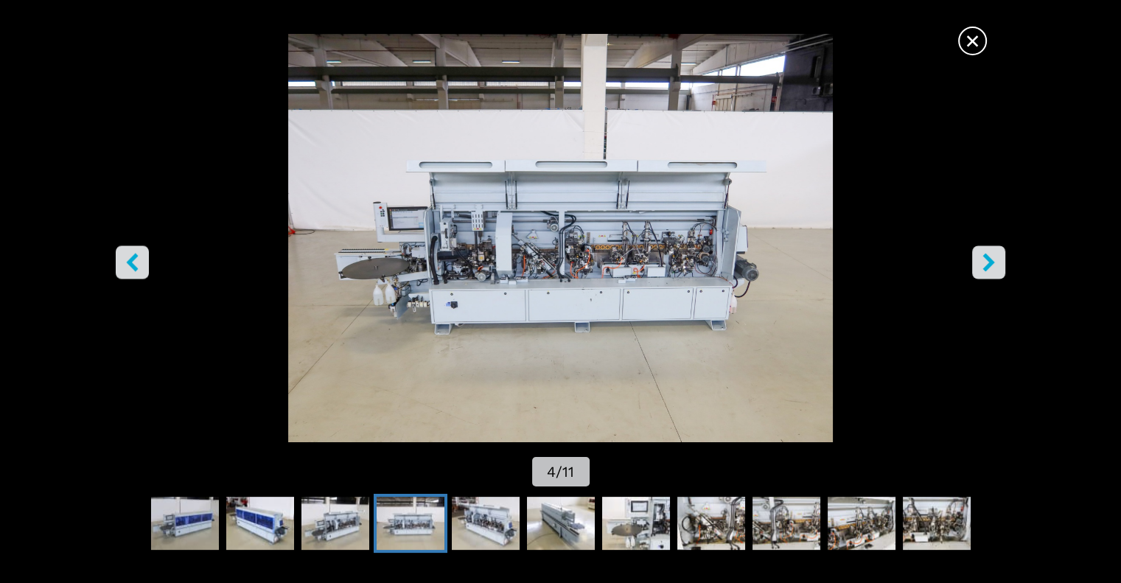
click at [488, 273] on img "Go to Slide 4" at bounding box center [560, 238] width 1009 height 408
click at [489, 528] on img "Go to Slide 5" at bounding box center [485, 523] width 68 height 53
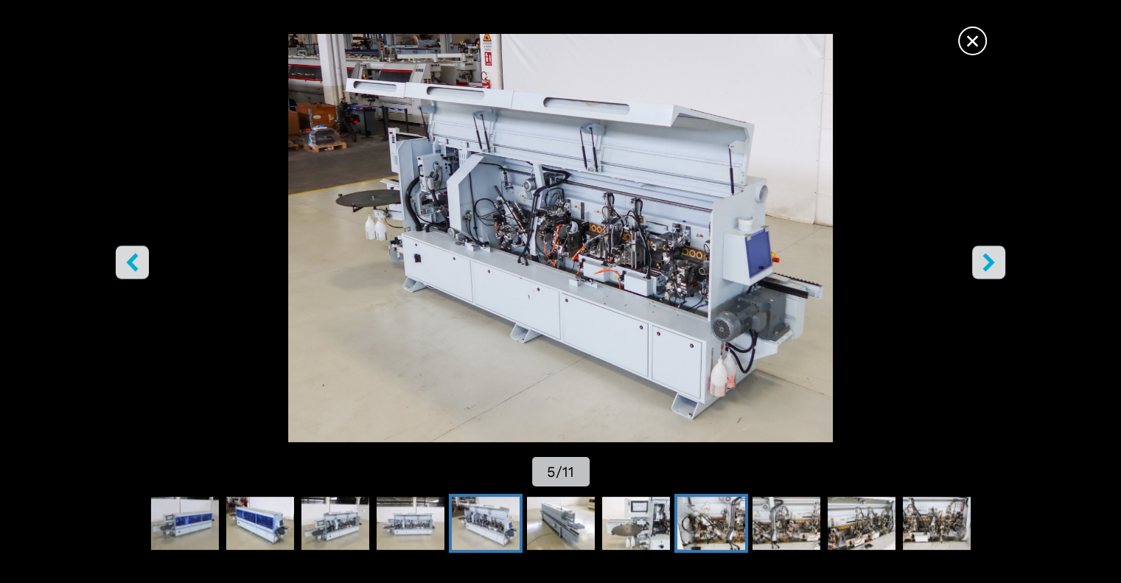
click at [684, 528] on img "Go to Slide 8" at bounding box center [710, 523] width 68 height 53
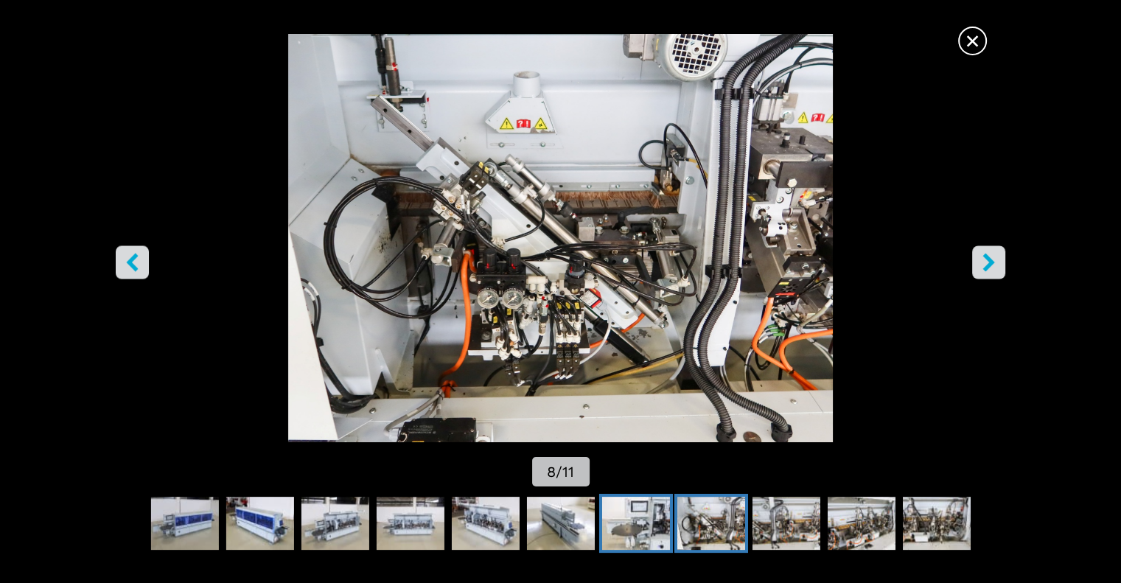
click at [651, 527] on img "Go to Slide 7" at bounding box center [635, 523] width 68 height 53
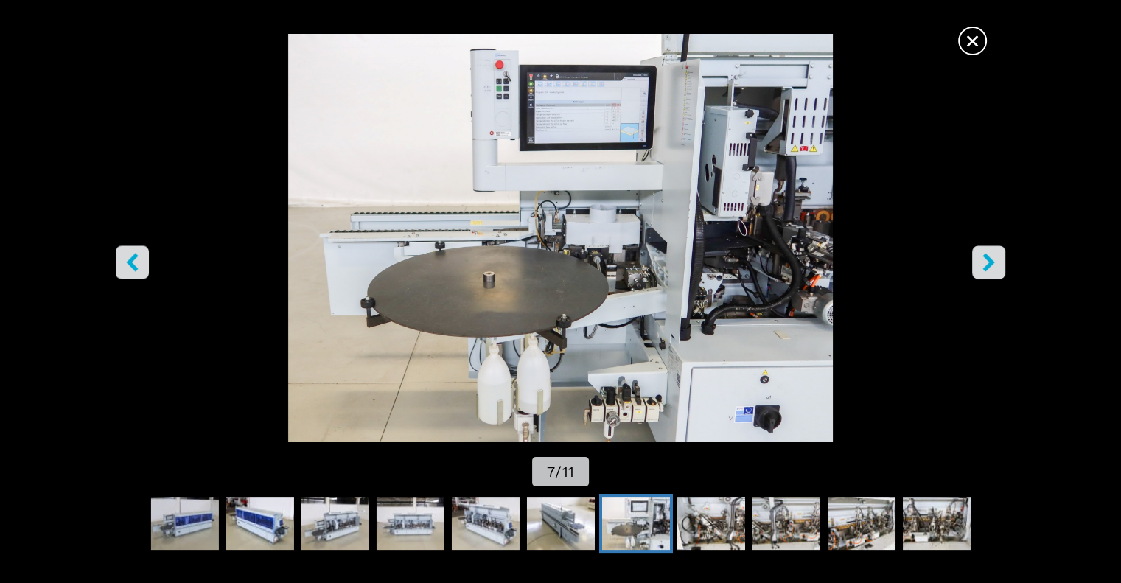
click at [974, 27] on span "×" at bounding box center [972, 38] width 26 height 26
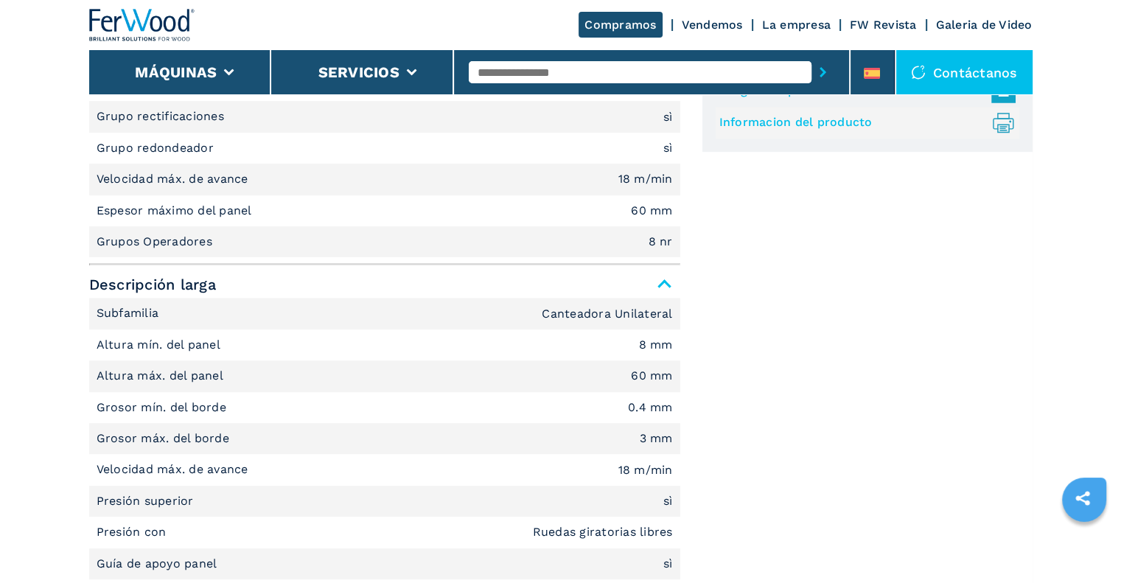
scroll to position [737, 0]
